Goal: Task Accomplishment & Management: Manage account settings

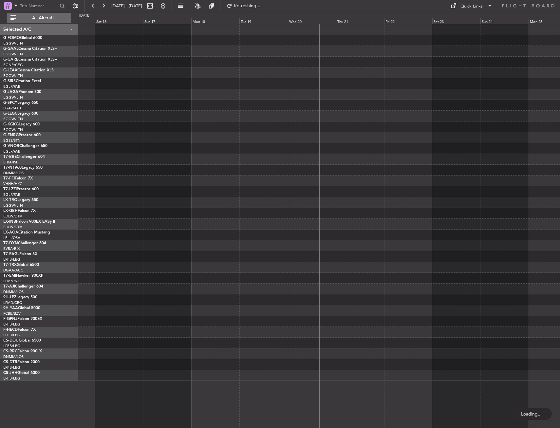
click at [53, 19] on span "All Aircraft" at bounding box center [43, 18] width 52 height 5
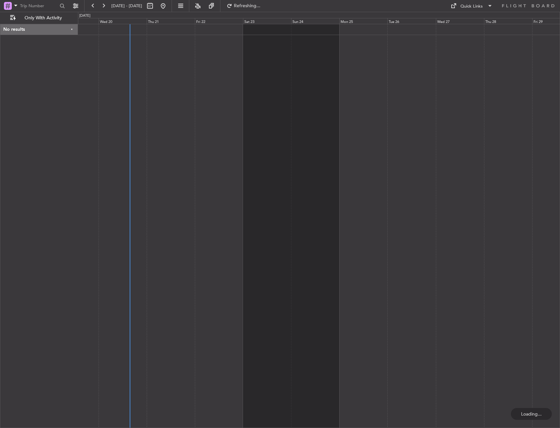
click at [125, 123] on div at bounding box center [319, 226] width 482 height 404
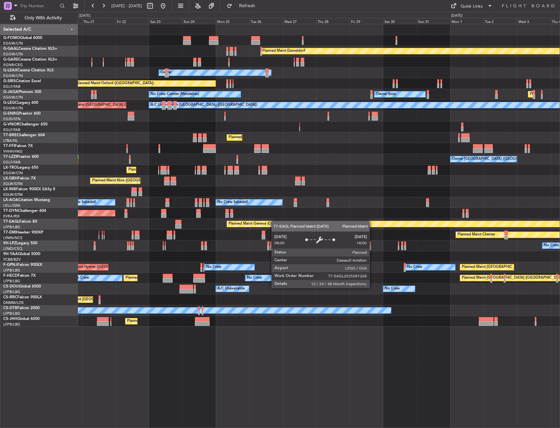
click at [267, 222] on div "Planned Maint Dusseldorf Unplanned Maint Chester Owner Owner Unplanned Maint Ox…" at bounding box center [319, 175] width 482 height 303
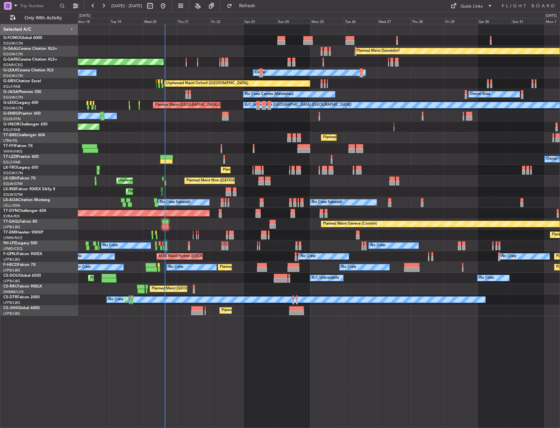
click at [306, 159] on div "Planned Maint Windsor Locks (Bradley Intl) Planned Maint Dusseldorf Planned Mai…" at bounding box center [319, 170] width 482 height 292
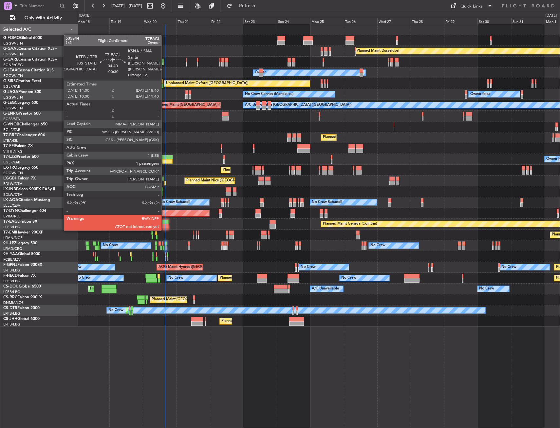
click at [164, 224] on div at bounding box center [165, 226] width 7 height 5
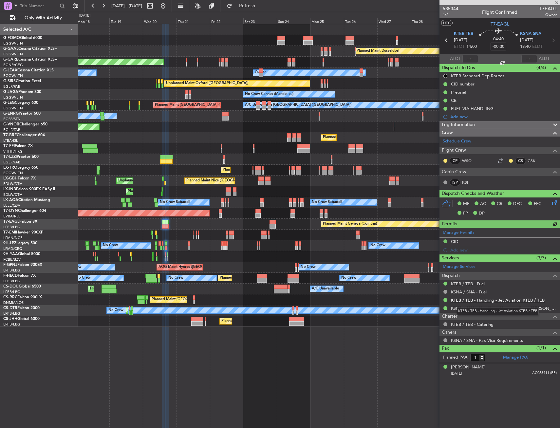
click at [505, 301] on link "KTEB / TEB - Handling - Jet Aviation KTEB / TEB" at bounding box center [498, 301] width 94 height 6
click at [474, 59] on input "text" at bounding box center [471, 59] width 16 height 8
click at [487, 48] on div "04:40 -00:30" at bounding box center [498, 40] width 43 height 24
type input "14:46"
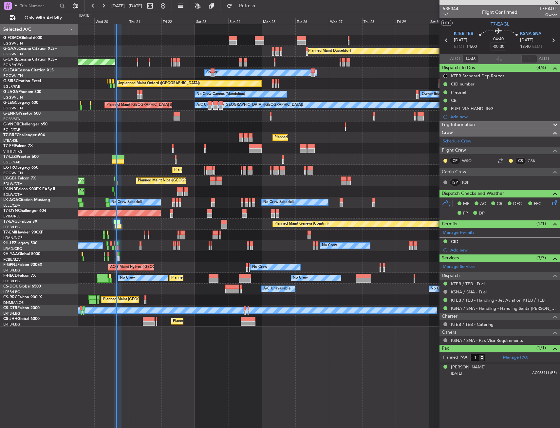
click at [135, 186] on div "Planned Maint Nice (Côte d'Azur Airport) Unplanned Maint Paris (Le Bourget)" at bounding box center [319, 181] width 482 height 11
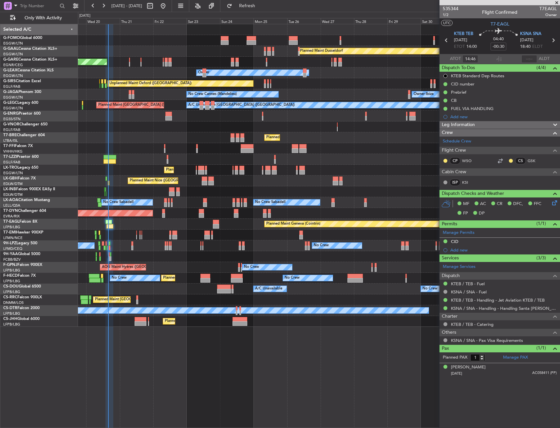
click at [289, 145] on div at bounding box center [319, 148] width 482 height 11
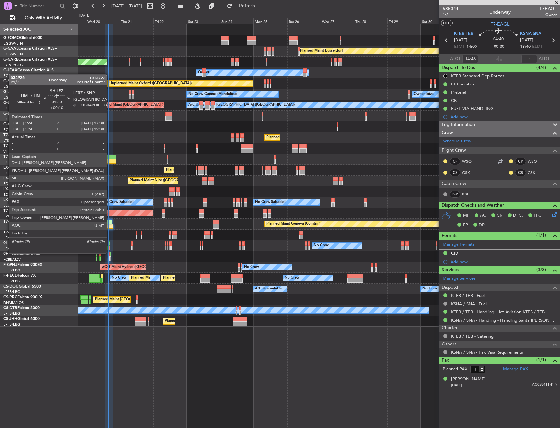
click at [110, 247] on div at bounding box center [109, 248] width 3 height 5
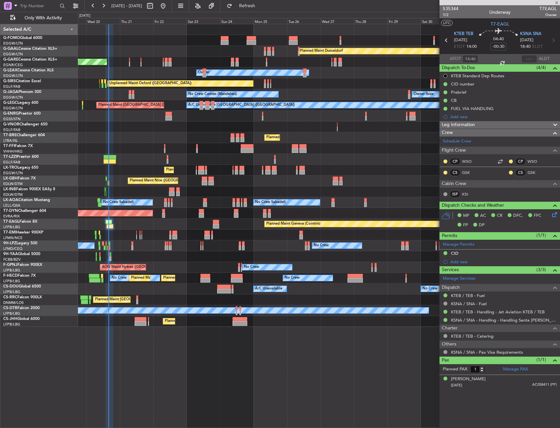
type input "+00:10"
type input "0"
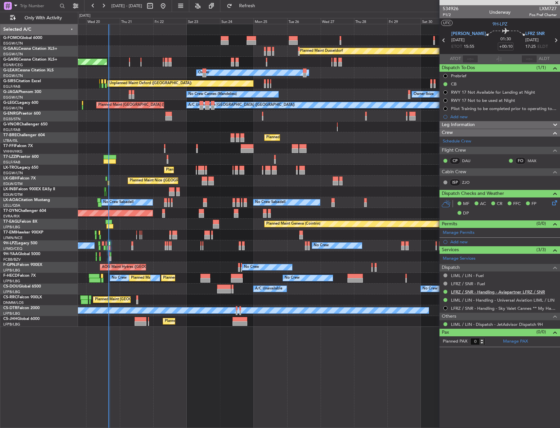
click at [535, 291] on link "LFRZ / SNR - Handling - Aviapartner LFRZ / SNR" at bounding box center [498, 292] width 94 height 6
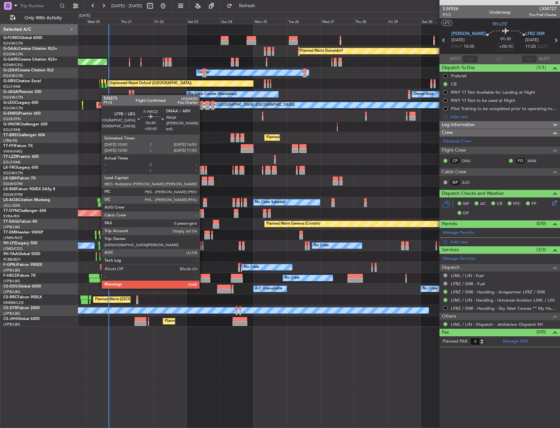
click at [202, 276] on div at bounding box center [206, 276] width 10 height 5
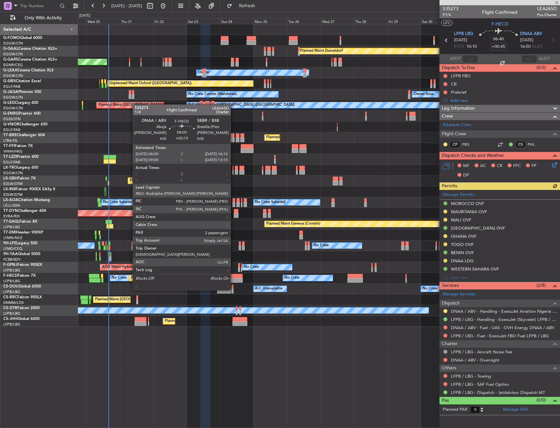
click at [234, 278] on div at bounding box center [237, 276] width 12 height 5
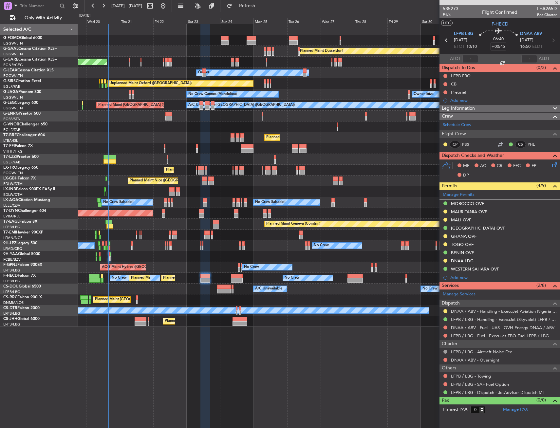
type input "+00:15"
type input "2"
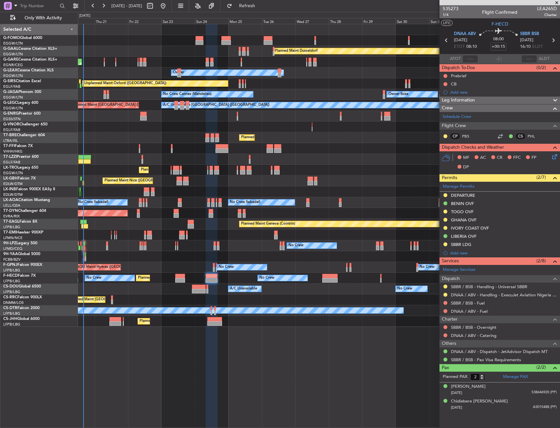
click at [327, 362] on div "Planned Maint Dusseldorf Unplanned Maint Chester Owner Owner Unplanned Maint Ox…" at bounding box center [319, 226] width 482 height 404
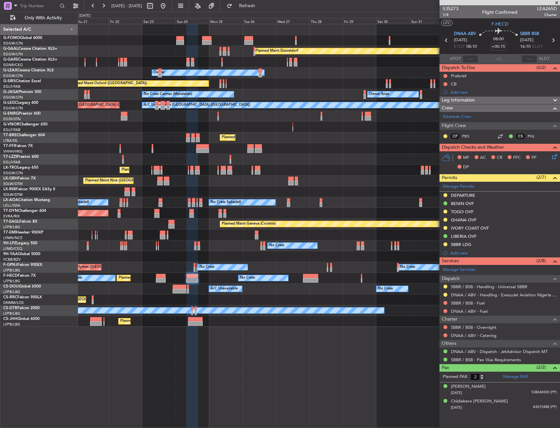
click at [366, 245] on div "No Crew No Crew No Crew" at bounding box center [319, 245] width 482 height 11
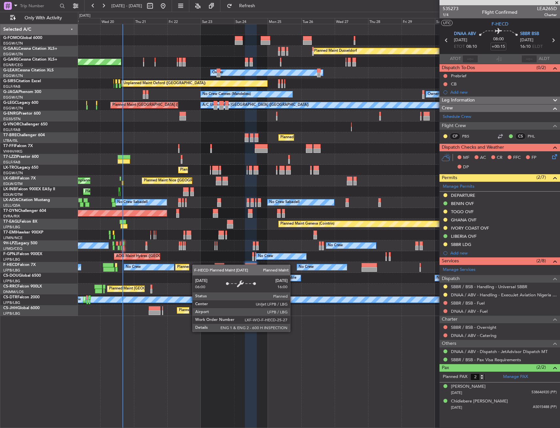
click at [181, 266] on div "Planned Maint Paris (Le Bourget) Planned Maint Paris (Le Bourget) No Crew Plann…" at bounding box center [319, 267] width 482 height 11
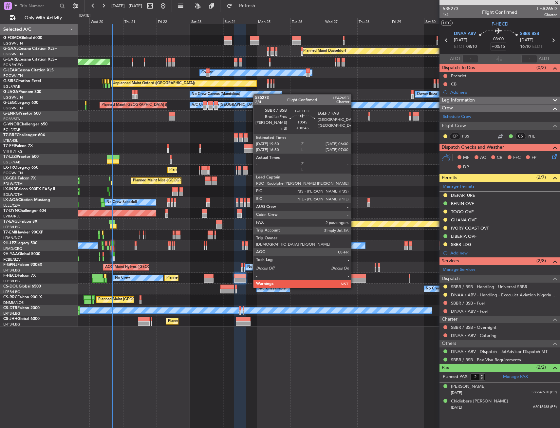
click at [354, 276] on div at bounding box center [358, 276] width 15 height 5
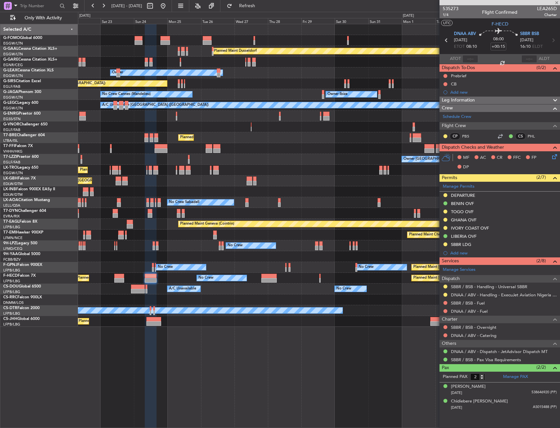
click at [266, 294] on div "No Crew Planned Maint Paris (Le Bourget) A/C Unavailable" at bounding box center [319, 289] width 482 height 11
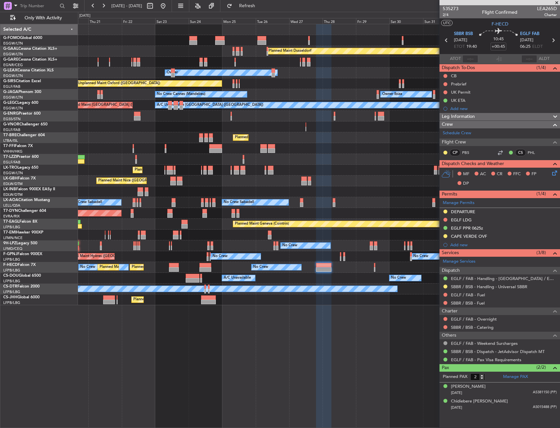
click at [389, 282] on div "No Crew Planned Maint Paris (Le Bourget) A/C Unavailable Planned Maint London (…" at bounding box center [319, 278] width 482 height 11
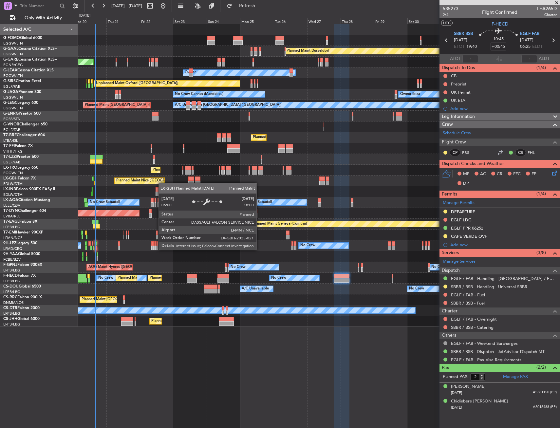
click at [162, 184] on div "Planned Maint Nice (Côte d'Azur Airport) Unplanned Maint Paris (Le Bourget)" at bounding box center [319, 181] width 482 height 11
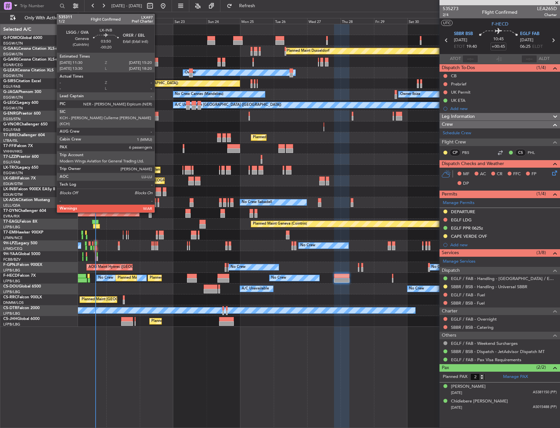
click at [158, 192] on div at bounding box center [159, 194] width 6 height 5
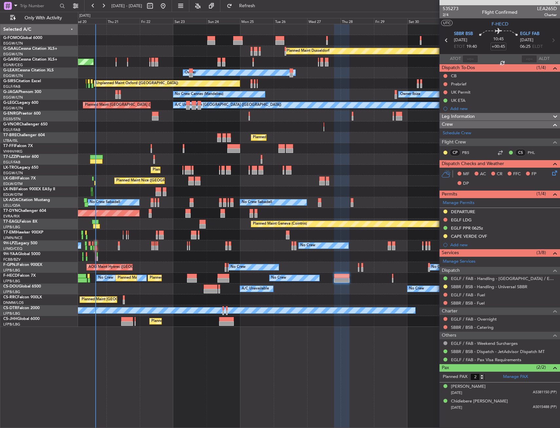
type input "-00:20"
type input "6"
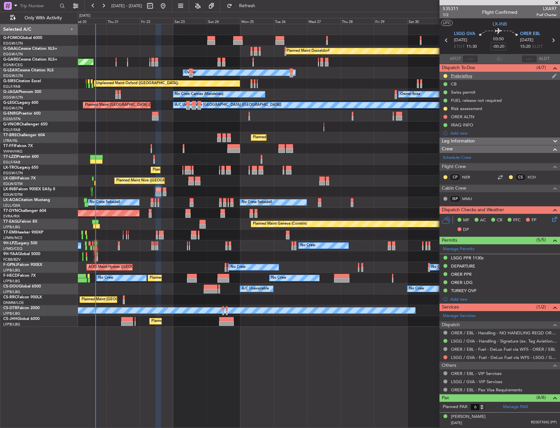
click at [477, 77] on div "Prebriefing" at bounding box center [500, 76] width 121 height 8
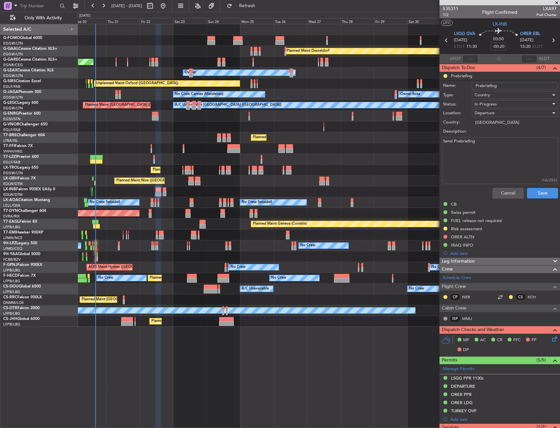
click at [479, 152] on textarea "Send Prebriefing" at bounding box center [500, 160] width 116 height 47
drag, startPoint x: 494, startPoint y: 148, endPoint x: 414, endPoint y: 153, distance: 80.1
click at [414, 153] on fb-app "20 Aug 2025 - 03 Sep 2025 Refresh Quick Links Only With Activity Planned Maint …" at bounding box center [280, 216] width 560 height 423
paste textarea "Fuel - 13000lbs DOM-1 Payload - 6 Males + 600 lbs in cargo FL370 M.82"
type textarea "Fuel - 13000lbs DOM-1 Payload - 6 Males + 600 lbs in cargo FL370 M.82"
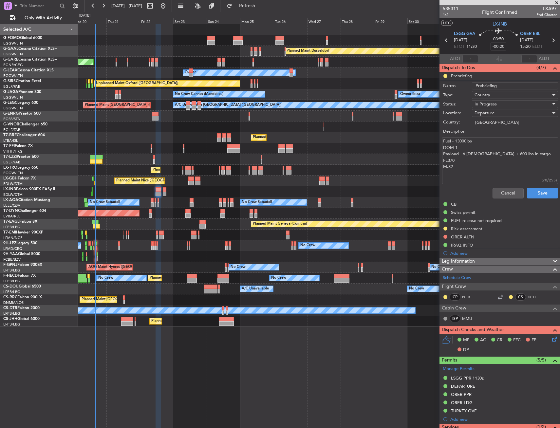
click at [492, 105] on span "In Progress" at bounding box center [486, 104] width 22 height 6
click at [498, 139] on span "Completed" at bounding box center [512, 137] width 77 height 10
click at [544, 197] on button "Save" at bounding box center [542, 193] width 31 height 10
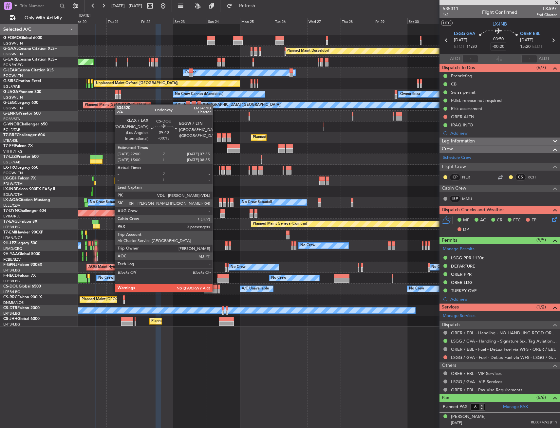
click at [216, 286] on div at bounding box center [211, 287] width 14 height 5
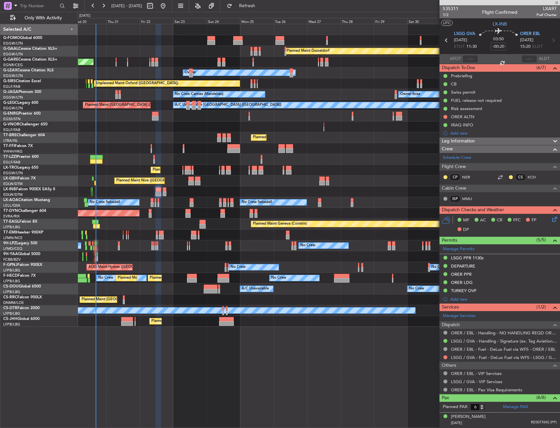
type input "-00:15"
type input "3"
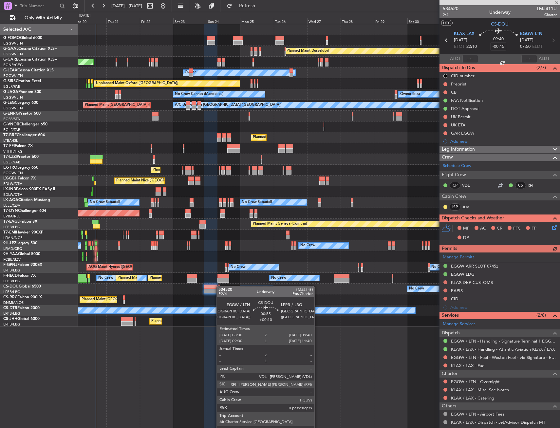
click at [220, 286] on div at bounding box center [219, 287] width 2 height 5
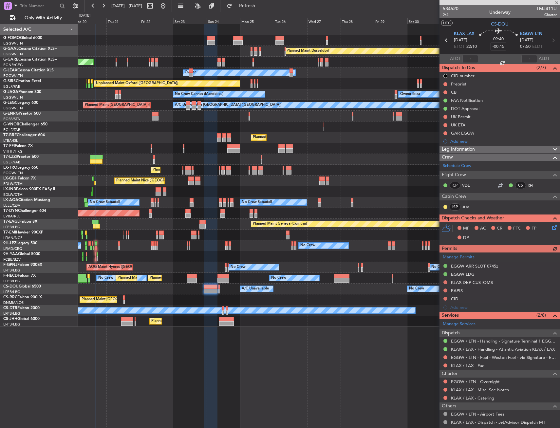
type input "+00:10"
type input "0"
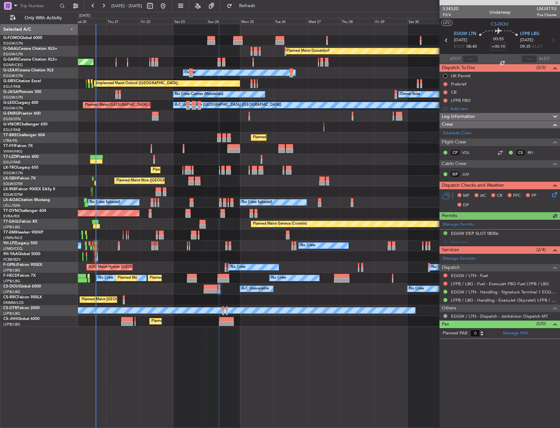
click at [193, 232] on div "Planned Maint Windsor Locks (Bradley Intl) Planned Maint Dusseldorf Unplanned M…" at bounding box center [319, 175] width 482 height 303
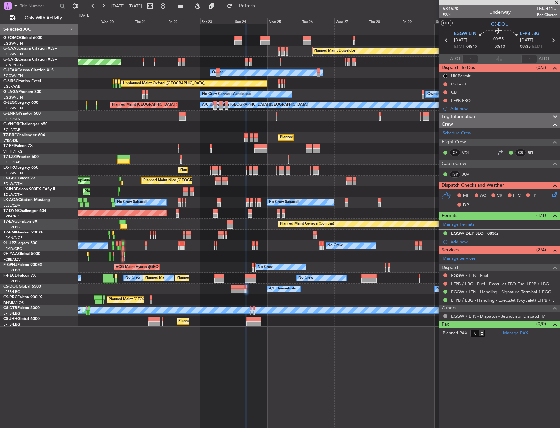
click at [311, 239] on div "Planned Maint Chester" at bounding box center [319, 235] width 482 height 11
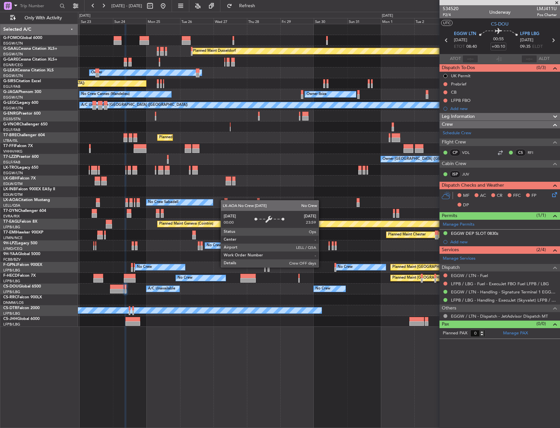
click at [209, 203] on div "No Crew Sabadell" at bounding box center [179, 203] width 67 height 6
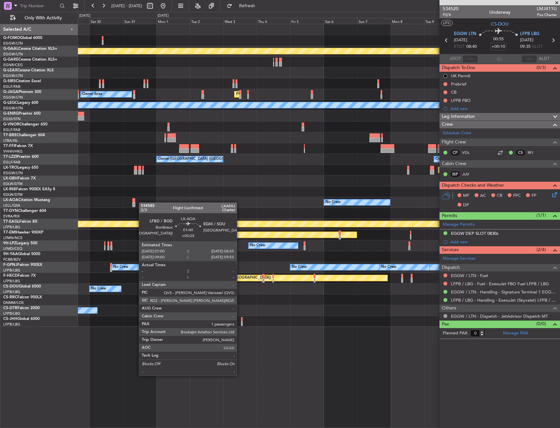
click at [134, 202] on div "Planned Maint Dusseldorf Owner Owner Ibiza Planned Maint London (Luton) A/C Una…" at bounding box center [319, 175] width 482 height 303
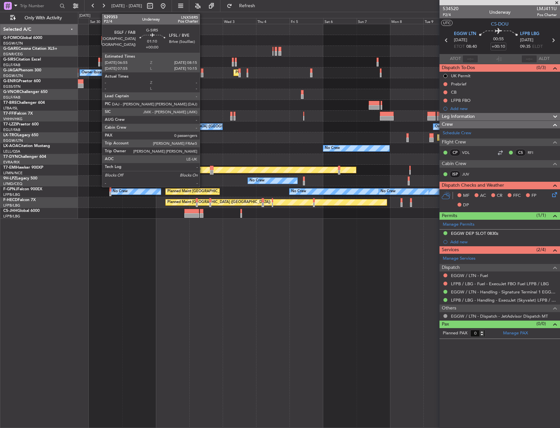
click at [98, 60] on div at bounding box center [99, 60] width 2 height 5
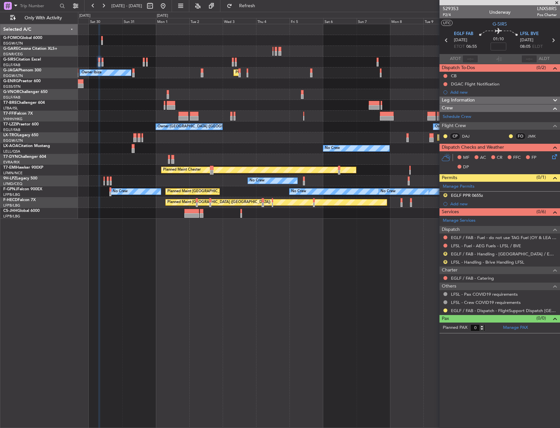
click at [104, 60] on div at bounding box center [319, 62] width 482 height 11
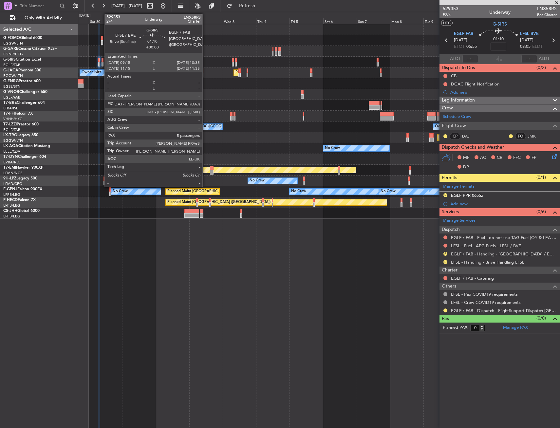
click at [102, 61] on div at bounding box center [103, 60] width 2 height 5
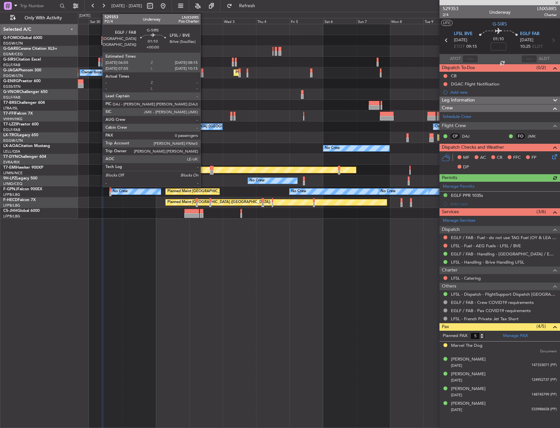
click at [99, 62] on div at bounding box center [99, 60] width 2 height 5
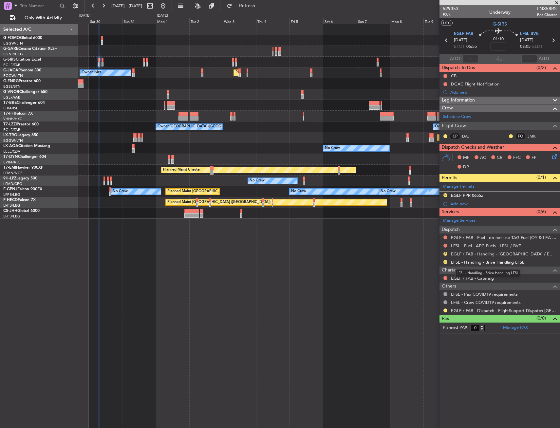
click at [467, 262] on link "LFSL - Handling - Brive Handling LFSL" at bounding box center [487, 262] width 73 height 6
click at [444, 261] on button "R" at bounding box center [446, 262] width 4 height 4
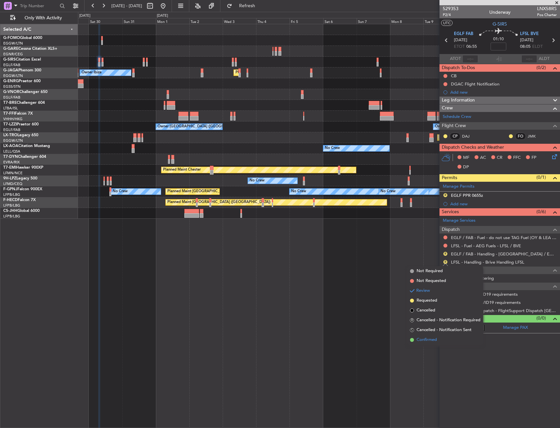
click at [418, 341] on span "Confirmed" at bounding box center [427, 340] width 20 height 7
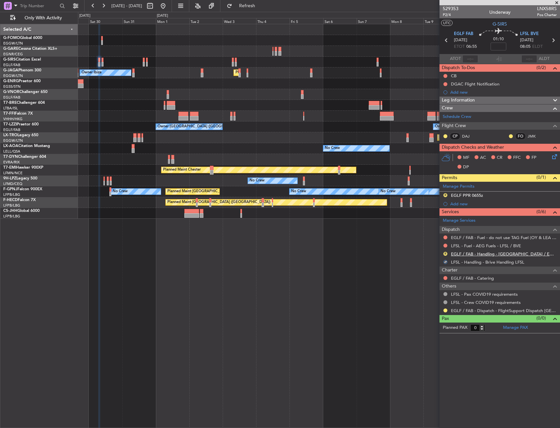
click at [487, 256] on link "EGLF / FAB - Handling - [GEOGRAPHIC_DATA] / EGLF / FAB" at bounding box center [504, 254] width 106 height 6
click at [446, 251] on div "R" at bounding box center [445, 253] width 5 height 5
click at [445, 253] on button "R" at bounding box center [446, 254] width 4 height 4
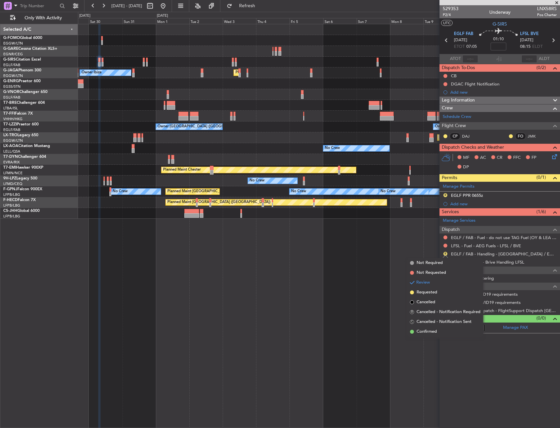
drag, startPoint x: 424, startPoint y: 330, endPoint x: 428, endPoint y: 324, distance: 7.2
click at [424, 330] on span "Confirmed" at bounding box center [427, 332] width 20 height 7
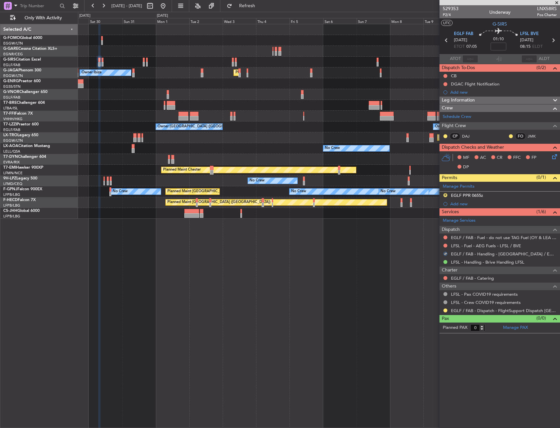
drag, startPoint x: 445, startPoint y: 195, endPoint x: 446, endPoint y: 201, distance: 6.2
click at [446, 195] on button "R" at bounding box center [446, 195] width 4 height 4
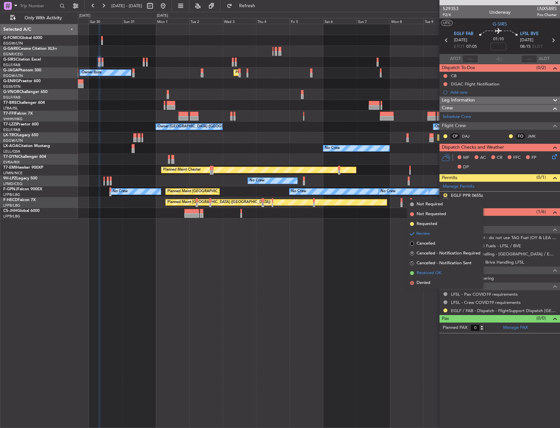
click at [429, 274] on span "Received OK" at bounding box center [429, 273] width 25 height 7
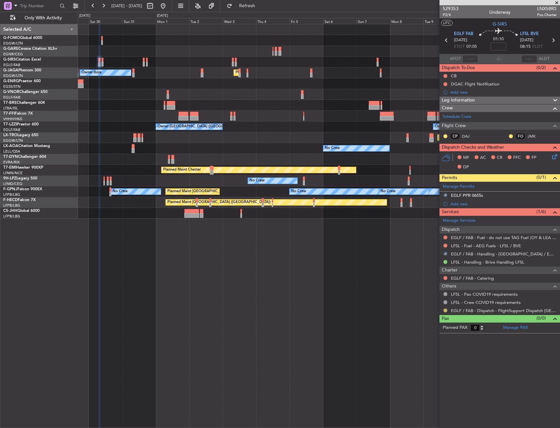
click at [445, 309] on button at bounding box center [446, 311] width 4 height 4
click at [429, 388] on span "Confirmed" at bounding box center [427, 388] width 20 height 7
click at [331, 270] on div "Owner Ibiza Planned Maint London (Luton) Planned Maint Geneva (Cointrin) Owner …" at bounding box center [319, 226] width 482 height 404
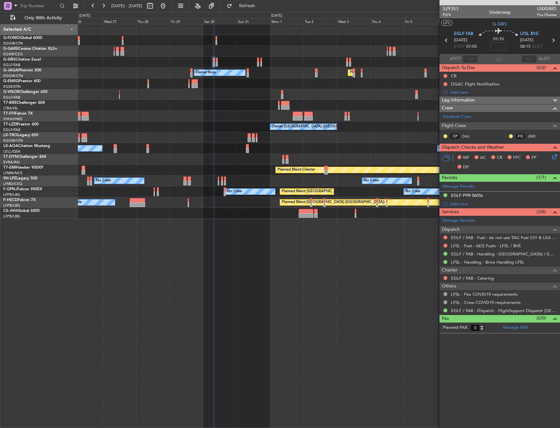
click at [359, 278] on div "Unplanned Maint Oxford (Kidlington) Owner Ibiza Planned Maint London (Luton) No…" at bounding box center [319, 226] width 482 height 404
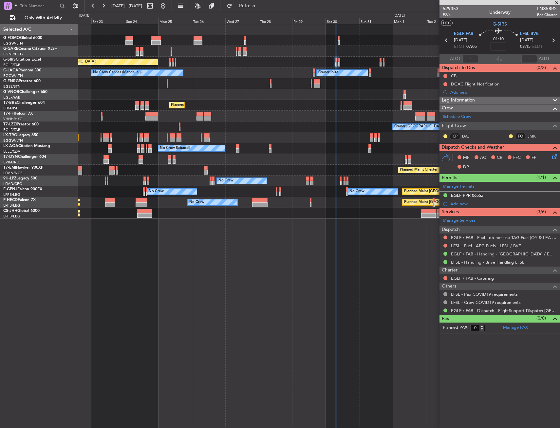
click at [328, 280] on div "Unplanned Maint Chester Unplanned Maint Oxford (Kidlington) Owner Ibiza Planned…" at bounding box center [319, 226] width 482 height 404
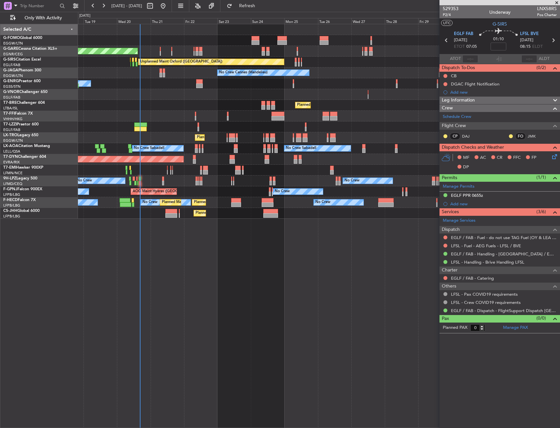
click at [274, 284] on div "Planned Maint Windsor Locks (Bradley Intl) Unplanned Maint Chester Unplanned Ma…" at bounding box center [319, 226] width 482 height 404
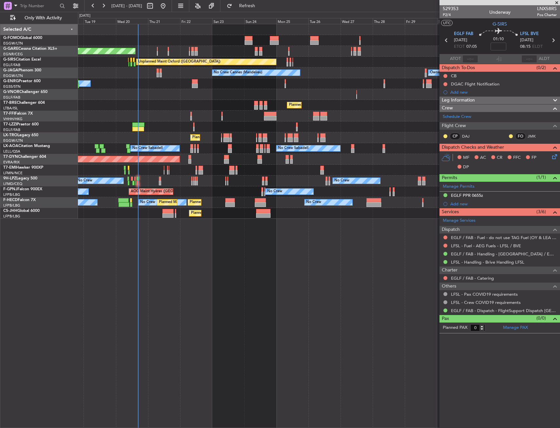
click at [206, 301] on div "Planned Maint Windsor Locks (Bradley Intl) Unplanned Maint Chester Unplanned Ma…" at bounding box center [319, 226] width 482 height 404
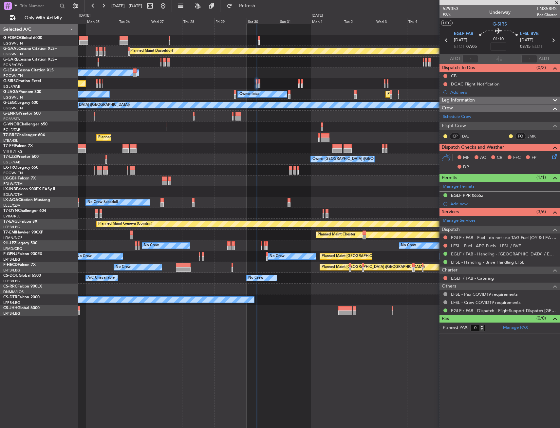
click at [145, 129] on div at bounding box center [319, 127] width 482 height 11
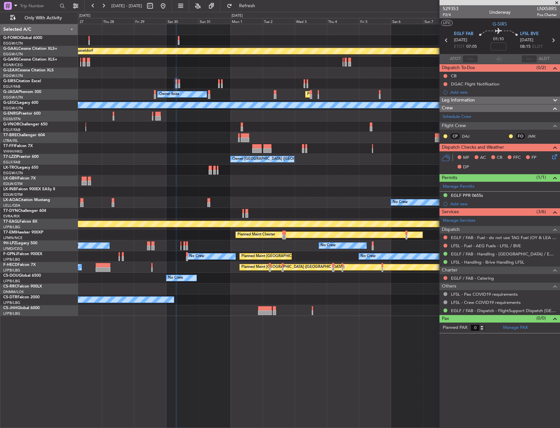
click at [144, 134] on div "Planned Maint Dusseldorf Owner Unplanned Maint Oxford (Kidlington) Planned Main…" at bounding box center [319, 170] width 482 height 292
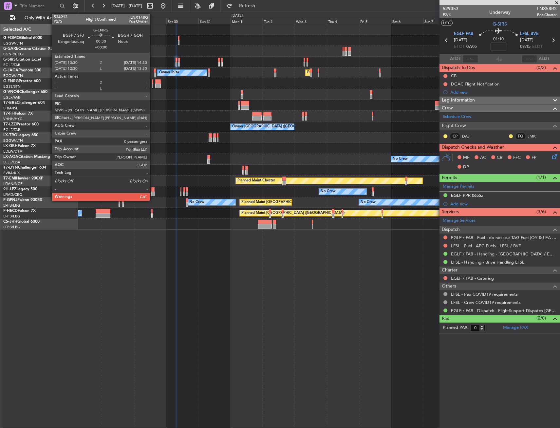
click at [153, 83] on div at bounding box center [153, 81] width 2 height 5
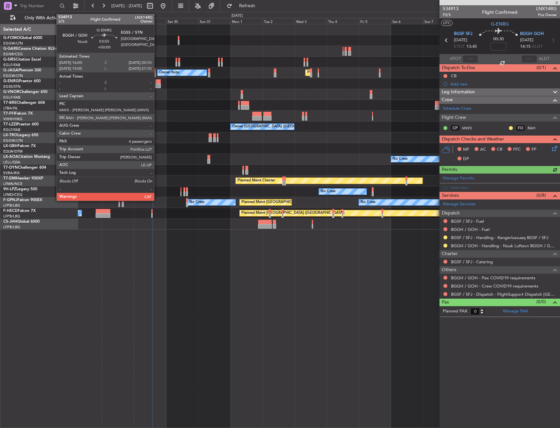
click at [157, 84] on div at bounding box center [158, 86] width 6 height 5
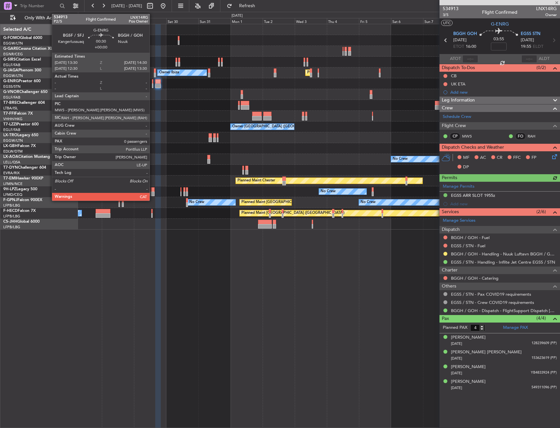
click at [153, 84] on div at bounding box center [153, 86] width 2 height 5
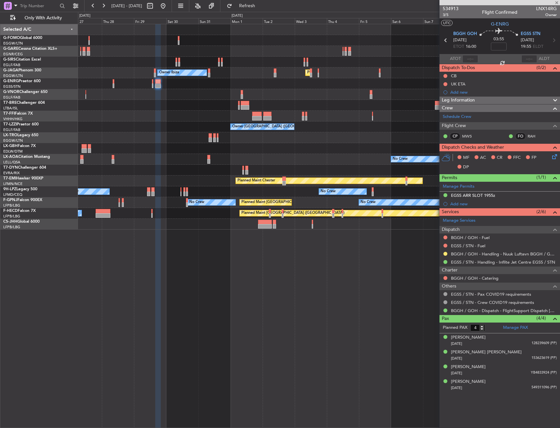
type input "0"
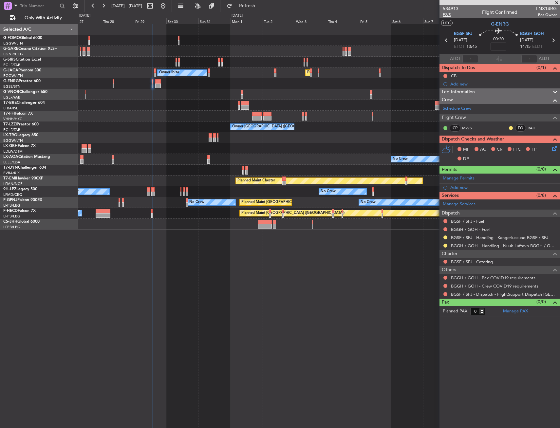
click at [449, 15] on span "P2/5" at bounding box center [451, 15] width 16 height 6
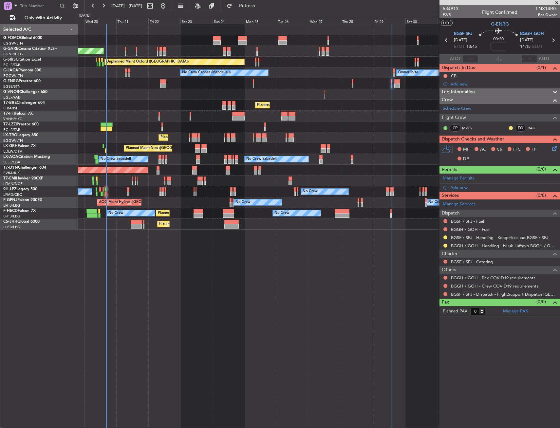
click at [411, 96] on div "Planned Maint London ([GEOGRAPHIC_DATA])" at bounding box center [319, 94] width 482 height 11
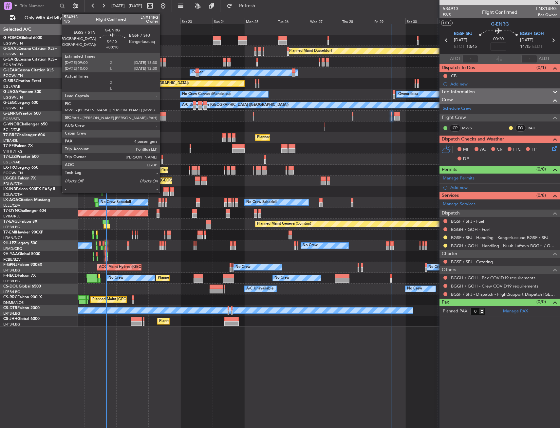
click at [163, 118] on div at bounding box center [163, 118] width 6 height 5
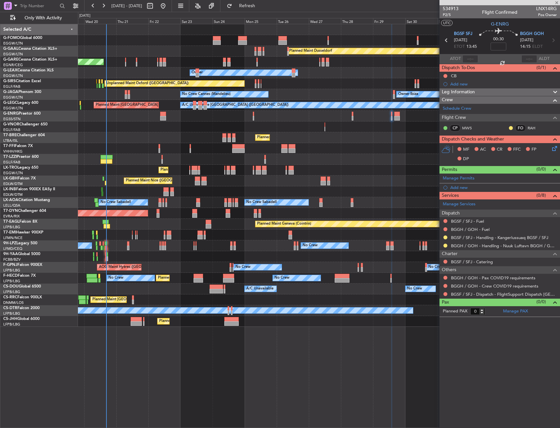
type input "+00:10"
type input "4"
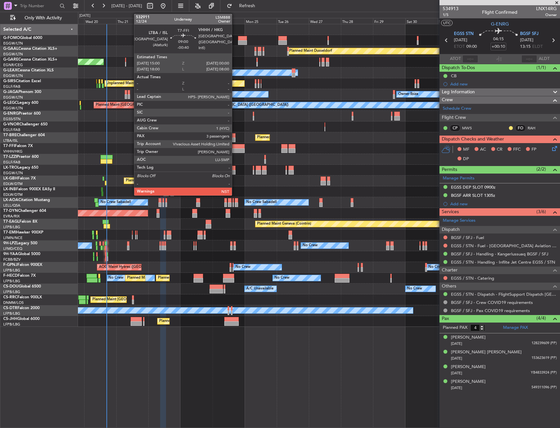
click at [235, 149] on div at bounding box center [238, 150] width 12 height 5
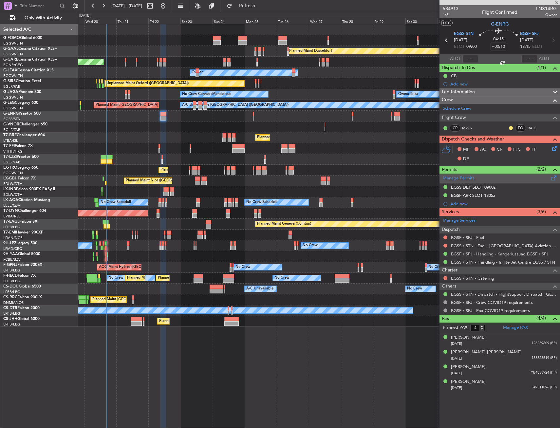
type input "-00:40"
type input "3"
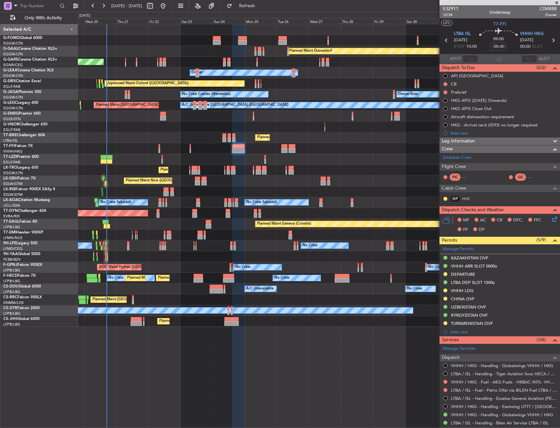
drag, startPoint x: 451, startPoint y: 129, endPoint x: 460, endPoint y: 135, distance: 10.8
click at [452, 130] on div "Add new" at bounding box center [500, 133] width 121 height 8
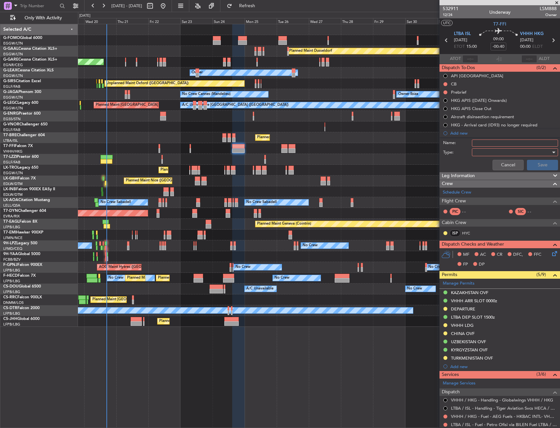
click at [479, 142] on input "Name:" at bounding box center [515, 143] width 86 height 7
click at [489, 152] on div at bounding box center [513, 152] width 76 height 10
click at [506, 142] on div at bounding box center [280, 214] width 560 height 428
click at [489, 144] on input "CHINA ROUTE" at bounding box center [515, 143] width 86 height 7
type input "CHINA OVF ROUTE"
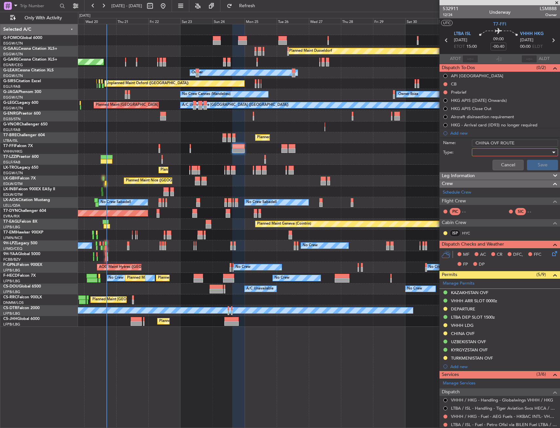
click at [523, 152] on div at bounding box center [513, 152] width 76 height 10
click at [497, 163] on span "Generic" at bounding box center [512, 166] width 77 height 10
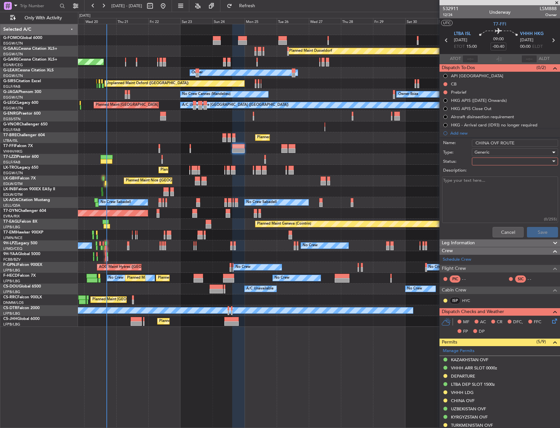
click at [496, 159] on div at bounding box center [513, 162] width 76 height 10
click at [503, 182] on span "In Progress" at bounding box center [512, 185] width 77 height 10
click at [510, 202] on textarea "Description:" at bounding box center [500, 200] width 116 height 47
paste textarea "KAMUD W186 SADAN W187 TUSLI W112 VIKUP W191 DNC W565 BIGUX B330 KWE W181 DUDIT …"
type textarea "KAMUD W186 SADAN W187 TUSLI W112 VIKUP W191 DNC W565 BIGUX B330 KWE W181 DUDIT …"
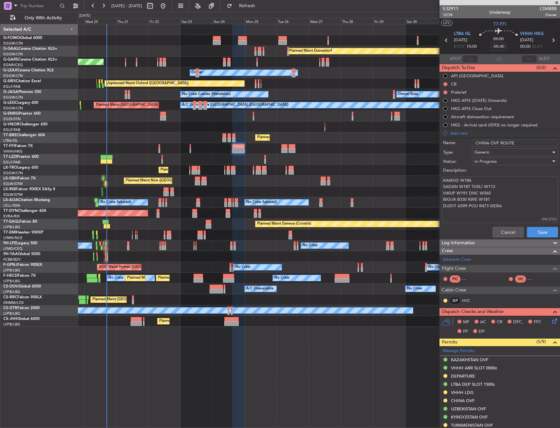
click at [502, 154] on div "Generic" at bounding box center [513, 152] width 76 height 10
click at [454, 158] on div at bounding box center [280, 214] width 560 height 428
click at [485, 162] on span "In Progress" at bounding box center [486, 162] width 22 height 6
click at [496, 194] on span "Completed" at bounding box center [512, 194] width 77 height 10
click at [538, 231] on button "Save" at bounding box center [542, 232] width 31 height 10
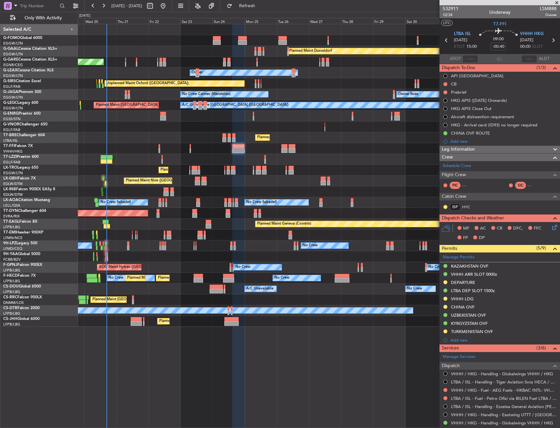
click at [478, 309] on div "CHINA OVF" at bounding box center [500, 307] width 121 height 8
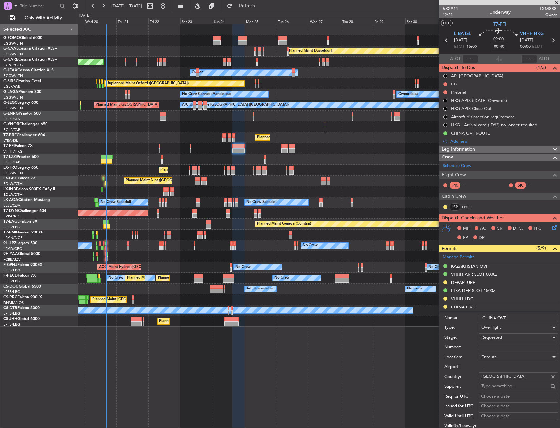
click at [504, 344] on input "Number:" at bounding box center [519, 348] width 80 height 8
paste input "CAD/2025V5009"
type input "CAD/2025V5009"
click at [503, 336] on div "Requested" at bounding box center [517, 338] width 70 height 10
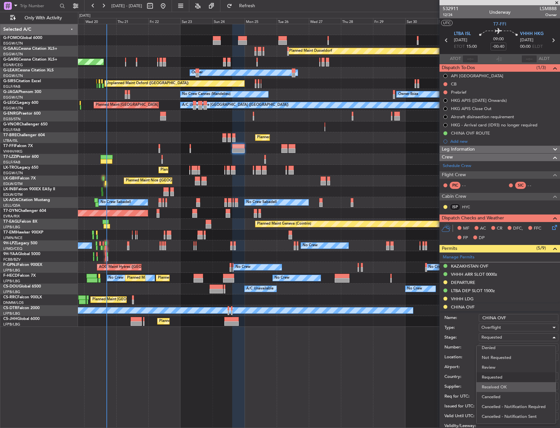
click at [509, 386] on span "Received OK" at bounding box center [516, 387] width 69 height 10
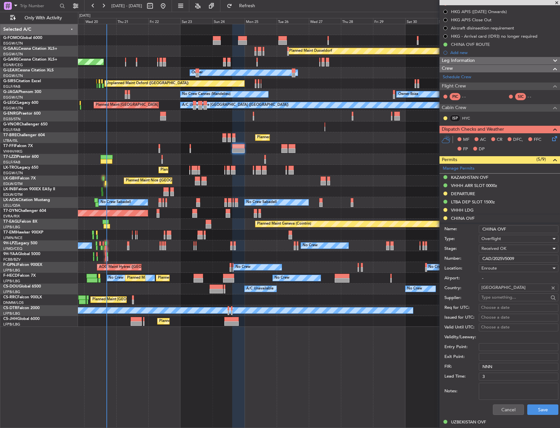
scroll to position [98, 0]
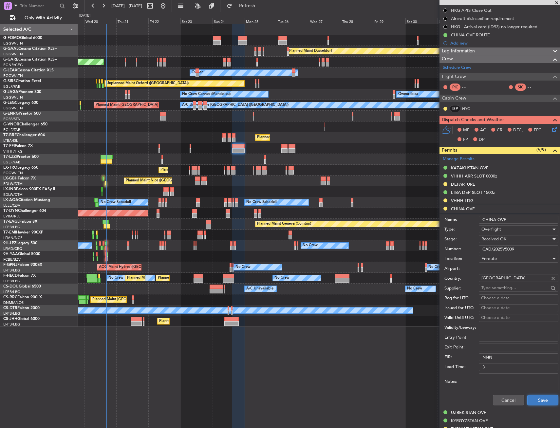
click at [538, 402] on button "Save" at bounding box center [543, 400] width 31 height 10
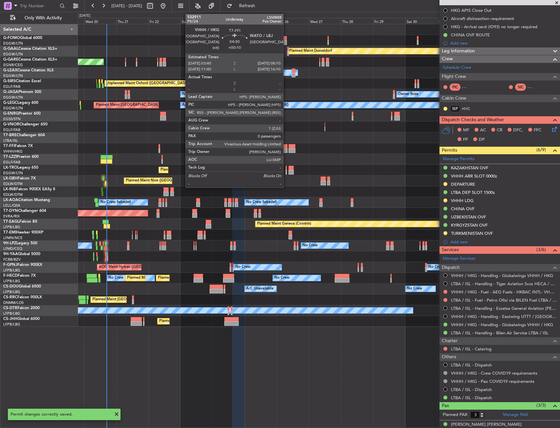
click at [286, 149] on div at bounding box center [284, 150] width 6 height 5
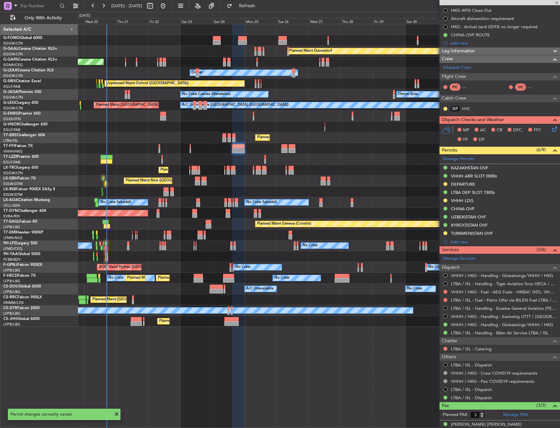
type input "+00:10"
type input "0"
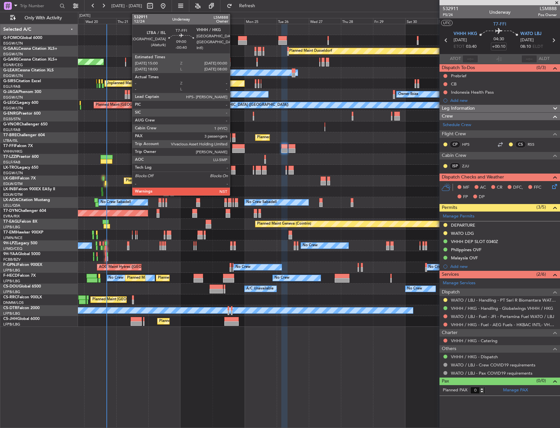
click at [233, 151] on div at bounding box center [238, 150] width 12 height 5
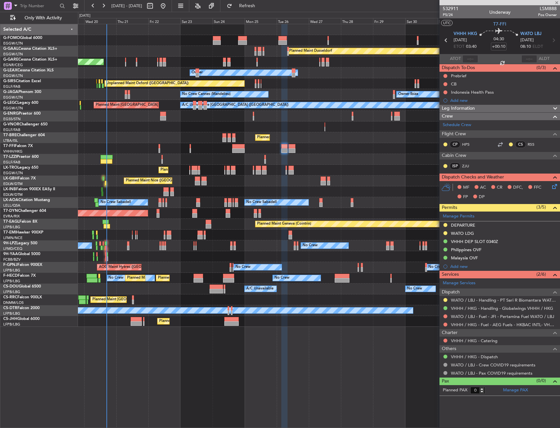
type input "-00:40"
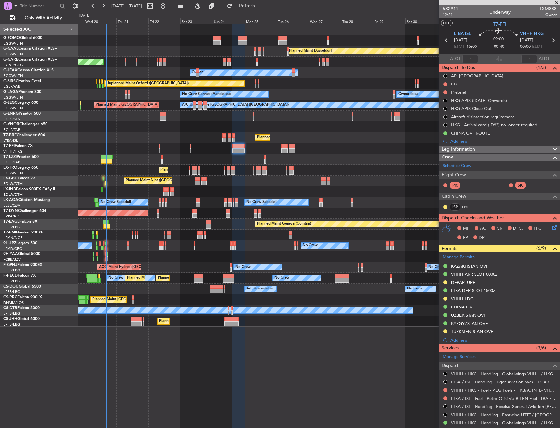
drag, startPoint x: 479, startPoint y: 149, endPoint x: 482, endPoint y: 156, distance: 8.1
click at [479, 149] on div "Leg Information" at bounding box center [500, 150] width 121 height 8
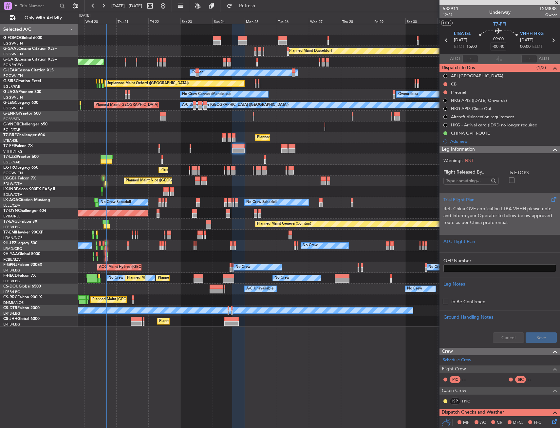
click at [483, 209] on span "Ref. China OVF application LTBA-VHHH please note and inform your Operator to fo…" at bounding box center [498, 216] width 109 height 20
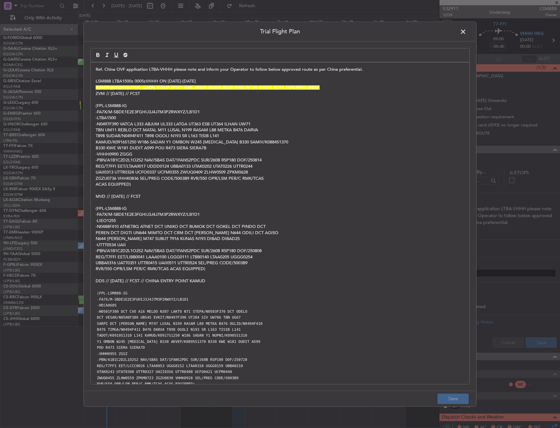
click at [467, 33] on span at bounding box center [467, 33] width 0 height 13
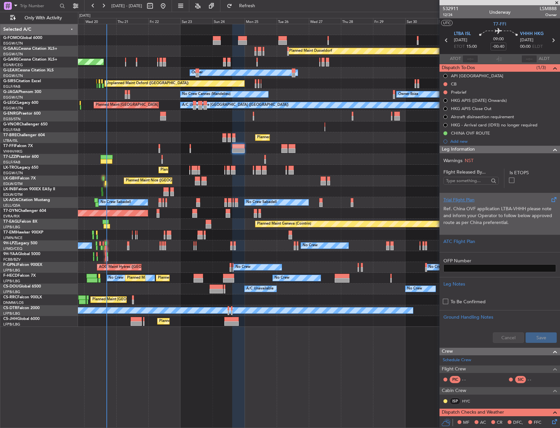
click at [479, 206] on span "Ref. China OVF application LTBA-VHHH please note and inform your Operator to fo…" at bounding box center [498, 216] width 109 height 20
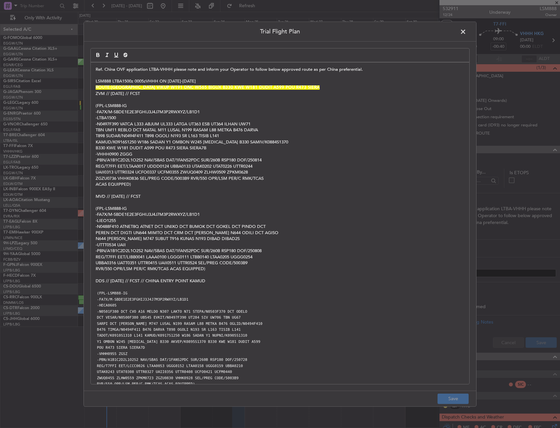
drag, startPoint x: 97, startPoint y: 86, endPoint x: 378, endPoint y: 86, distance: 280.5
click at [378, 86] on p "ROUTE:KAMUD W186 SADAN W187 TUSLI W112 VIKUP W191 DNC W565 BIGUX B330 KWE W181 …" at bounding box center [280, 88] width 369 height 6
click at [467, 31] on span at bounding box center [467, 33] width 0 height 13
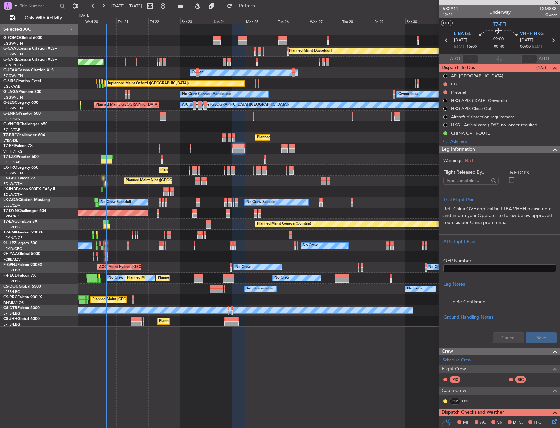
click at [272, 156] on div "Planned Maint Windsor Locks (Bradley Intl) Planned Maint Dusseldorf Unplanned M…" at bounding box center [319, 175] width 482 height 303
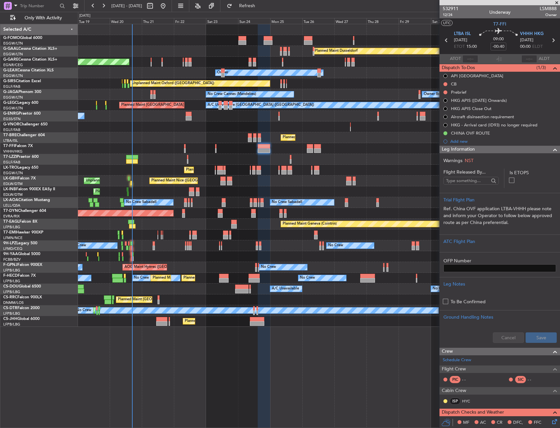
click at [556, 4] on span at bounding box center [557, 3] width 7 height 6
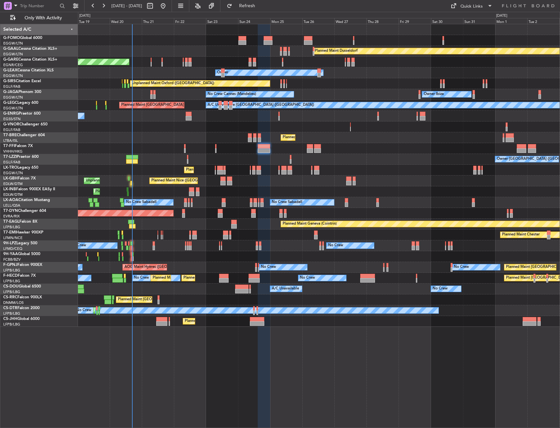
type input "0"
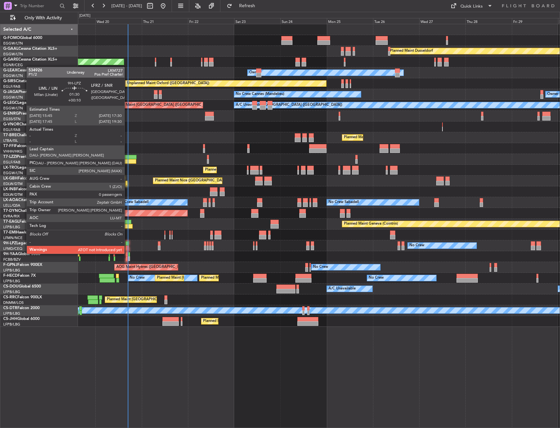
click at [128, 247] on div at bounding box center [127, 248] width 4 height 5
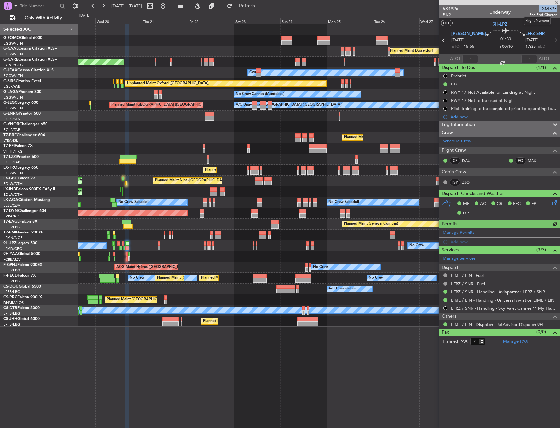
drag, startPoint x: 538, startPoint y: 8, endPoint x: 557, endPoint y: 9, distance: 18.4
click at [557, 9] on span "LXM727" at bounding box center [543, 8] width 28 height 7
copy span "LXM727"
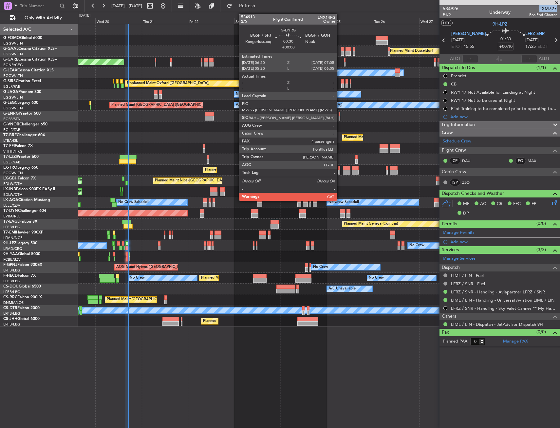
click at [340, 114] on div at bounding box center [340, 114] width 2 height 5
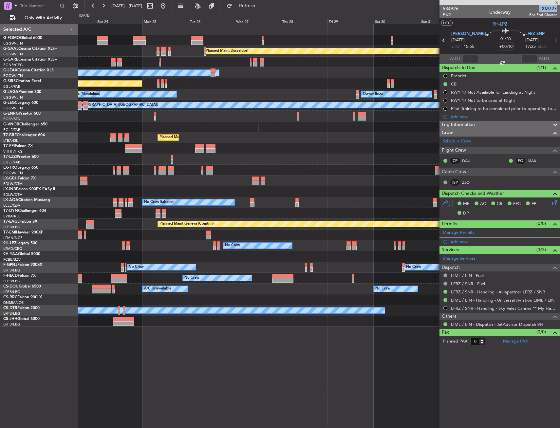
click at [170, 122] on div "Planned Maint Dusseldorf Owner Unplanned Maint Oxford (Kidlington) No Crew Cann…" at bounding box center [319, 175] width 482 height 303
type input "4"
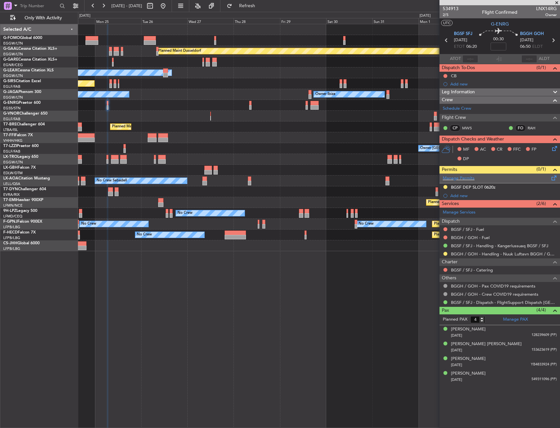
click at [555, 179] on span at bounding box center [554, 176] width 8 height 5
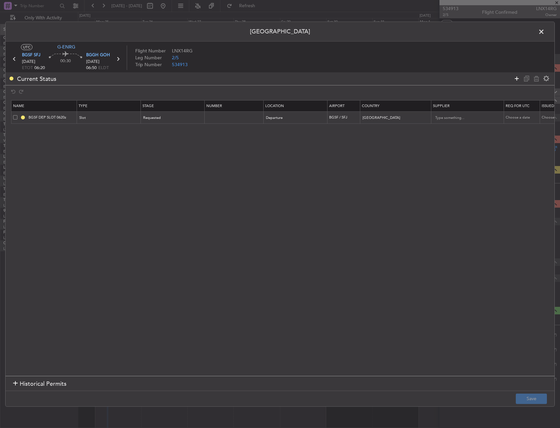
click at [517, 77] on icon at bounding box center [517, 79] width 8 height 8
click at [79, 132] on div "Type" at bounding box center [109, 130] width 64 height 10
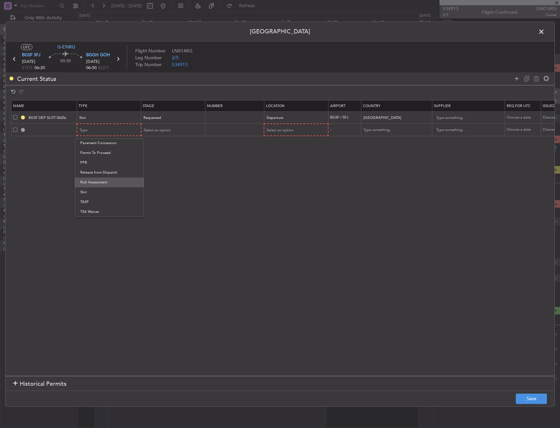
click at [106, 186] on span "Risk Assessment" at bounding box center [109, 183] width 58 height 10
click at [103, 132] on span "Risk Assessment" at bounding box center [93, 130] width 27 height 5
click at [105, 191] on span "Slot" at bounding box center [109, 192] width 58 height 10
click at [281, 125] on div "Select an option" at bounding box center [294, 130] width 54 height 10
drag, startPoint x: 274, startPoint y: 160, endPoint x: 227, endPoint y: 152, distance: 47.5
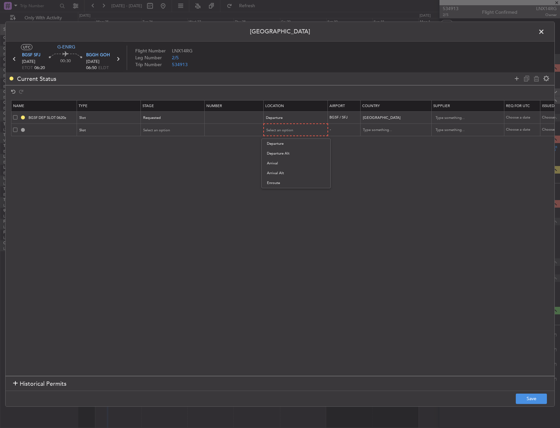
click at [274, 160] on span "Arrival" at bounding box center [296, 164] width 58 height 10
click at [159, 133] on div "Select an option" at bounding box center [171, 130] width 54 height 10
click at [170, 154] on span "Not Requested" at bounding box center [173, 153] width 58 height 10
click at [533, 395] on button "Save" at bounding box center [531, 399] width 31 height 10
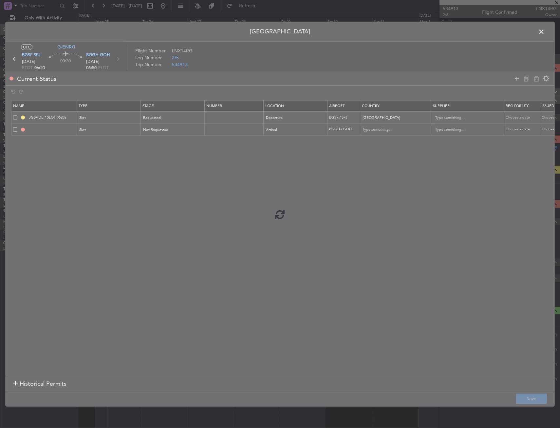
type input "BGGH ARR SLOT"
type input "Greenland"
type input "NNN"
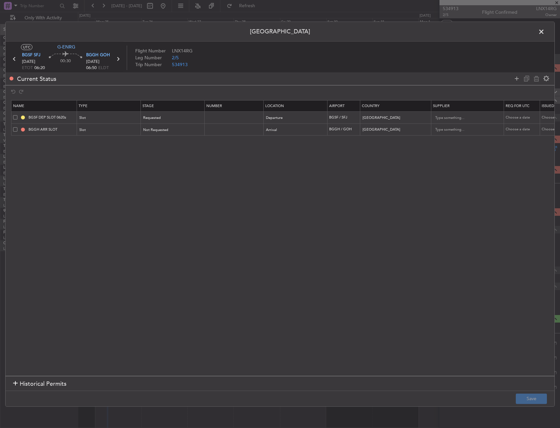
click at [65, 133] on mat-tooltip-component "BGGH ARR SLOT" at bounding box center [52, 140] width 41 height 17
drag, startPoint x: 66, startPoint y: 133, endPoint x: 68, endPoint y: 130, distance: 4.2
click at [68, 130] on input "BGGH ARR SLOT" at bounding box center [51, 130] width 49 height 6
type input "BGGH ARR SLOT 0650Z"
click at [541, 397] on button "Save" at bounding box center [531, 399] width 31 height 10
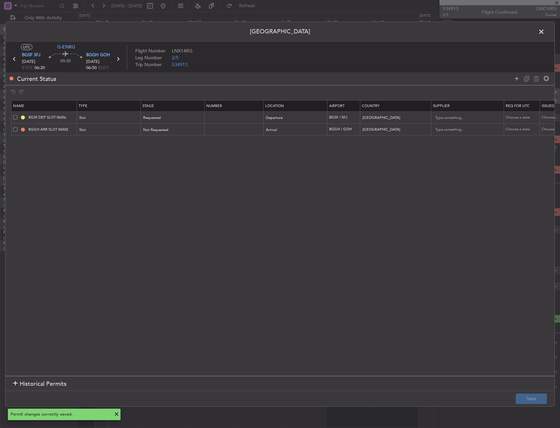
click at [545, 31] on span at bounding box center [545, 33] width 0 height 13
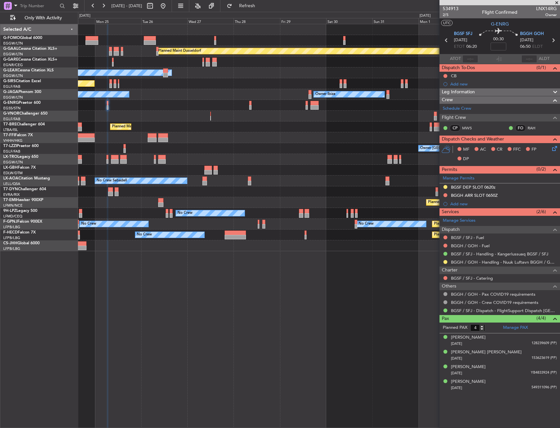
click at [497, 265] on div "BGGH / GOH - Handling - Nuuk Luftavn BGGH / GOH" at bounding box center [500, 262] width 121 height 8
click at [498, 264] on link "BGGH / GOH - Handling - Nuuk Luftavn BGGH / GOH" at bounding box center [504, 262] width 106 height 6
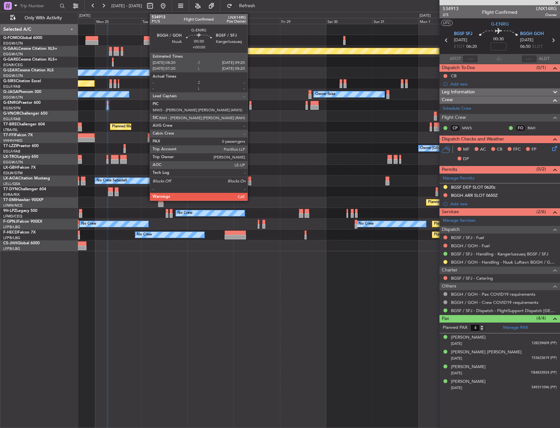
click at [251, 102] on div at bounding box center [250, 103] width 2 height 5
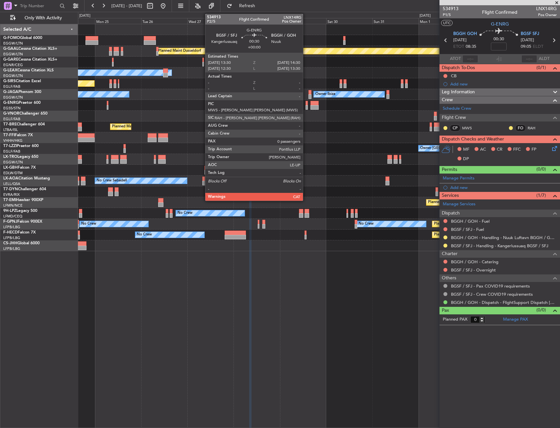
click at [306, 105] on div at bounding box center [307, 107] width 2 height 5
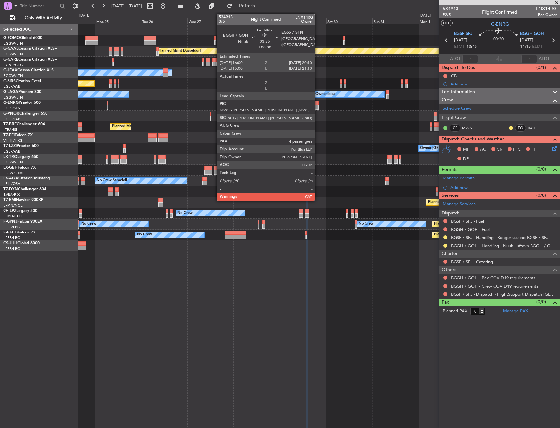
click at [318, 104] on div at bounding box center [315, 103] width 8 height 5
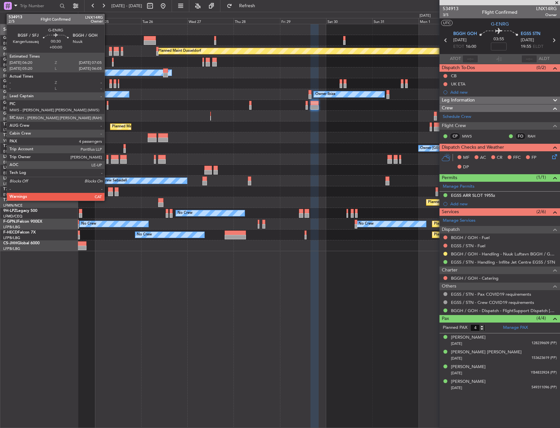
click at [109, 105] on div at bounding box center [319, 105] width 482 height 11
click at [107, 105] on div at bounding box center [108, 103] width 2 height 5
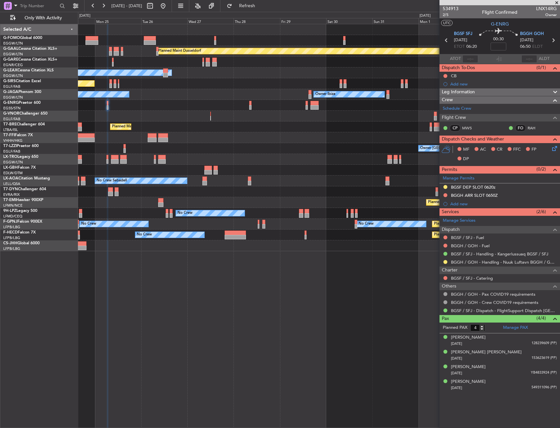
drag, startPoint x: 446, startPoint y: 195, endPoint x: 443, endPoint y: 205, distance: 10.6
click at [446, 195] on button at bounding box center [446, 195] width 4 height 4
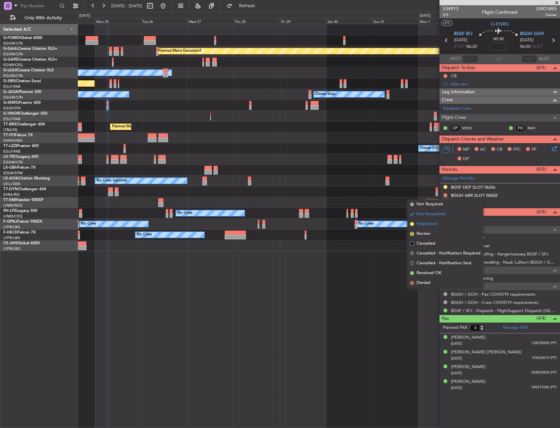
click at [436, 222] on span "Requested" at bounding box center [427, 224] width 21 height 7
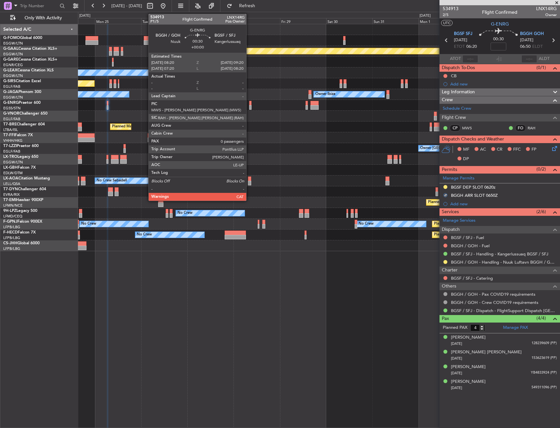
click at [249, 105] on div at bounding box center [250, 103] width 2 height 5
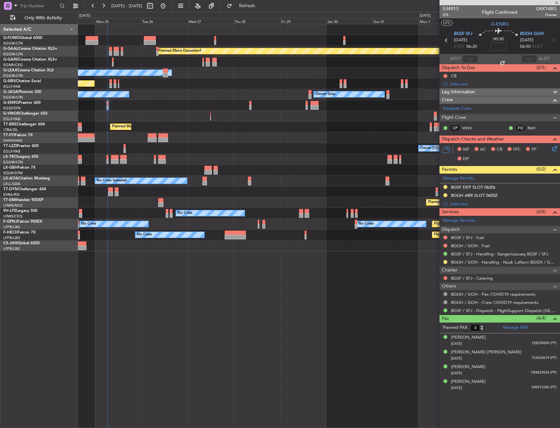
type input "0"
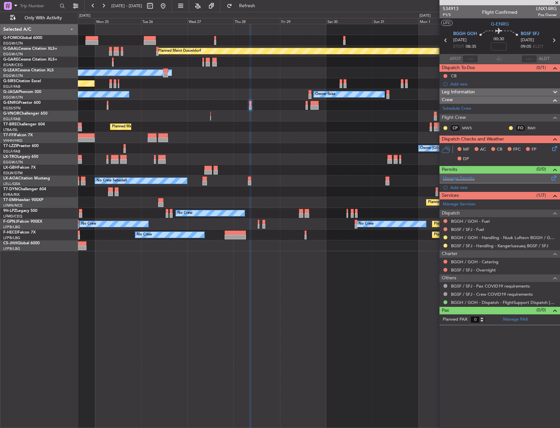
click at [553, 179] on span at bounding box center [554, 176] width 8 height 5
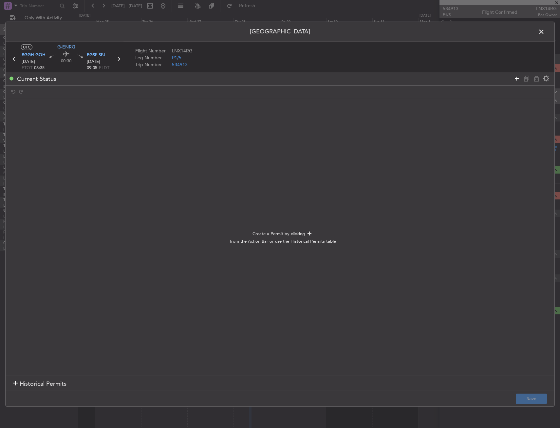
click at [516, 79] on icon at bounding box center [517, 79] width 8 height 8
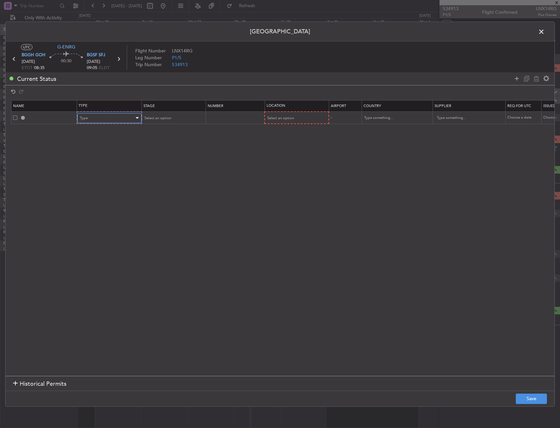
click at [90, 113] on div "Type" at bounding box center [107, 118] width 54 height 10
click at [95, 182] on span "Slot" at bounding box center [109, 180] width 58 height 10
click at [282, 119] on span "Select an option" at bounding box center [280, 118] width 27 height 5
click at [280, 130] on span "Departure" at bounding box center [296, 132] width 58 height 10
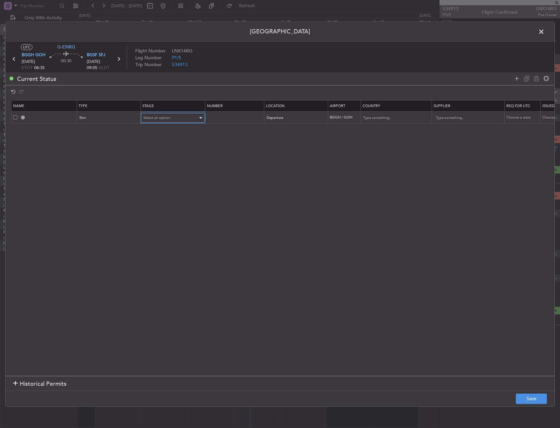
click at [156, 120] on span "Select an option" at bounding box center [157, 117] width 27 height 5
click at [172, 161] on span "Requested" at bounding box center [173, 161] width 58 height 10
click at [526, 402] on button "Save" at bounding box center [531, 399] width 31 height 10
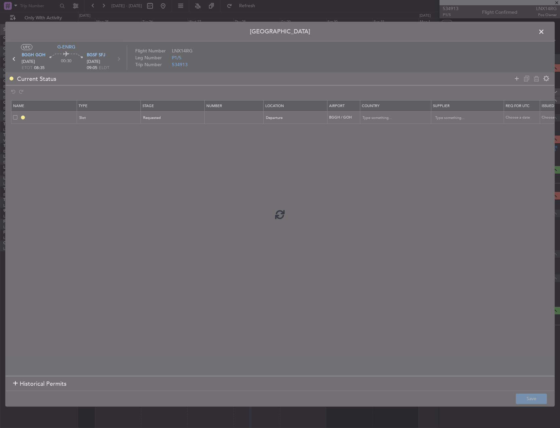
type input "BGGH DEP SLOT"
type input "[GEOGRAPHIC_DATA]"
type input "NNN"
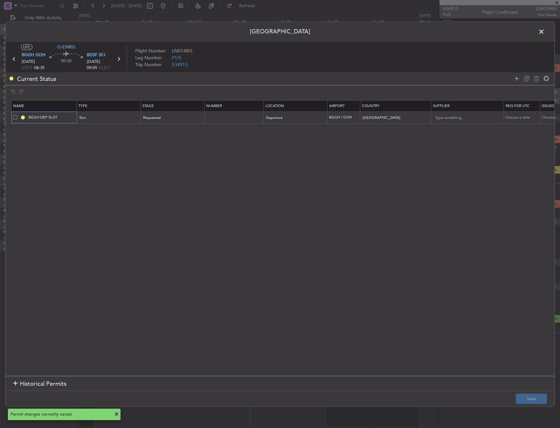
click at [64, 117] on input "BGGH DEP SLOT" at bounding box center [51, 118] width 49 height 6
type input "BGGH DEP SLOT 0835Z"
click at [528, 396] on button "Save" at bounding box center [531, 399] width 31 height 10
click at [545, 31] on span at bounding box center [545, 33] width 0 height 13
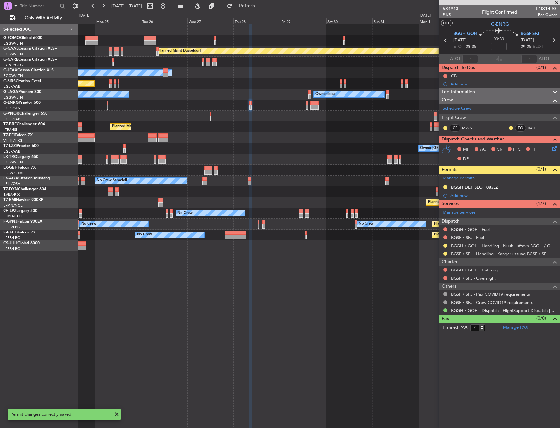
click at [304, 106] on div at bounding box center [319, 105] width 482 height 11
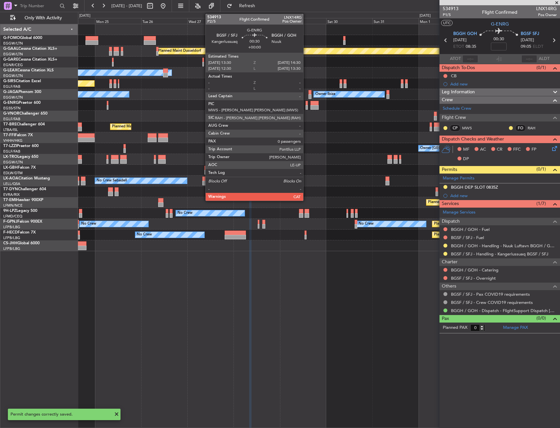
click at [306, 103] on div at bounding box center [307, 103] width 2 height 5
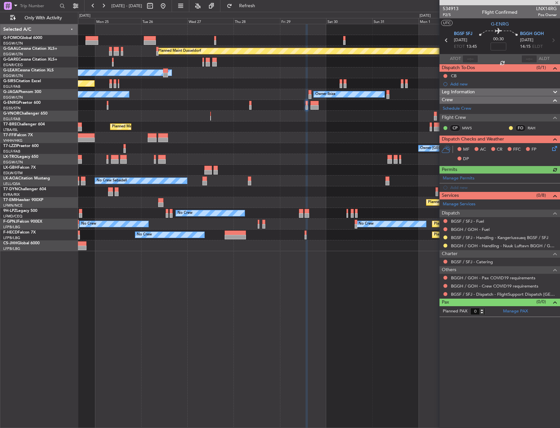
click at [249, 103] on div at bounding box center [319, 105] width 482 height 11
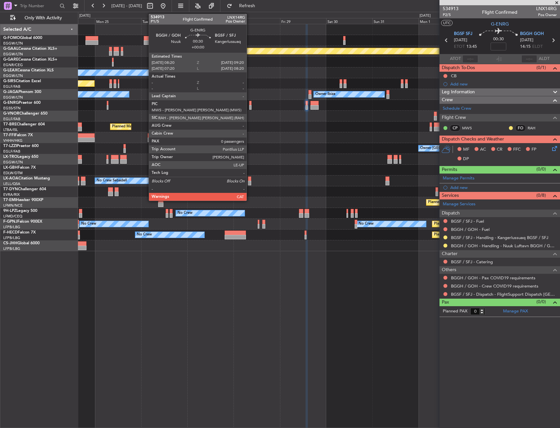
click at [250, 103] on div at bounding box center [250, 103] width 2 height 5
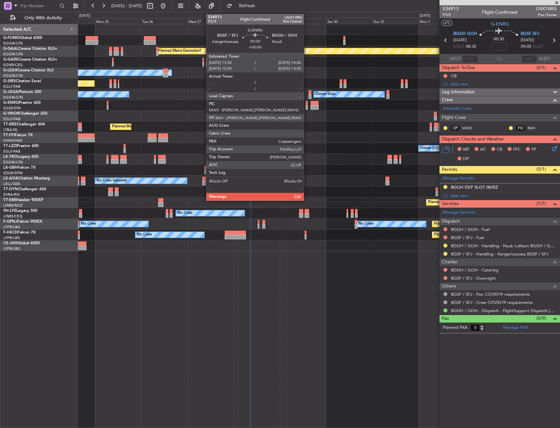
click at [306, 104] on div at bounding box center [307, 103] width 2 height 5
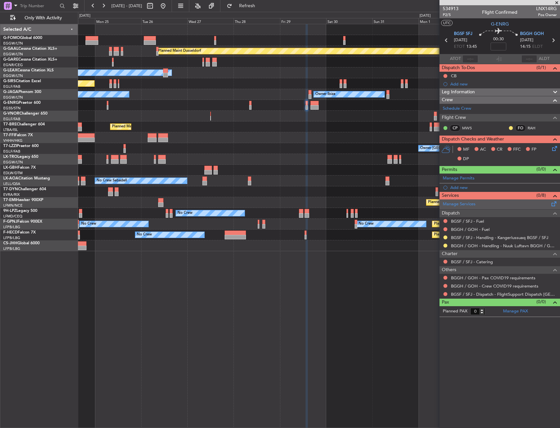
click at [554, 202] on span at bounding box center [554, 202] width 8 height 5
click at [558, 179] on span at bounding box center [554, 176] width 8 height 5
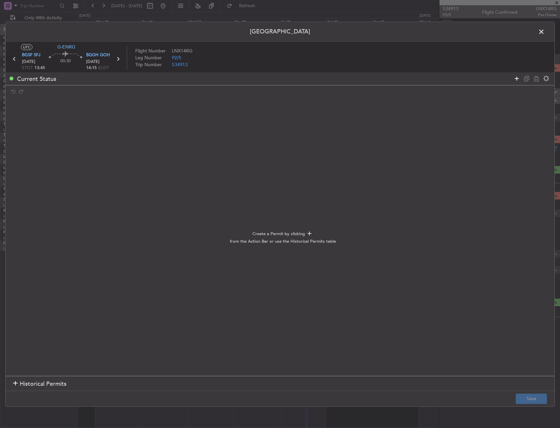
click at [514, 79] on icon at bounding box center [517, 79] width 8 height 8
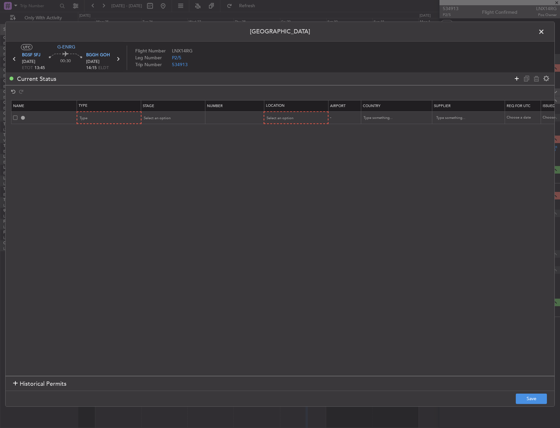
click at [517, 78] on icon at bounding box center [517, 79] width 8 height 8
click at [114, 121] on div "Type" at bounding box center [107, 118] width 54 height 10
click at [105, 184] on span "Slot" at bounding box center [109, 180] width 58 height 10
click at [11, 129] on td at bounding box center [44, 130] width 66 height 12
click at [16, 129] on span at bounding box center [15, 130] width 4 height 4
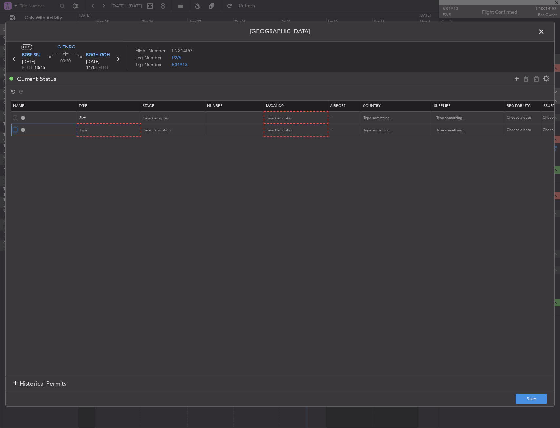
click at [18, 128] on input "checkbox" at bounding box center [18, 128] width 0 height 0
click at [535, 79] on icon at bounding box center [537, 79] width 8 height 8
click at [277, 117] on span "Select an option" at bounding box center [280, 118] width 27 height 5
click at [278, 153] on span "Arrival" at bounding box center [296, 151] width 58 height 10
click at [179, 119] on div "Select an option" at bounding box center [171, 118] width 54 height 10
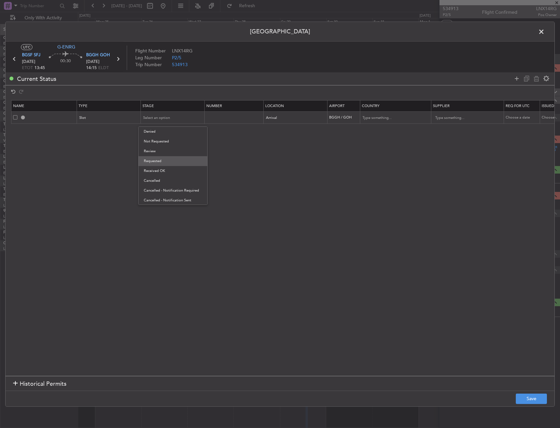
click at [175, 160] on span "Requested" at bounding box center [173, 161] width 58 height 10
click at [531, 394] on button "Save" at bounding box center [531, 399] width 31 height 10
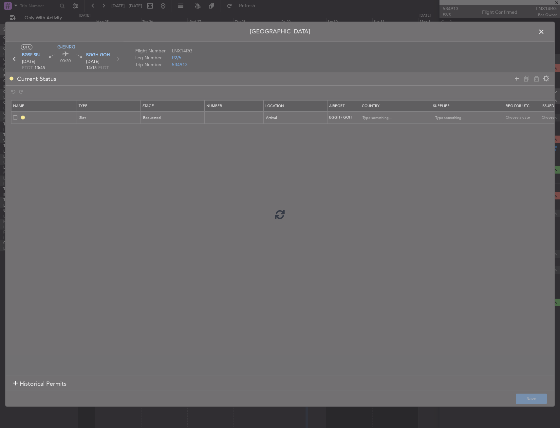
type input "BGGH ARR SLOT"
type input "[GEOGRAPHIC_DATA]"
type input "NNN"
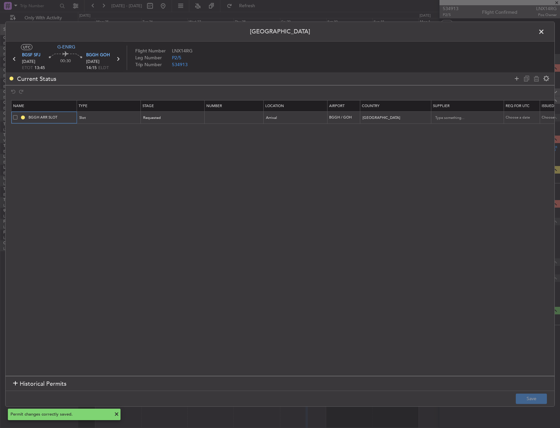
click at [65, 117] on input "BGGH ARR SLOT" at bounding box center [51, 118] width 49 height 6
type input "BGGH ARR SLOT 1415Z"
click at [537, 396] on button "Save" at bounding box center [531, 399] width 31 height 10
click at [545, 30] on span at bounding box center [545, 33] width 0 height 13
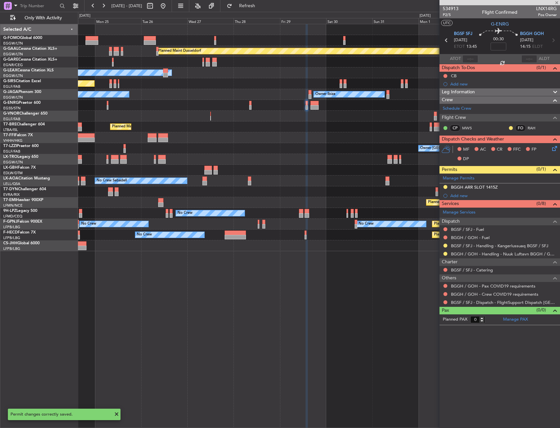
type input "4"
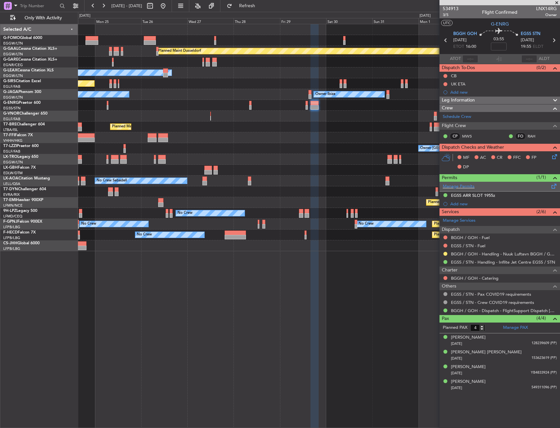
click at [557, 187] on span at bounding box center [554, 184] width 8 height 5
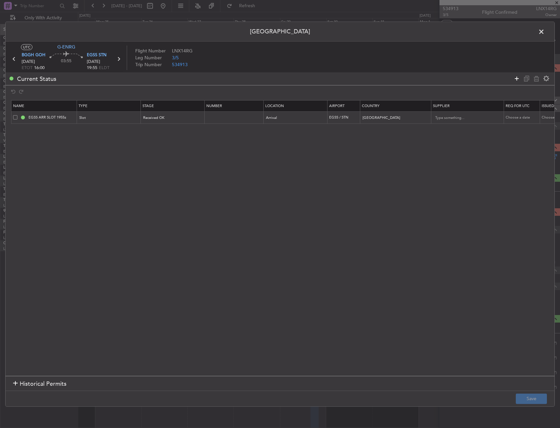
click at [518, 80] on icon at bounding box center [517, 79] width 8 height 8
click at [115, 127] on div "Type" at bounding box center [107, 130] width 54 height 10
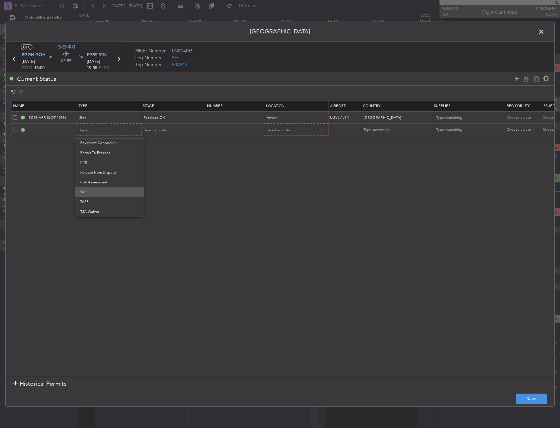
click at [91, 194] on span "Slot" at bounding box center [109, 192] width 58 height 10
click at [273, 130] on span "Select an option" at bounding box center [280, 130] width 27 height 5
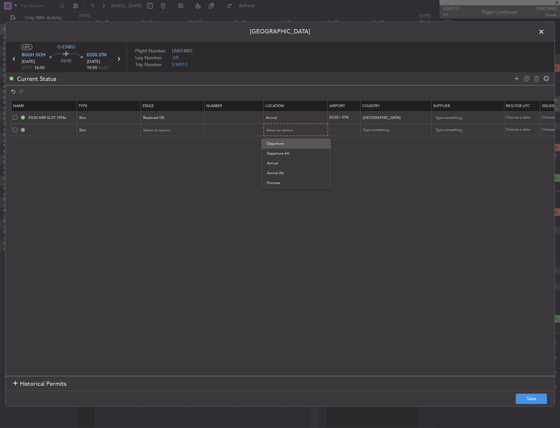
click at [275, 141] on span "Departure" at bounding box center [296, 144] width 58 height 10
click at [175, 128] on div "Select an option" at bounding box center [171, 130] width 54 height 10
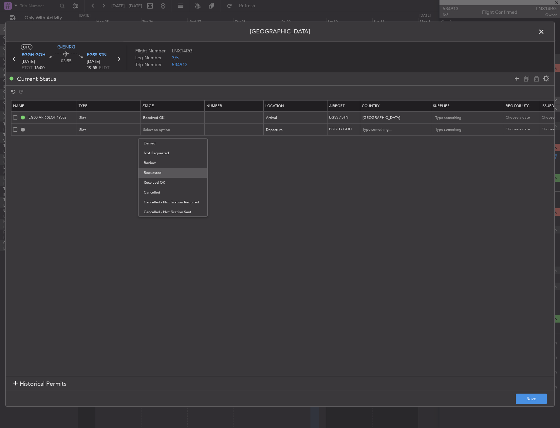
click at [168, 172] on span "Requested" at bounding box center [173, 173] width 58 height 10
click at [531, 395] on button "Save" at bounding box center [531, 399] width 31 height 10
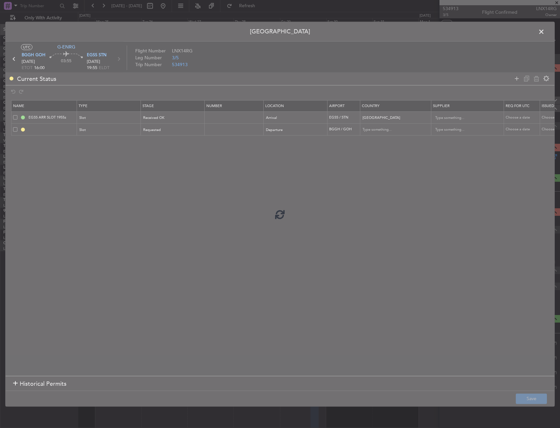
type input "BGGH DEP SLOT"
type input "Greenland"
type input "NNN"
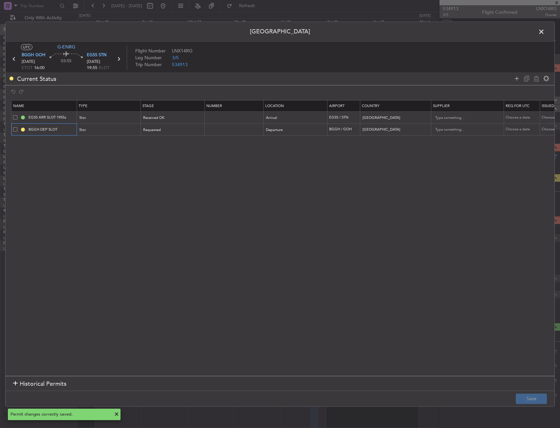
click at [66, 130] on input "BGGH DEP SLOT" at bounding box center [51, 130] width 49 height 6
type input "BGGH DEP SLOT 1600Z"
click at [535, 397] on button "Save" at bounding box center [531, 399] width 31 height 10
click at [539, 27] on div "Permit Center UTC G-ENRG BGGH GOH 29/08/2025 ETOT 16:00 03:55 EGSS STN 29/08/20…" at bounding box center [280, 213] width 550 height 385
drag, startPoint x: 539, startPoint y: 28, endPoint x: 540, endPoint y: 33, distance: 5.7
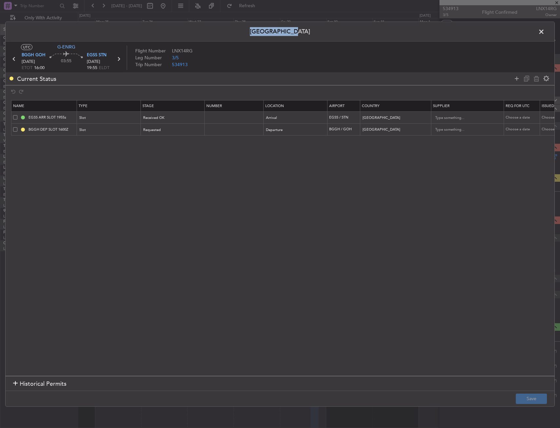
click at [545, 33] on span at bounding box center [545, 33] width 0 height 13
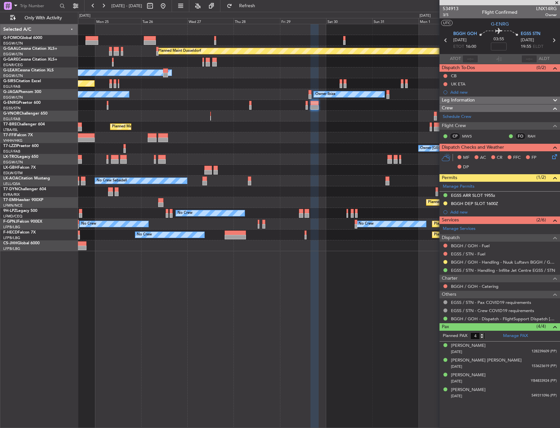
click at [331, 156] on div "Planned Maint Dusseldorf Owner Unplanned Maint Oxford (Kidlington) Owner Ibiza …" at bounding box center [319, 137] width 482 height 227
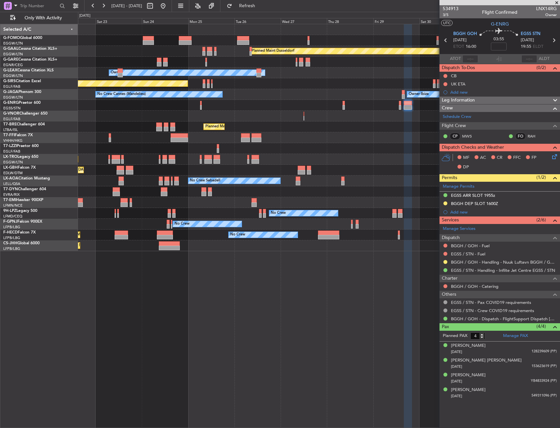
click at [319, 155] on div "Planned Maint Dusseldorf Unplanned Maint Chester Owner Unplanned Maint Oxford (…" at bounding box center [319, 137] width 482 height 227
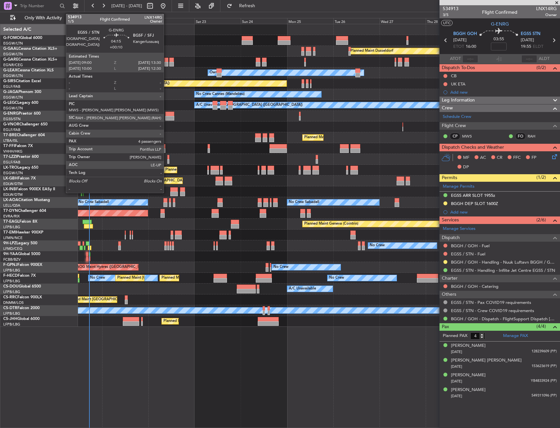
click at [167, 115] on div at bounding box center [169, 114] width 9 height 5
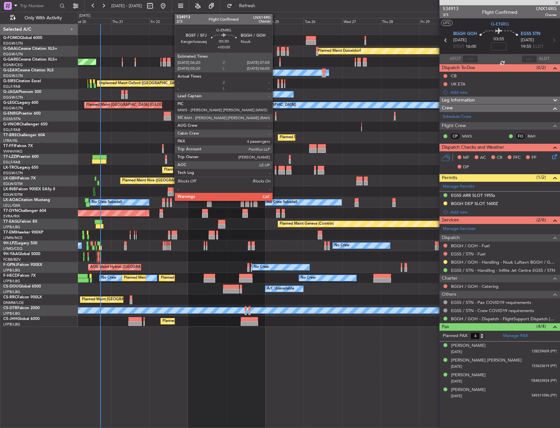
type input "+00:10"
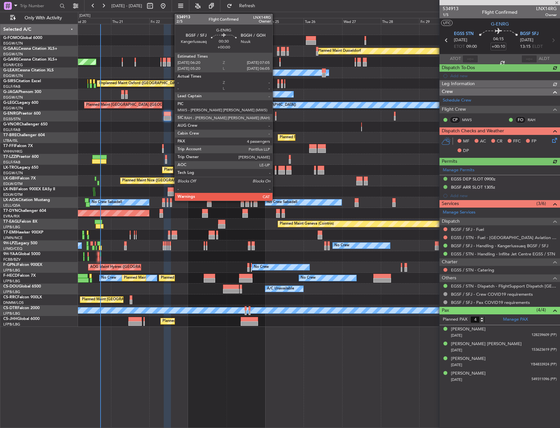
click at [276, 114] on div at bounding box center [275, 114] width 1 height 5
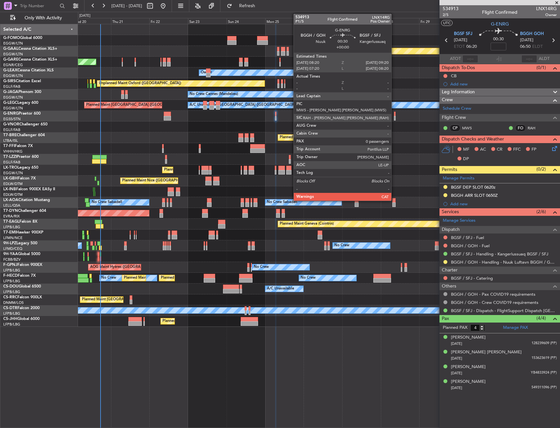
click at [394, 116] on div at bounding box center [395, 114] width 2 height 5
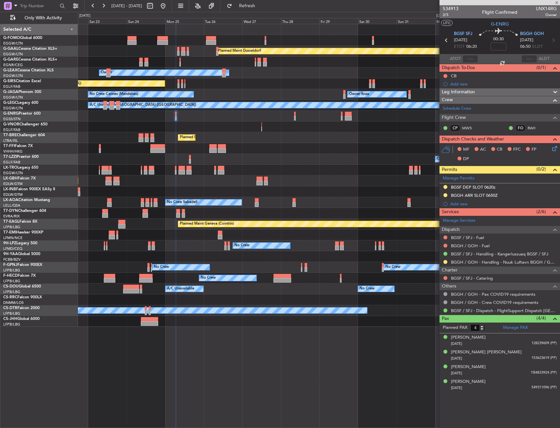
click at [285, 131] on div "Planned Maint Dusseldorf Unplanned Maint Chester Owner Unplanned Maint Oxford (…" at bounding box center [319, 175] width 482 height 303
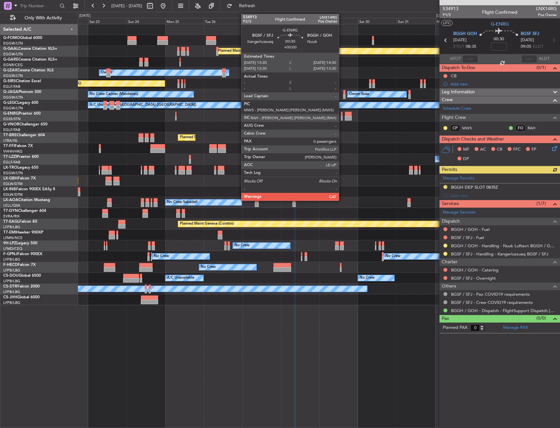
click at [342, 114] on div at bounding box center [342, 114] width 2 height 5
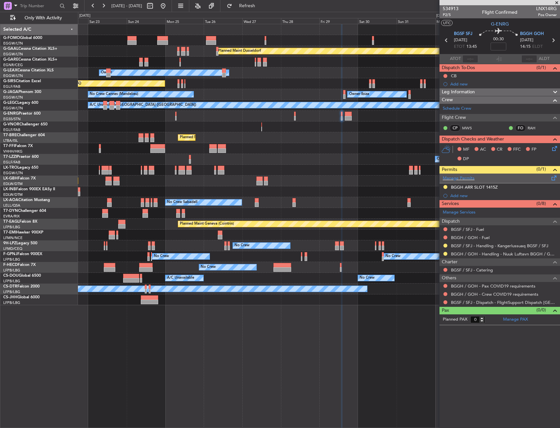
click at [558, 179] on span at bounding box center [554, 176] width 8 height 5
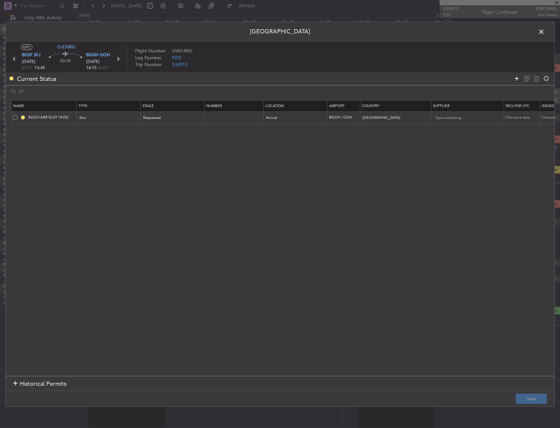
click at [516, 82] on icon at bounding box center [517, 79] width 8 height 8
click at [86, 124] on mat-form-field "Type" at bounding box center [109, 130] width 64 height 12
click at [86, 129] on span "Type" at bounding box center [84, 130] width 8 height 5
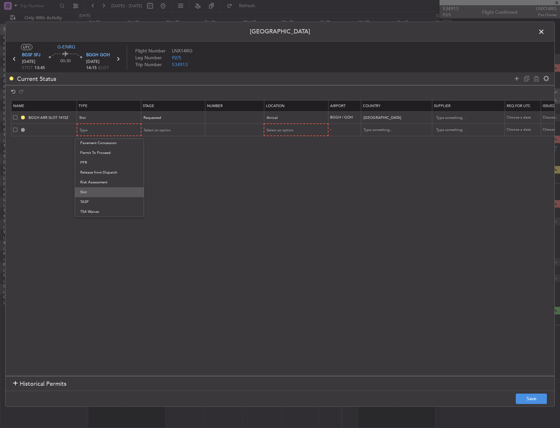
click at [95, 192] on span "Slot" at bounding box center [109, 192] width 58 height 10
click at [286, 132] on span "Select an option" at bounding box center [280, 130] width 27 height 5
click at [544, 31] on div at bounding box center [280, 214] width 560 height 428
click at [545, 32] on span at bounding box center [545, 33] width 0 height 13
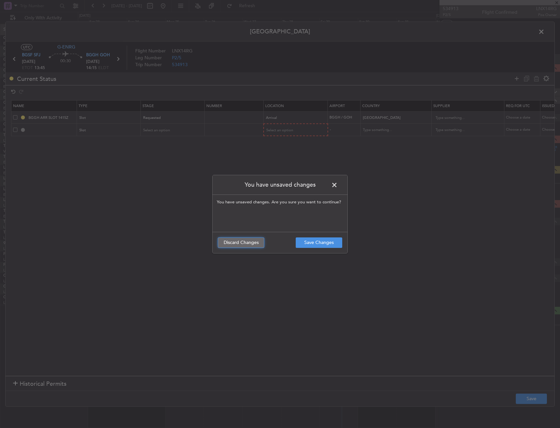
click at [260, 241] on button "Discard Changes" at bounding box center [241, 243] width 47 height 10
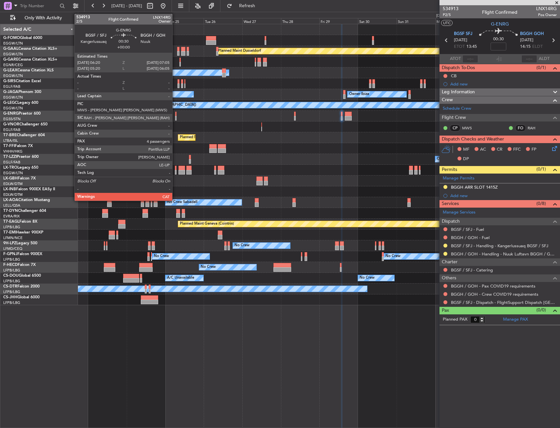
click at [175, 114] on div at bounding box center [175, 114] width 1 height 5
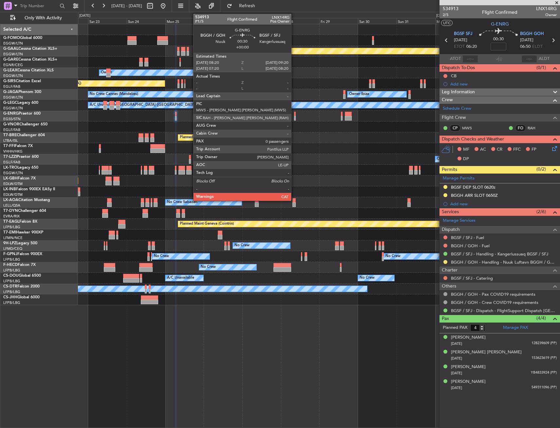
click at [294, 115] on div at bounding box center [295, 114] width 2 height 5
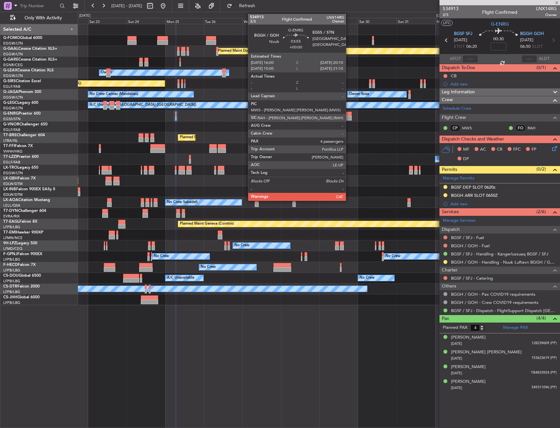
type input "0"
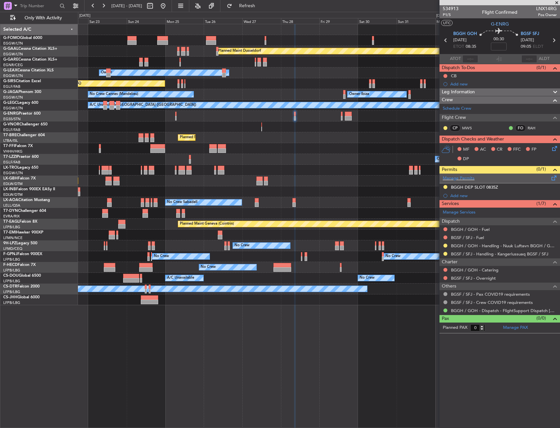
click at [554, 178] on span at bounding box center [554, 176] width 8 height 5
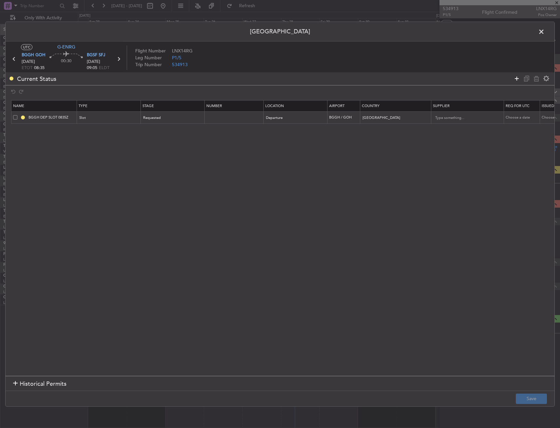
click at [515, 82] on icon at bounding box center [517, 79] width 8 height 8
click at [100, 129] on div "Type" at bounding box center [107, 130] width 54 height 10
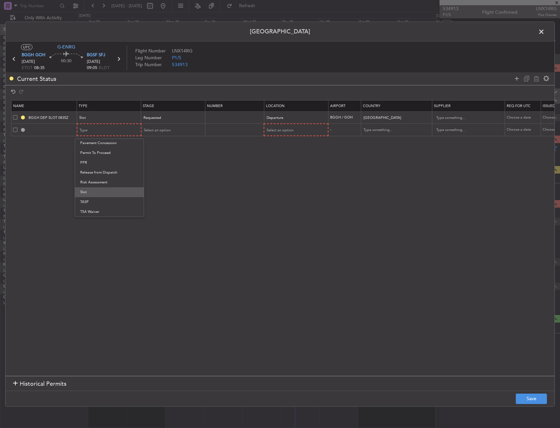
click at [95, 194] on span "Slot" at bounding box center [109, 192] width 58 height 10
click at [313, 130] on div "Select an option" at bounding box center [294, 130] width 54 height 10
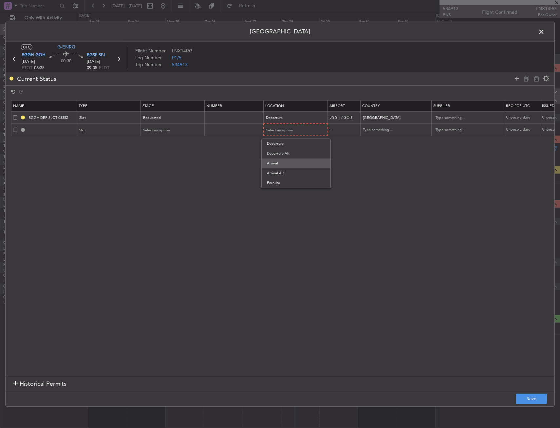
click at [292, 159] on span "Arrival" at bounding box center [296, 164] width 58 height 10
click at [169, 135] on div "Select an option" at bounding box center [171, 130] width 54 height 10
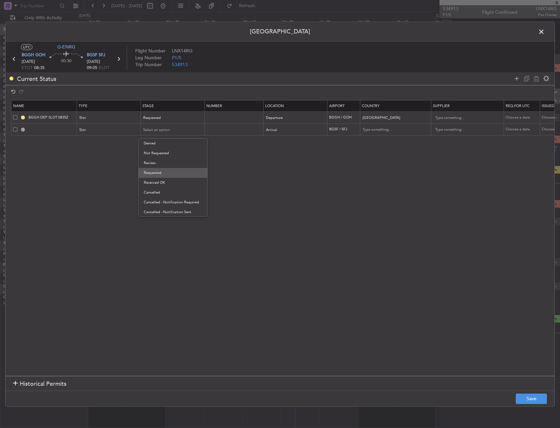
click at [180, 173] on span "Requested" at bounding box center [173, 173] width 58 height 10
click at [523, 393] on footer "Save" at bounding box center [280, 399] width 549 height 16
click at [524, 396] on button "Save" at bounding box center [531, 399] width 31 height 10
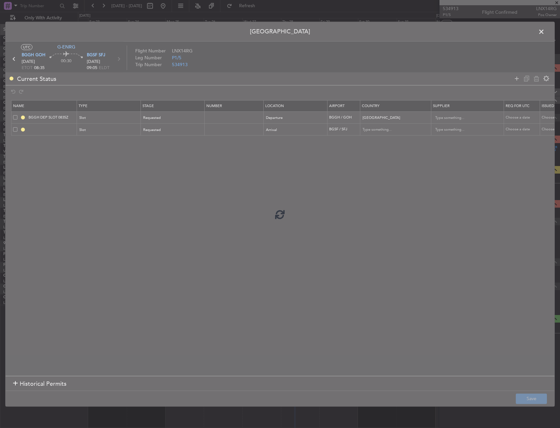
type input "BGSF ARR SLOT"
type input "Greenland"
type input "NNN"
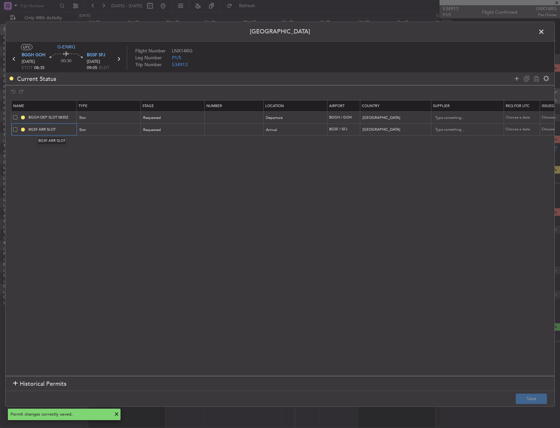
click at [60, 130] on input "BGSF ARR SLOT" at bounding box center [51, 130] width 49 height 6
type input "BGSF ARR SLOT 0905z"
click at [522, 402] on button "Save" at bounding box center [531, 399] width 31 height 10
click at [545, 30] on span at bounding box center [545, 33] width 0 height 13
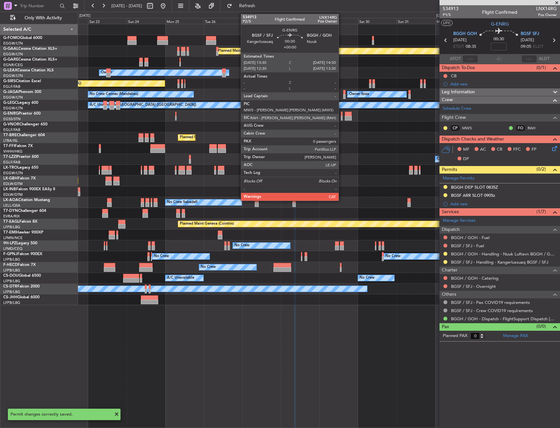
click at [342, 115] on div at bounding box center [342, 114] width 2 height 5
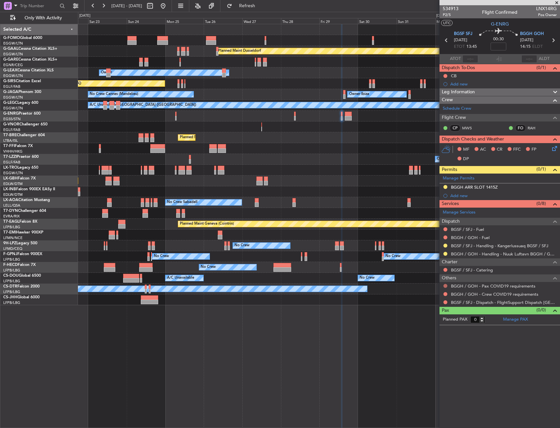
click at [446, 284] on button at bounding box center [446, 286] width 4 height 4
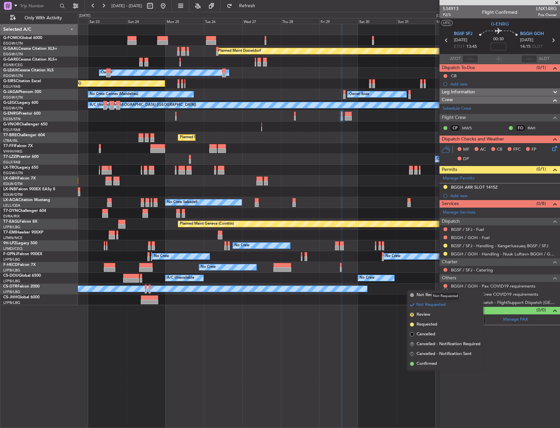
click at [435, 296] on div "Not Requested" at bounding box center [446, 296] width 28 height 8
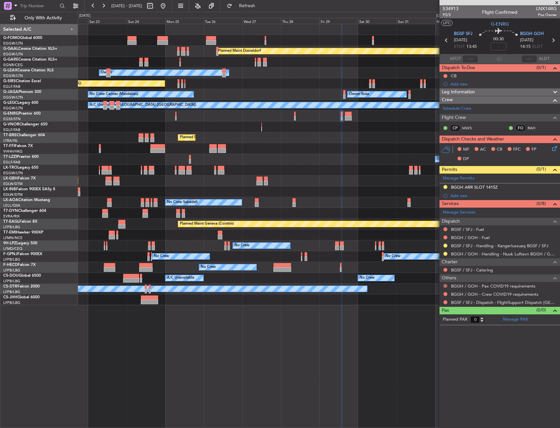
click at [445, 286] on button at bounding box center [446, 286] width 4 height 4
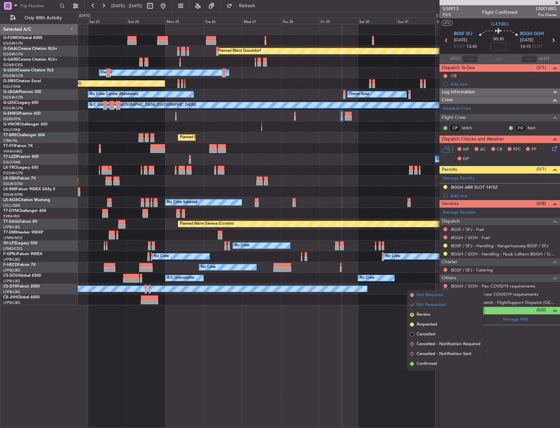
click at [426, 297] on span "Not Required" at bounding box center [430, 295] width 26 height 7
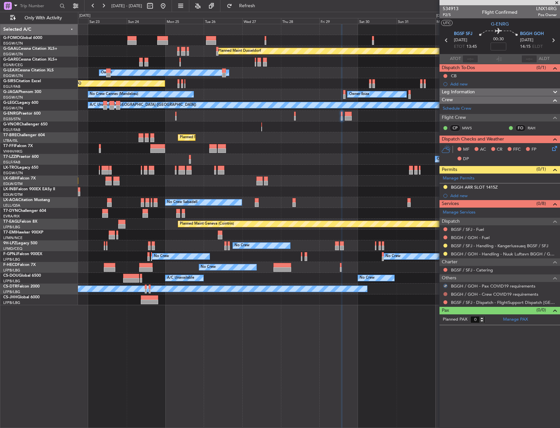
click at [446, 293] on button at bounding box center [446, 294] width 4 height 4
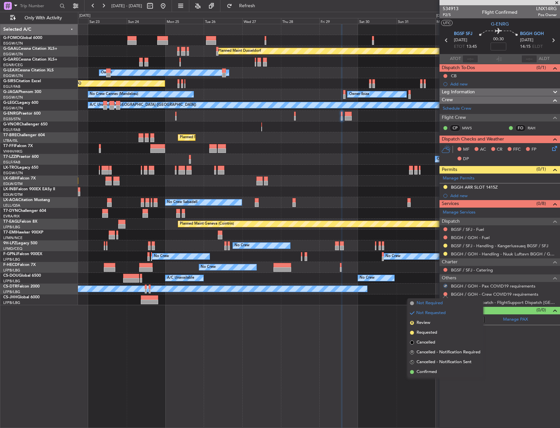
drag, startPoint x: 426, startPoint y: 303, endPoint x: 455, endPoint y: 304, distance: 29.5
click at [426, 303] on span "Not Required" at bounding box center [430, 303] width 26 height 7
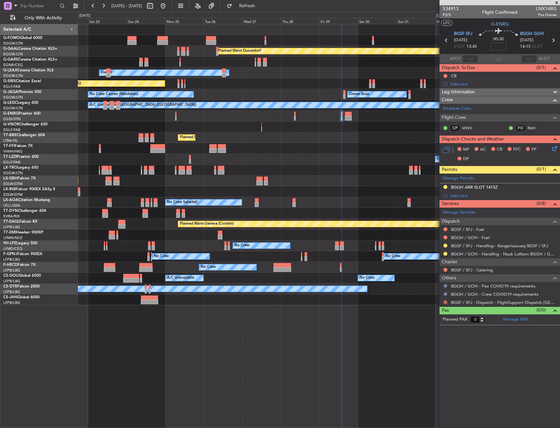
click at [445, 302] on button at bounding box center [446, 302] width 4 height 4
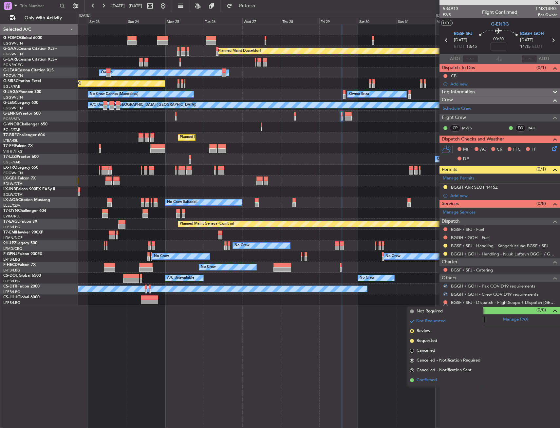
click at [432, 381] on span "Confirmed" at bounding box center [427, 380] width 20 height 7
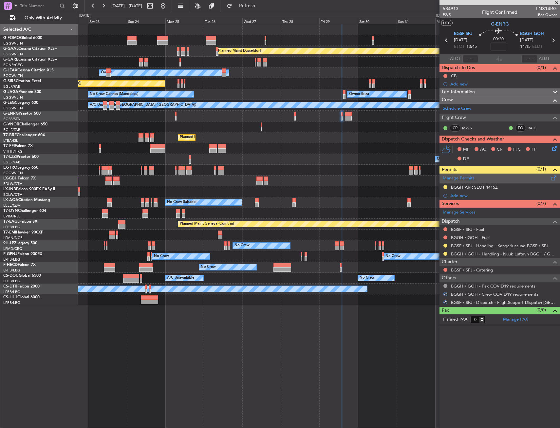
click at [552, 176] on span at bounding box center [554, 176] width 8 height 5
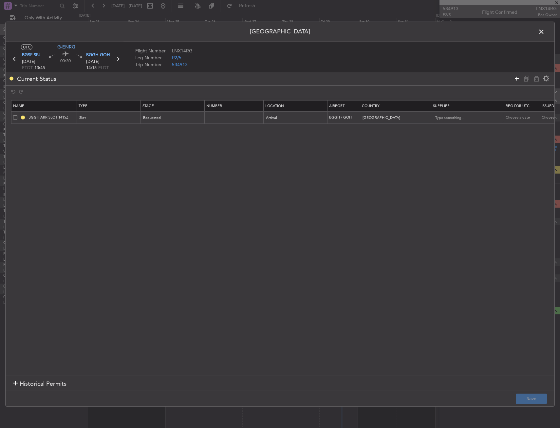
click at [517, 79] on icon at bounding box center [517, 79] width 8 height 8
click at [105, 133] on div "Type" at bounding box center [107, 130] width 54 height 10
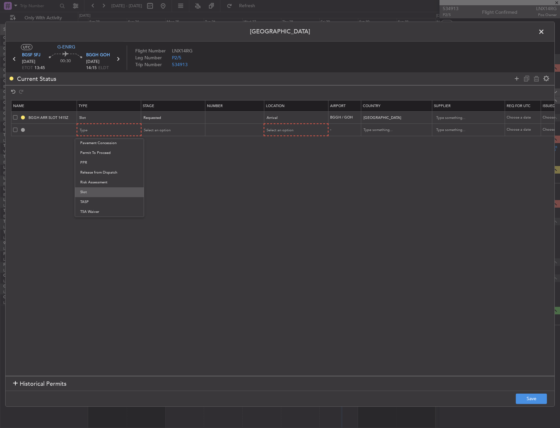
click at [97, 193] on span "Slot" at bounding box center [109, 192] width 58 height 10
click at [291, 133] on div "Select an option" at bounding box center [294, 130] width 54 height 10
drag, startPoint x: 287, startPoint y: 144, endPoint x: 222, endPoint y: 136, distance: 65.3
click at [286, 144] on span "Departure" at bounding box center [296, 144] width 58 height 10
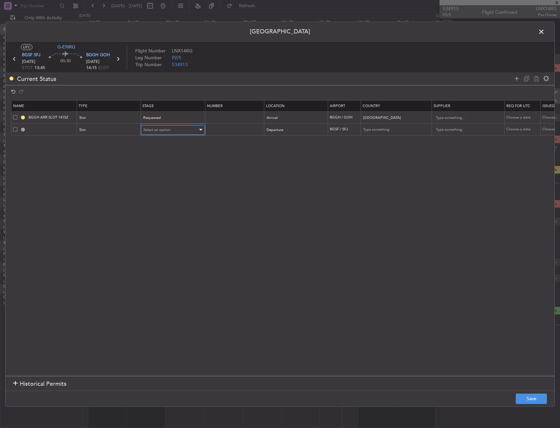
click at [148, 127] on span "Select an option" at bounding box center [157, 129] width 27 height 5
click at [159, 174] on span "Requested" at bounding box center [173, 173] width 58 height 10
click at [535, 402] on button "Save" at bounding box center [531, 399] width 31 height 10
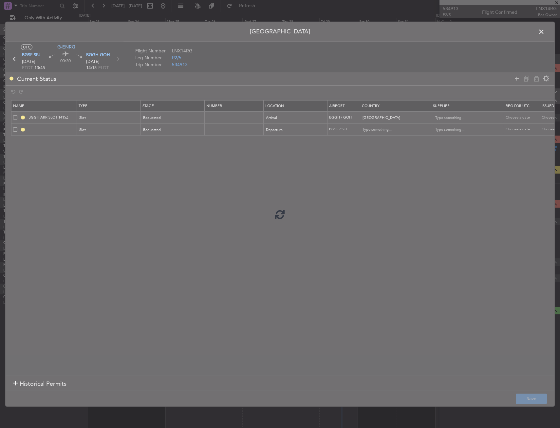
type input "BGSF DEP SLOT"
type input "Greenland"
type input "NNN"
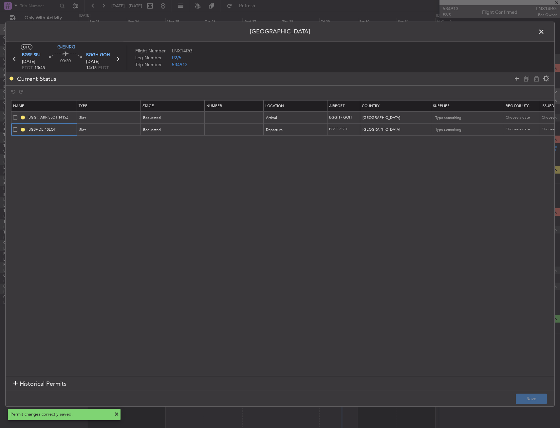
click at [64, 131] on input "BGSF DEP SLOT" at bounding box center [51, 130] width 49 height 6
type input "BGSF DEP SLOT 1345z"
click at [541, 401] on button "Save" at bounding box center [531, 399] width 31 height 10
click at [545, 27] on span at bounding box center [545, 33] width 0 height 13
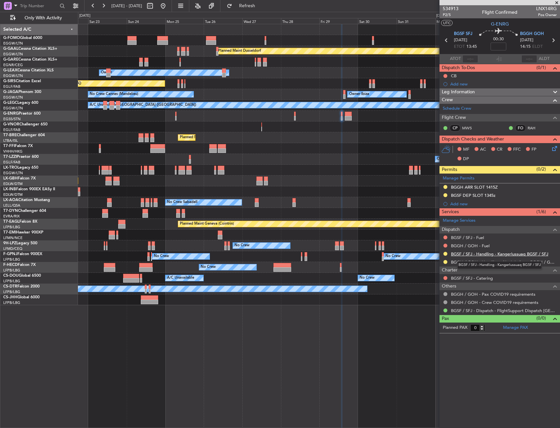
click at [491, 253] on link "BGSF / SFJ - Handling - Kangerlussuaq BGSF / SFJ" at bounding box center [499, 254] width 97 height 6
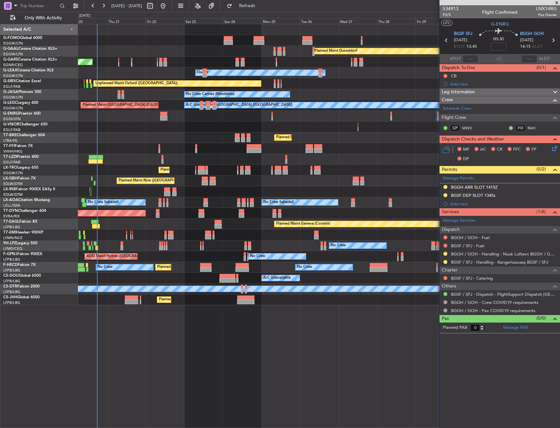
click at [399, 157] on div "Planned Maint Dusseldorf Unplanned Maint Chester Owner Owner Unplanned Maint Ox…" at bounding box center [319, 164] width 482 height 281
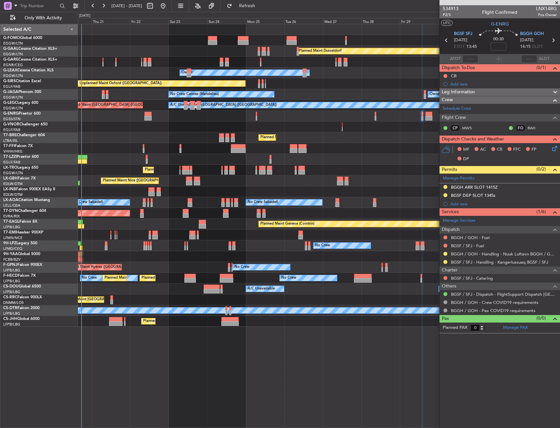
click at [298, 255] on div at bounding box center [319, 256] width 482 height 11
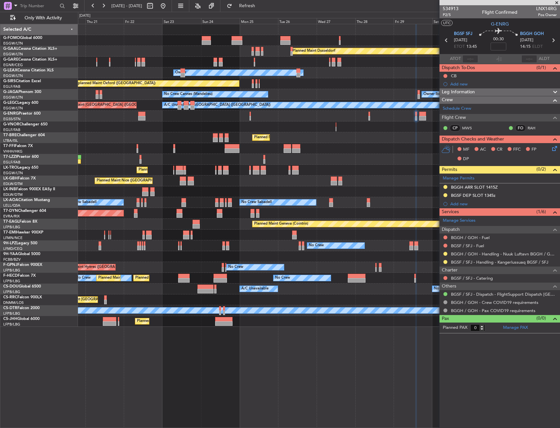
click at [97, 129] on div "Planned Maint London ([GEOGRAPHIC_DATA])" at bounding box center [319, 127] width 482 height 11
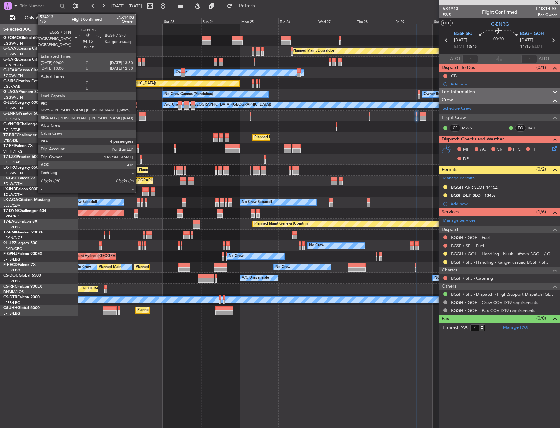
click at [139, 112] on div at bounding box center [143, 114] width 8 height 5
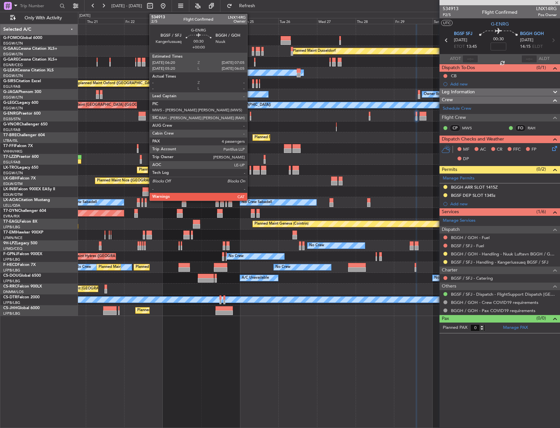
type input "+00:10"
type input "4"
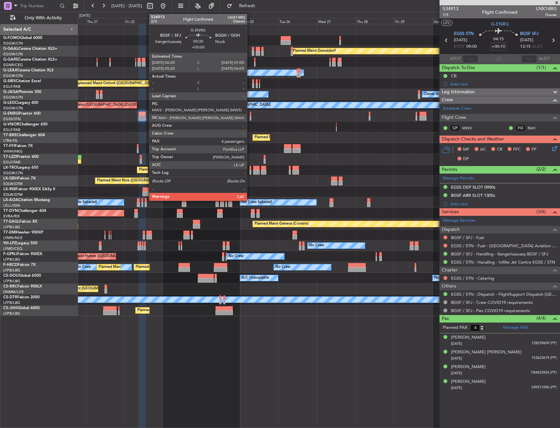
click at [250, 115] on div at bounding box center [250, 114] width 1 height 5
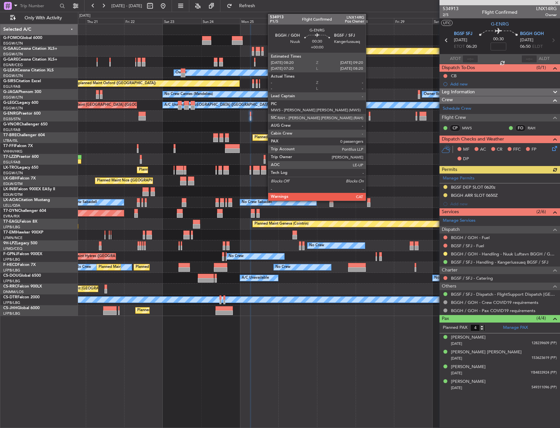
click at [369, 115] on div at bounding box center [370, 114] width 2 height 5
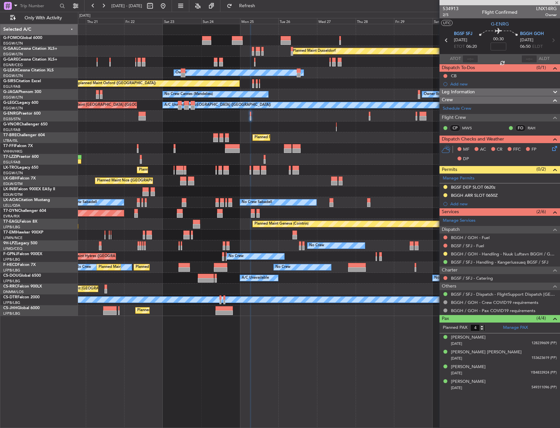
type input "0"
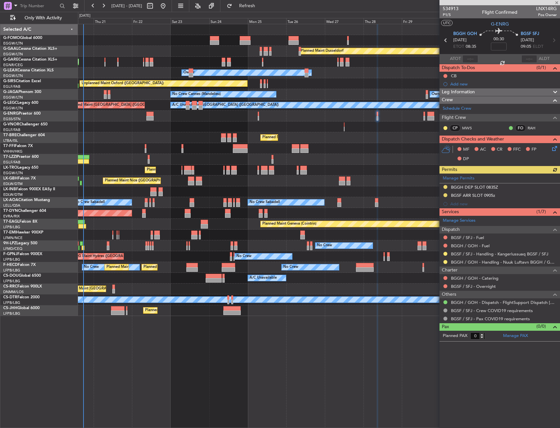
click at [380, 127] on div "Planned Maint London ([GEOGRAPHIC_DATA])" at bounding box center [319, 127] width 482 height 11
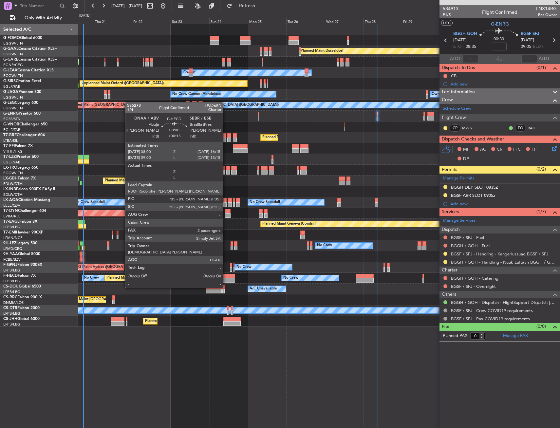
click at [226, 276] on div at bounding box center [228, 276] width 13 height 5
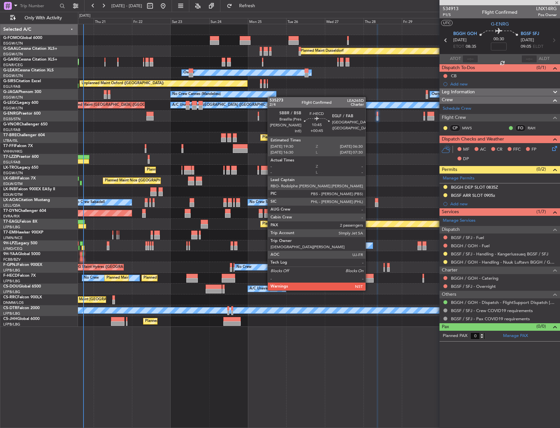
type input "+00:15"
type input "2"
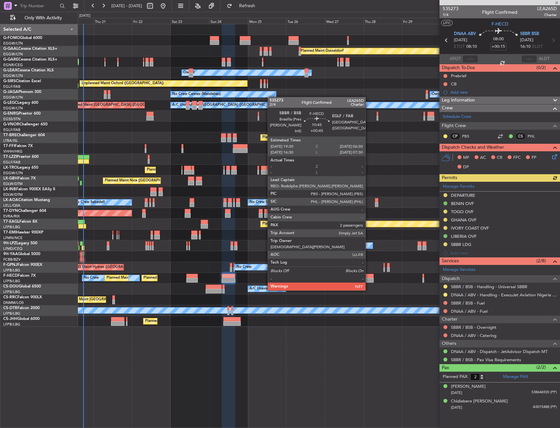
click at [369, 278] on div at bounding box center [365, 280] width 18 height 5
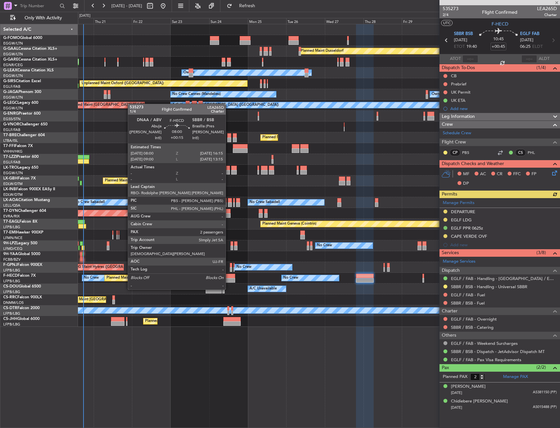
click at [229, 277] on div at bounding box center [228, 276] width 13 height 5
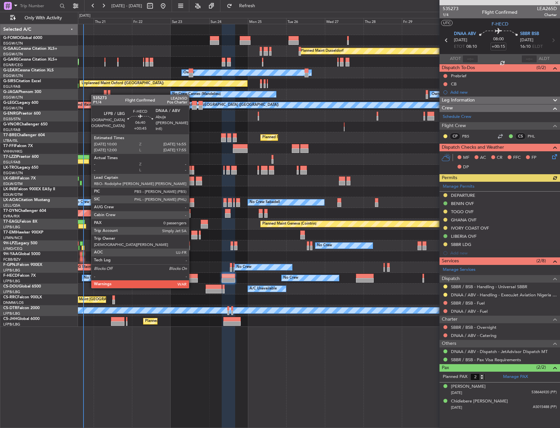
click at [192, 275] on div at bounding box center [191, 276] width 11 height 5
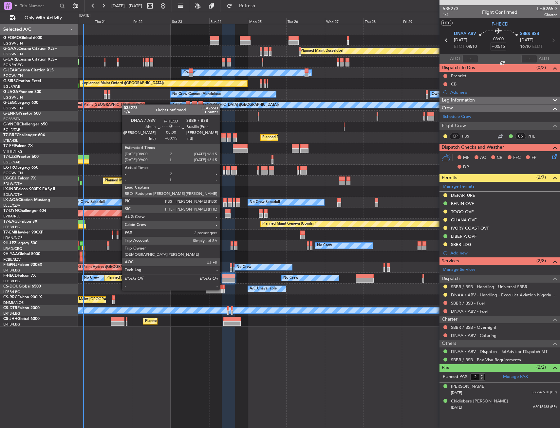
type input "+00:45"
type input "0"
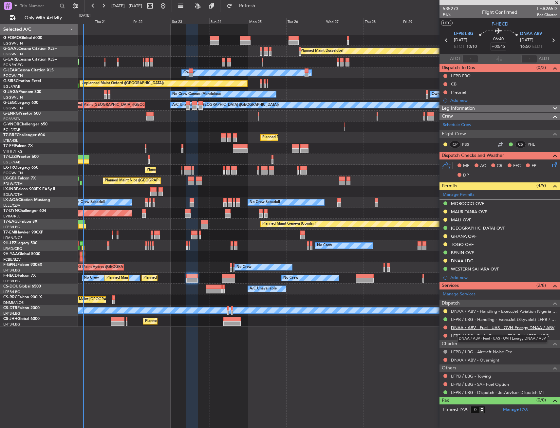
click at [539, 329] on link "DNAA / ABV - Fuel - UAS - OVH Energy DNAA / ABV" at bounding box center [503, 328] width 104 height 6
click at [515, 328] on link "DNAA / ABV - Fuel - UAS - OVH Energy DNAA / ABV" at bounding box center [503, 328] width 104 height 6
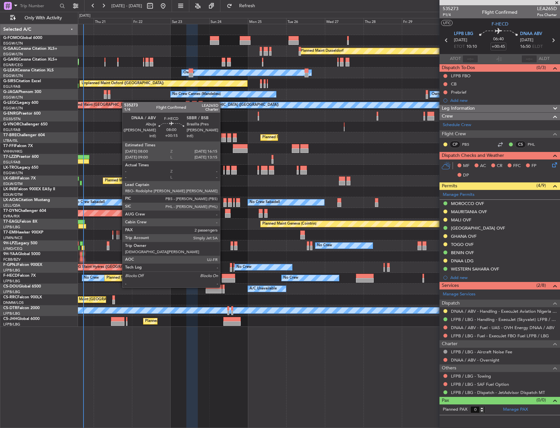
click at [223, 275] on div at bounding box center [228, 276] width 13 height 5
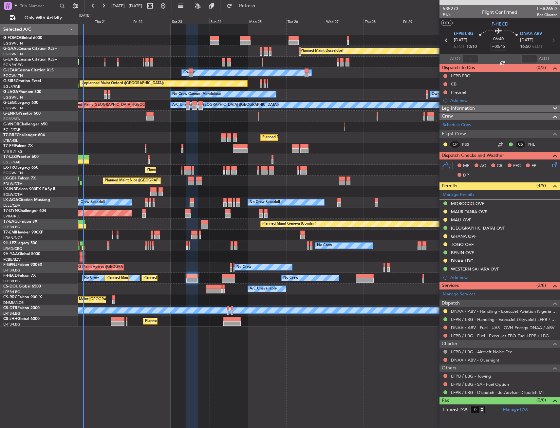
type input "+00:15"
type input "2"
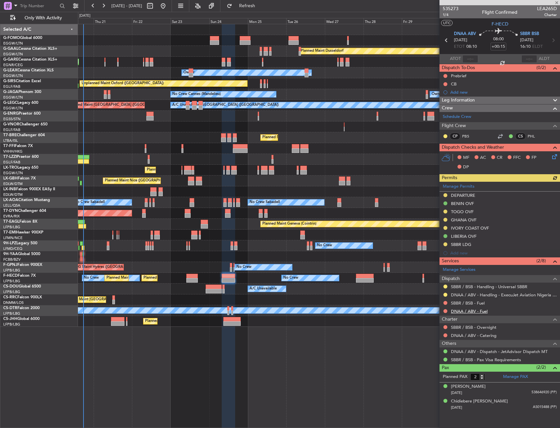
click at [482, 312] on link "DNAA / ABV - Fuel" at bounding box center [469, 312] width 37 height 6
click at [263, 9] on button "Refresh" at bounding box center [243, 6] width 39 height 10
click at [486, 309] on link "DNAA / ABV - Fuel - UAS - OVH Energy DNAA / ABV" at bounding box center [503, 312] width 104 height 6
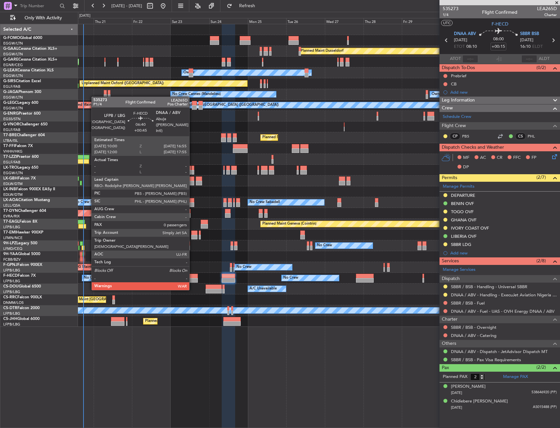
click at [192, 277] on div at bounding box center [191, 276] width 11 height 5
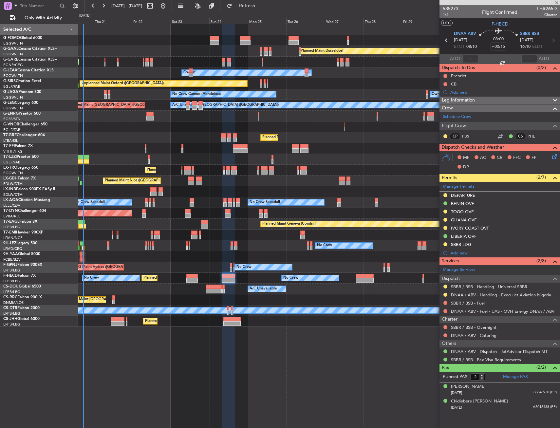
type input "+00:45"
type input "0"
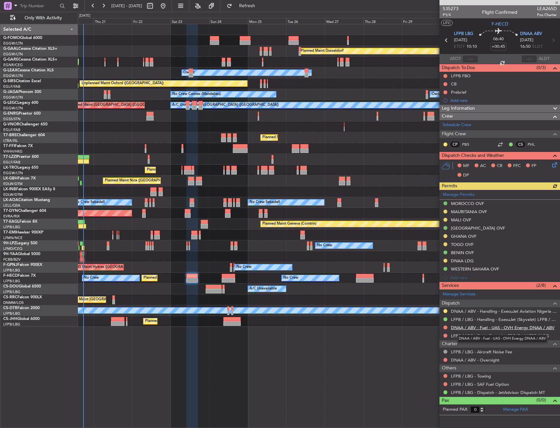
click at [510, 327] on link "DNAA / ABV - Fuel - UAS - OVH Energy DNAA / ABV" at bounding box center [503, 328] width 104 height 6
click at [261, 7] on span "Refresh" at bounding box center [248, 6] width 28 height 5
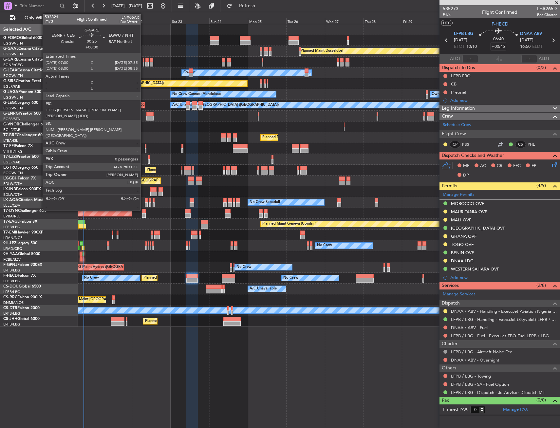
click at [144, 60] on div at bounding box center [143, 60] width 1 height 5
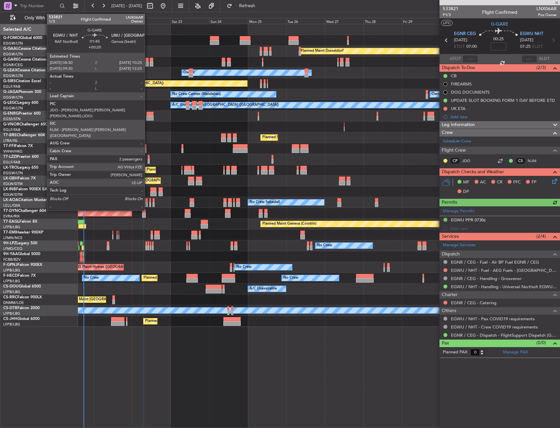
click at [148, 61] on div at bounding box center [146, 60] width 3 height 5
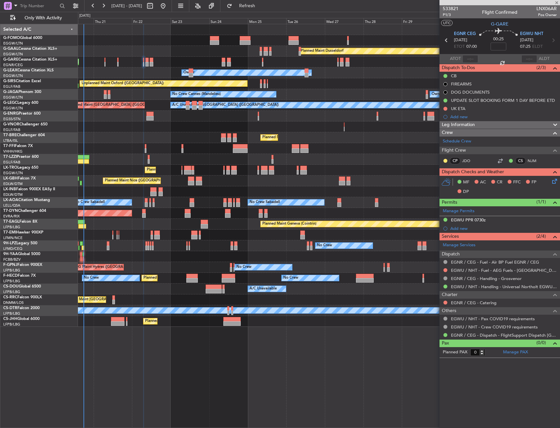
type input "+00:20"
type input "2"
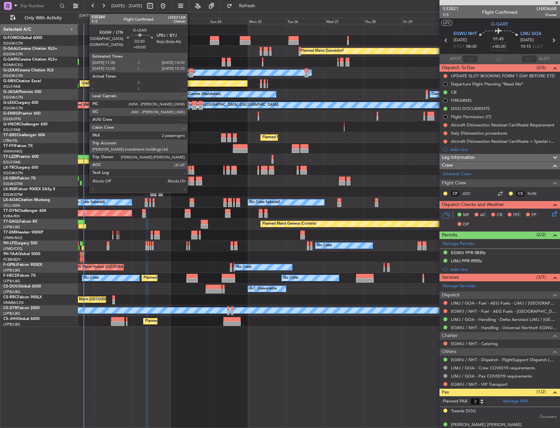
click at [190, 71] on div at bounding box center [191, 70] width 5 height 5
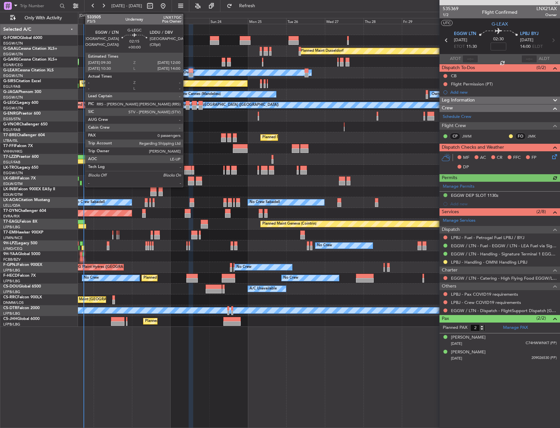
click at [186, 104] on div at bounding box center [188, 103] width 4 height 5
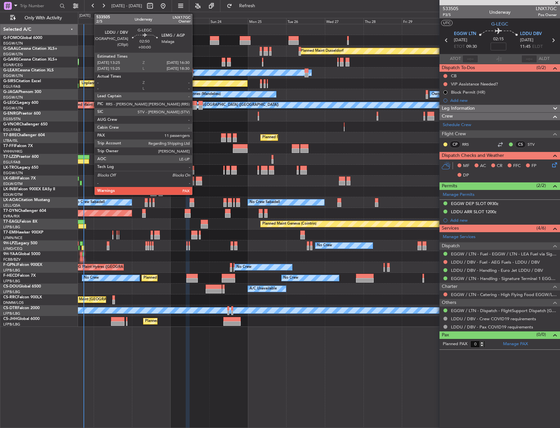
click at [195, 104] on div at bounding box center [194, 103] width 5 height 5
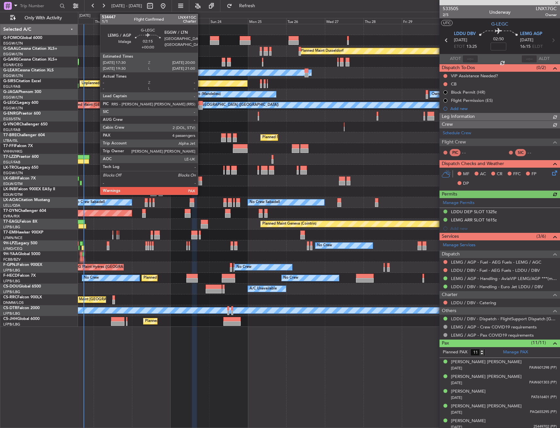
click at [201, 104] on div at bounding box center [201, 103] width 4 height 5
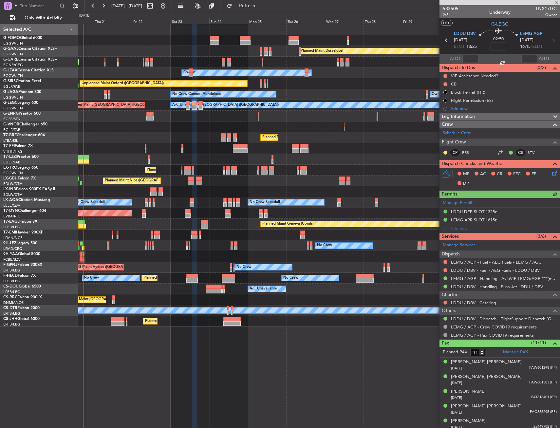
type input "4"
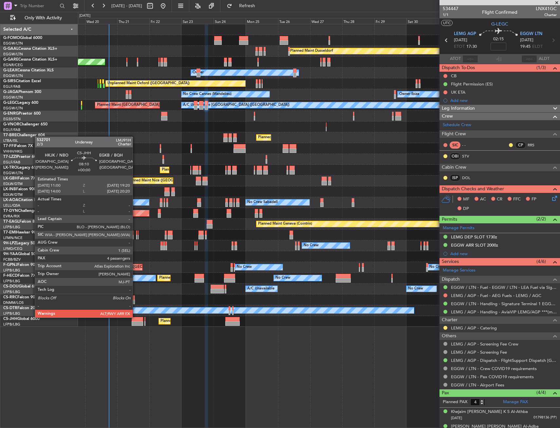
click at [136, 317] on div at bounding box center [137, 319] width 11 height 5
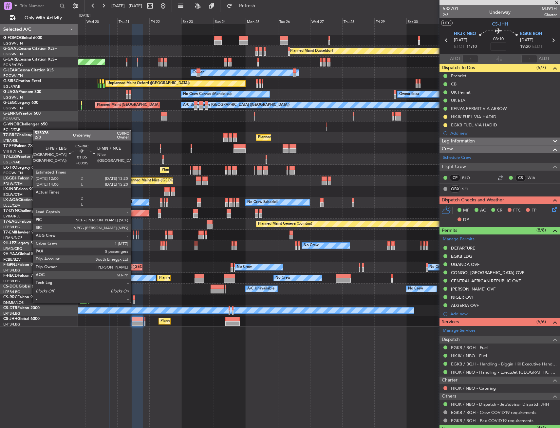
click at [134, 302] on div at bounding box center [134, 302] width 2 height 5
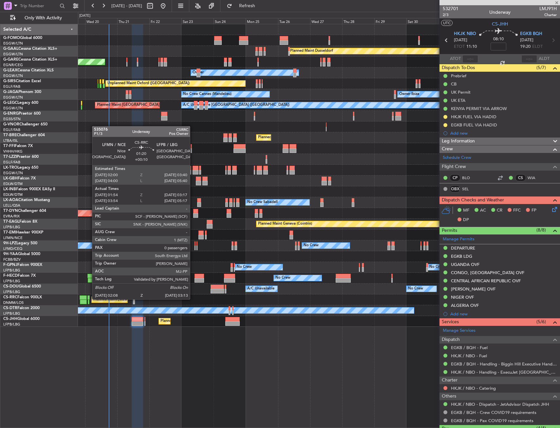
type input "+00:05"
type input "5"
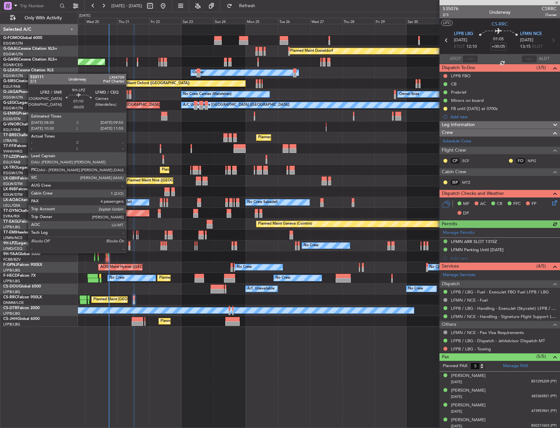
click at [129, 246] on div at bounding box center [129, 248] width 2 height 5
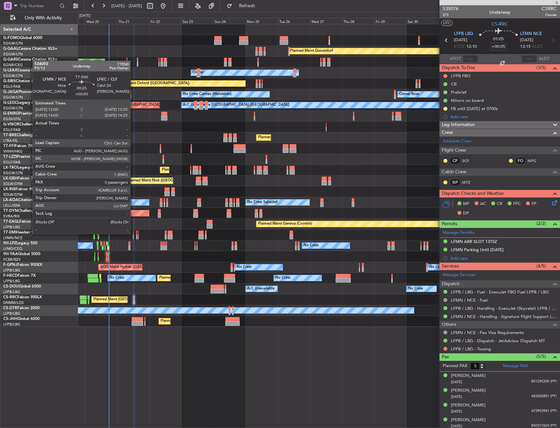
type input "-00:05"
type input "4"
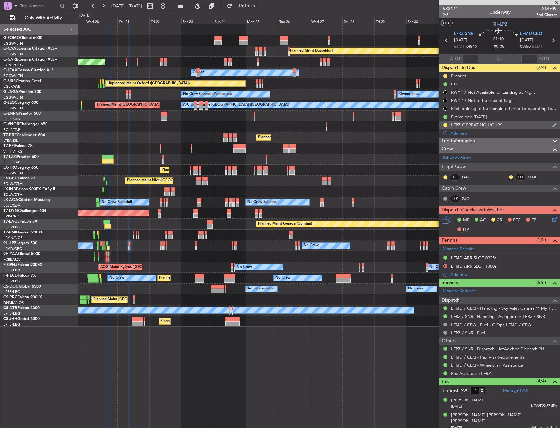
click at [495, 127] on div "LFRZ OEPRATING HOURS" at bounding box center [476, 125] width 51 height 6
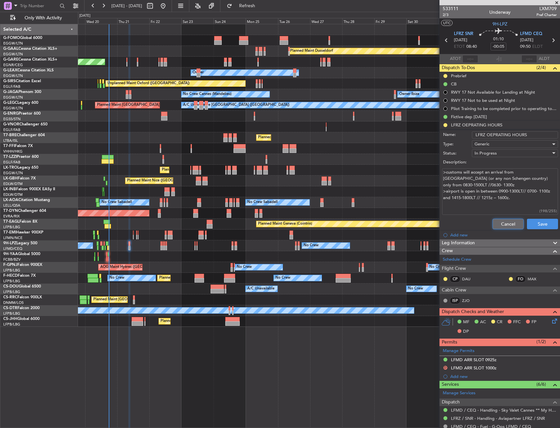
click at [507, 223] on button "Cancel" at bounding box center [508, 224] width 31 height 10
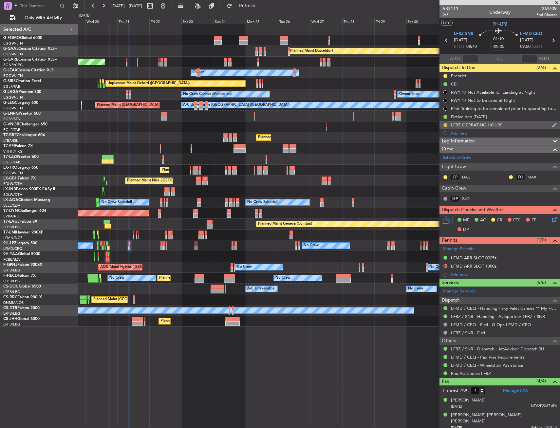
click at [446, 125] on button at bounding box center [446, 125] width 4 height 4
click at [449, 152] on span "Completed" at bounding box center [448, 154] width 22 height 7
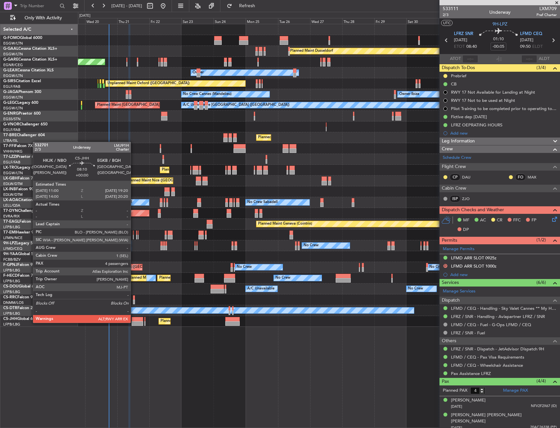
click at [134, 322] on div at bounding box center [137, 323] width 11 height 5
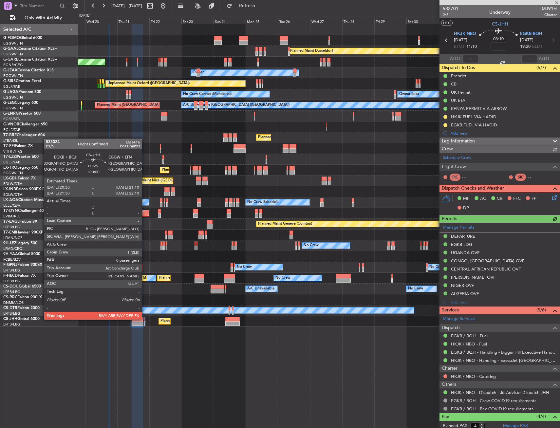
click at [145, 319] on div at bounding box center [144, 319] width 1 height 5
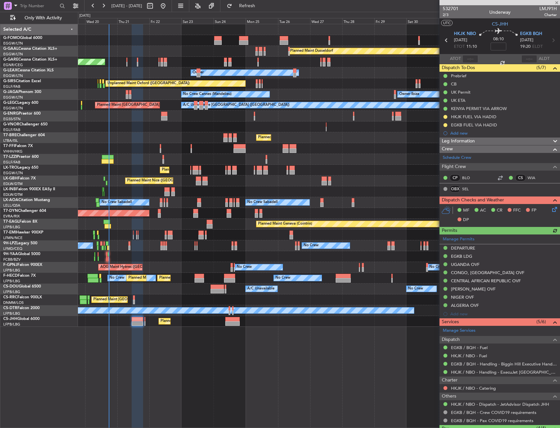
type input "0"
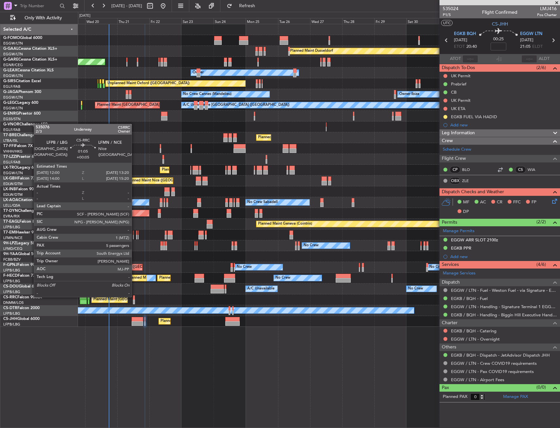
click at [135, 297] on div at bounding box center [134, 298] width 2 height 5
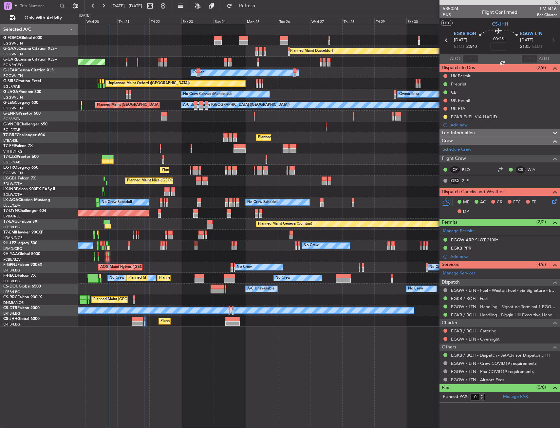
type input "+00:05"
type input "5"
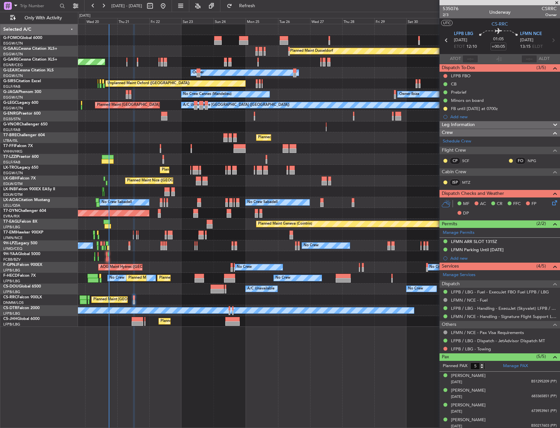
click at [134, 316] on div "Planned Maint [GEOGRAPHIC_DATA] ([GEOGRAPHIC_DATA])" at bounding box center [319, 321] width 482 height 11
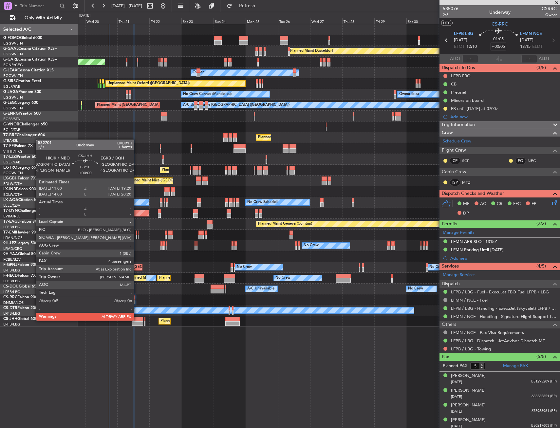
click at [136, 320] on div at bounding box center [137, 319] width 11 height 5
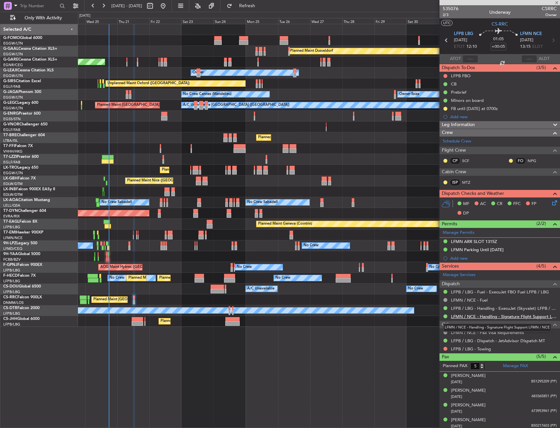
type input "4"
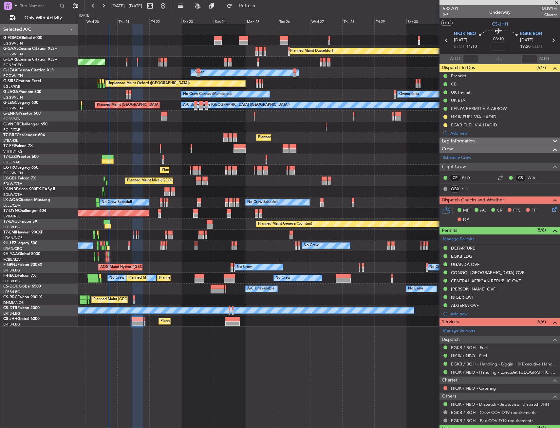
click at [486, 339] on div "Dispatch" at bounding box center [500, 340] width 121 height 8
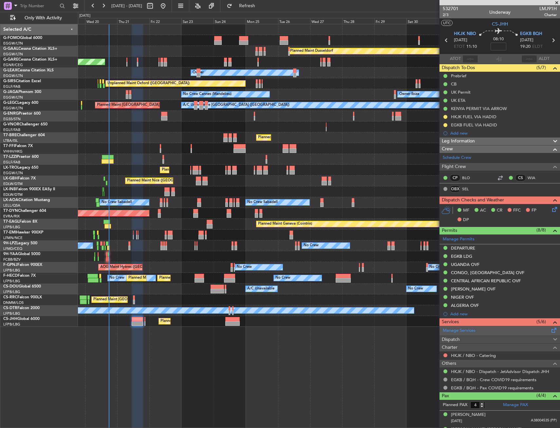
click at [486, 333] on div "Manage Services" at bounding box center [500, 331] width 121 height 10
click at [476, 343] on div "Dispatch" at bounding box center [500, 340] width 121 height 8
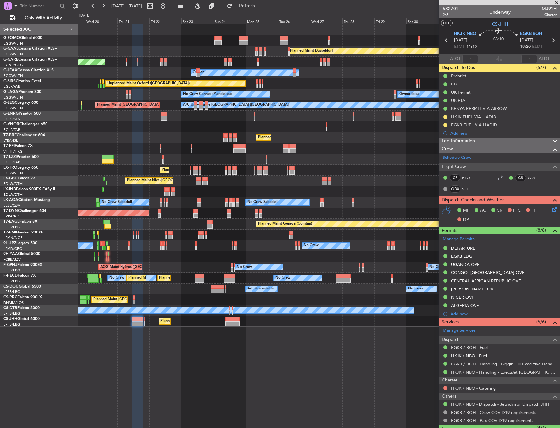
click at [487, 356] on link "HKJK / NBO - Fuel" at bounding box center [469, 356] width 36 height 6
click at [131, 297] on div "Planned Maint [GEOGRAPHIC_DATA] ([GEOGRAPHIC_DATA])" at bounding box center [319, 300] width 482 height 11
click at [132, 297] on div "Planned Maint [GEOGRAPHIC_DATA] ([GEOGRAPHIC_DATA])" at bounding box center [319, 300] width 482 height 11
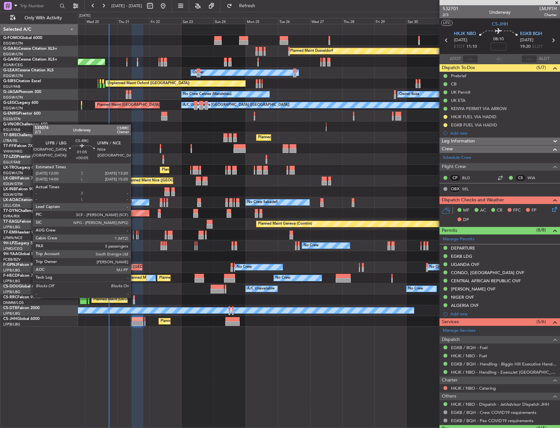
click at [134, 297] on div at bounding box center [134, 298] width 2 height 5
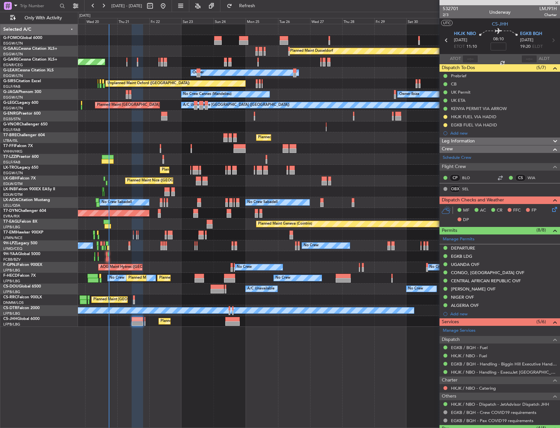
type input "+00:05"
type input "5"
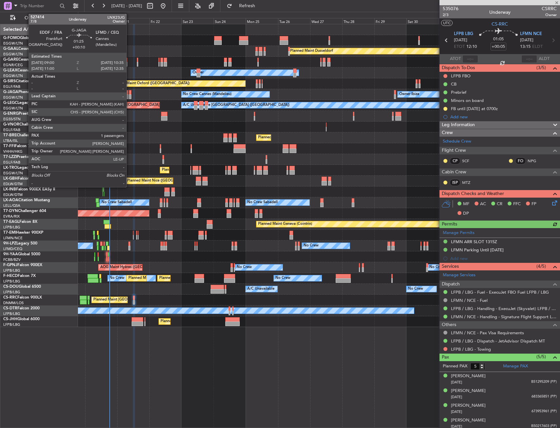
click at [129, 90] on div at bounding box center [130, 92] width 2 height 5
type input "+00:10"
type input "1"
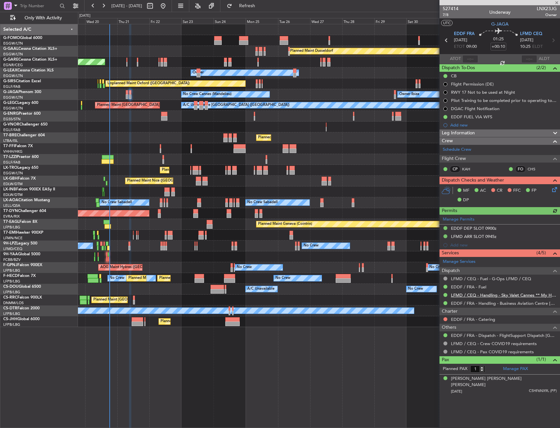
click at [492, 295] on link "LFMD / CEQ - Handling - Sky Valet Cannes ** My Handling**LFMD / CEQ" at bounding box center [504, 295] width 106 height 6
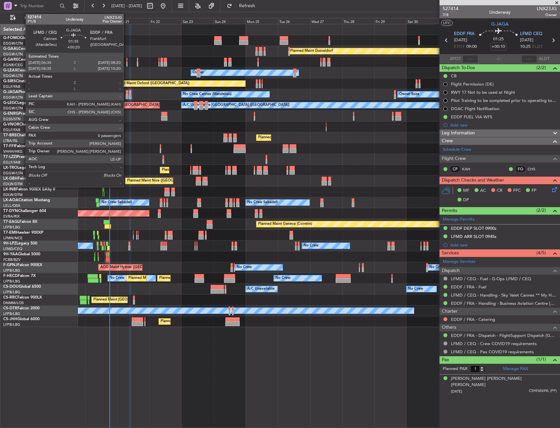
click at [126, 94] on div at bounding box center [127, 92] width 3 height 5
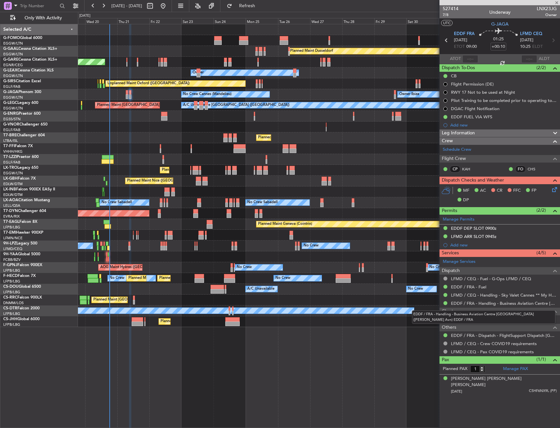
type input "+00:20"
type input "0"
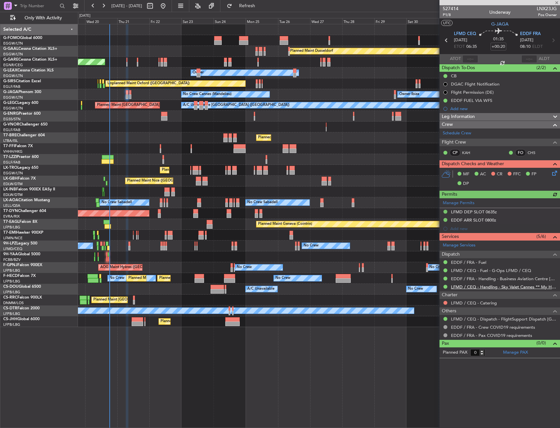
click at [467, 288] on link "LFMD / CEQ - Handling - Sky Valet Cannes ** My Handling**LFMD / CEQ" at bounding box center [504, 287] width 106 height 6
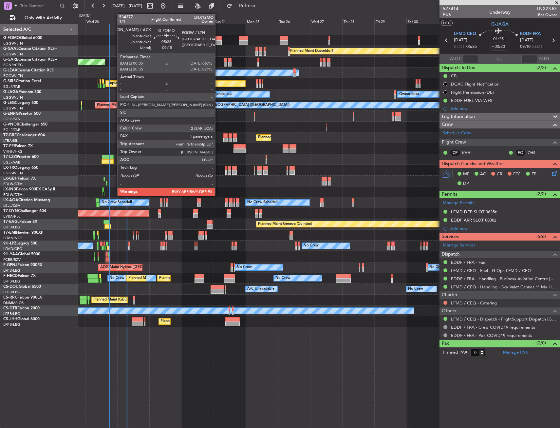
click at [218, 40] on div at bounding box center [218, 42] width 8 height 5
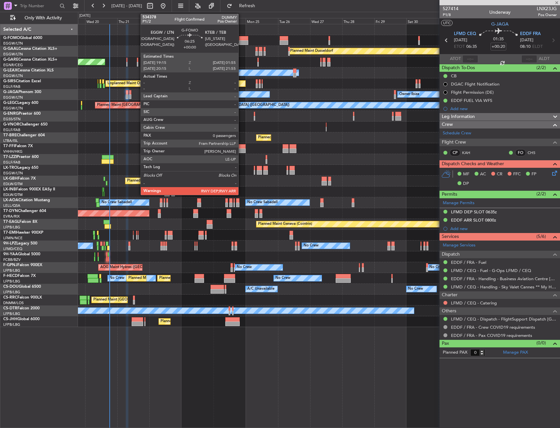
type input "-00:15"
type input "4"
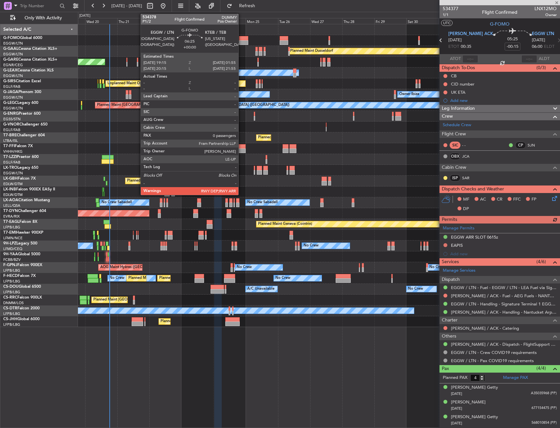
click at [241, 40] on div at bounding box center [243, 38] width 9 height 5
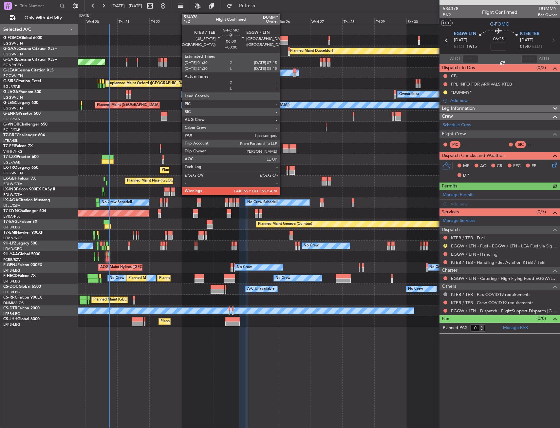
click at [283, 39] on div at bounding box center [284, 38] width 9 height 5
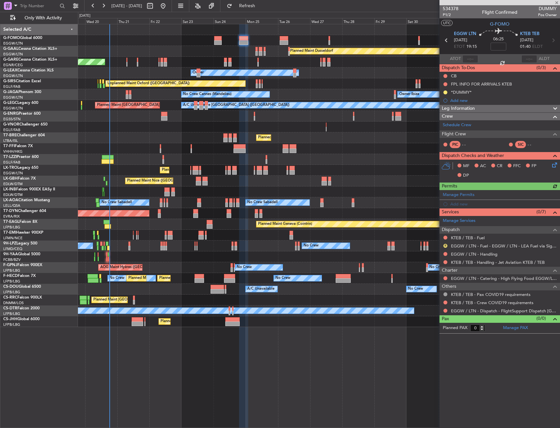
type input "1"
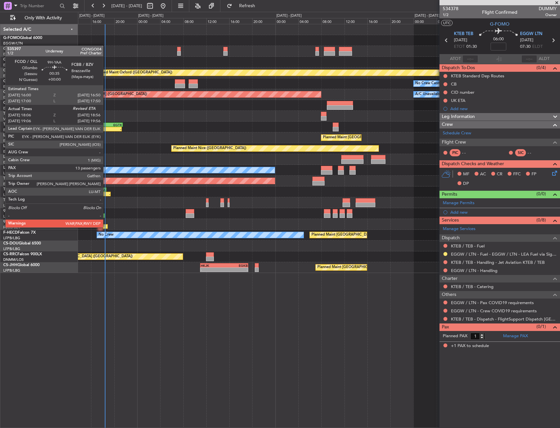
click at [106, 227] on div at bounding box center [105, 226] width 5 height 5
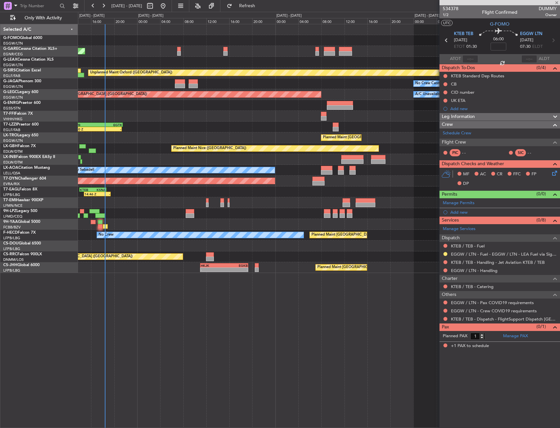
type input "18:16"
type input "13"
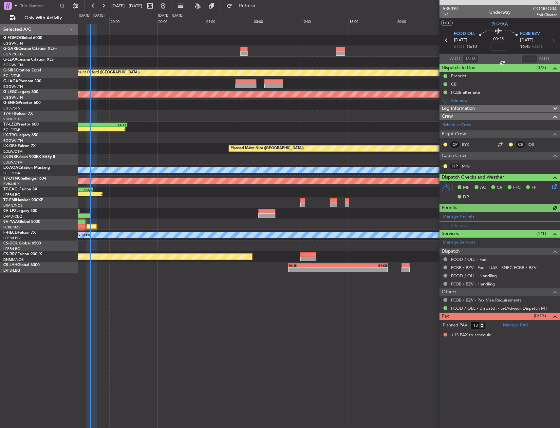
click at [120, 224] on div at bounding box center [319, 224] width 482 height 11
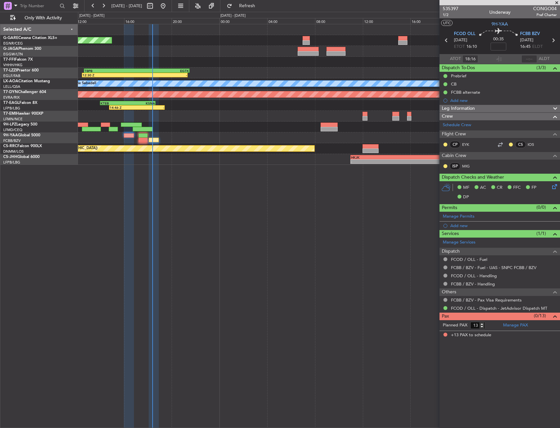
click at [148, 182] on div "Unplanned Maint Chester - - LIMJ 11:05 Z EGNR 13:20 Z 12:30 Z - TBPB 12:40 Z EG…" at bounding box center [319, 226] width 482 height 404
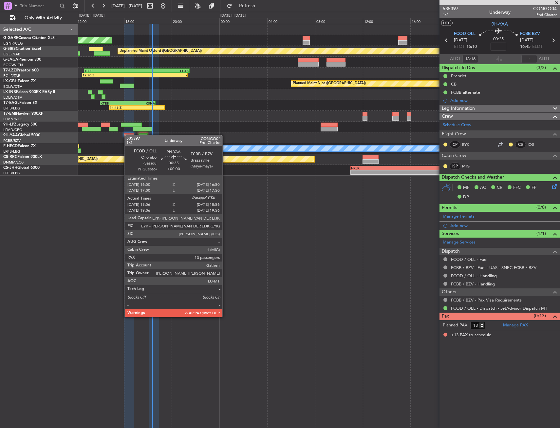
click at [128, 135] on div at bounding box center [129, 135] width 10 height 5
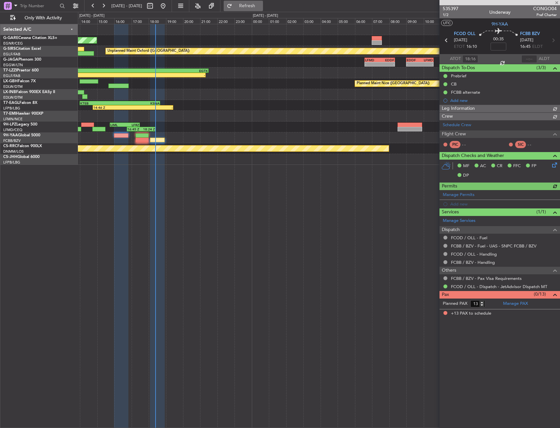
click at [261, 7] on span "Refresh" at bounding box center [248, 6] width 28 height 5
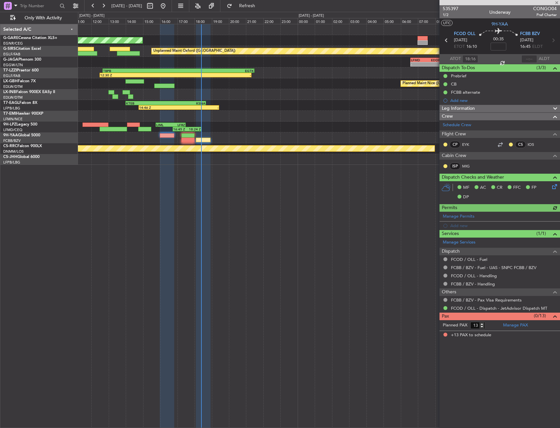
click at [199, 125] on div "16:45 Z 18:24 Z LIML 15:45 Z LFRZ 17:30 Z No Crew" at bounding box center [319, 127] width 482 height 11
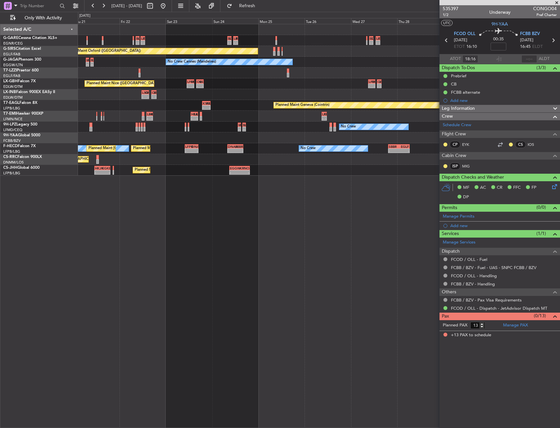
click at [347, 132] on div "- - EGWU 08:30 Z LIMJ 10:25 Z - - LIMJ 11:05 Z EGNR 13:20 Z - - EGNR 08:00 Z LI…" at bounding box center [319, 99] width 482 height 151
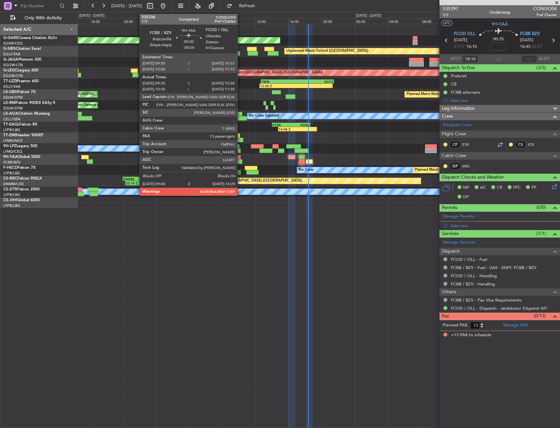
click at [240, 161] on div at bounding box center [239, 161] width 6 height 5
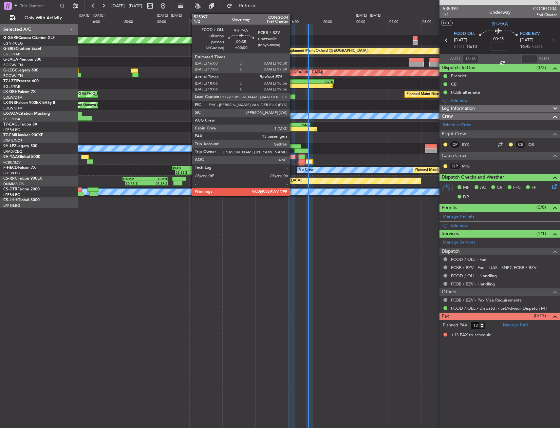
type input "-00:05"
type input "09:45"
type input "10:25"
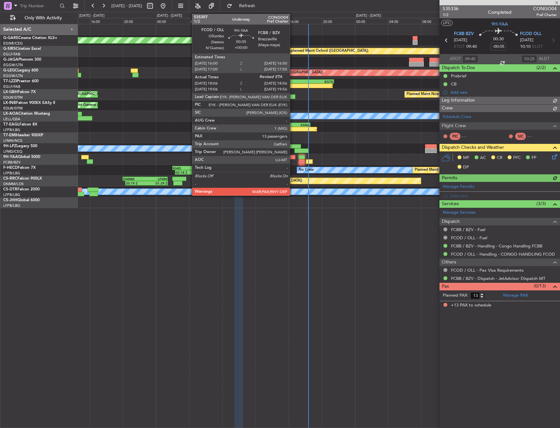
click at [293, 157] on div at bounding box center [291, 157] width 7 height 5
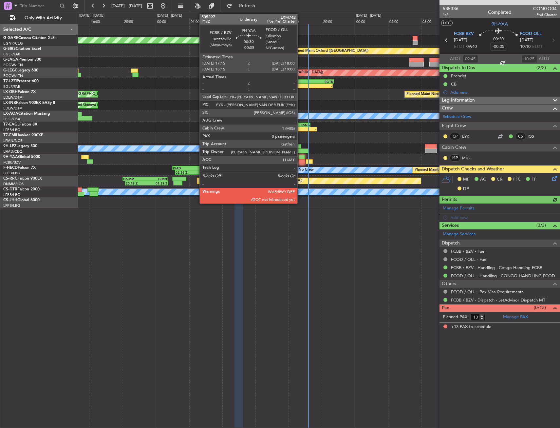
type input "18:16"
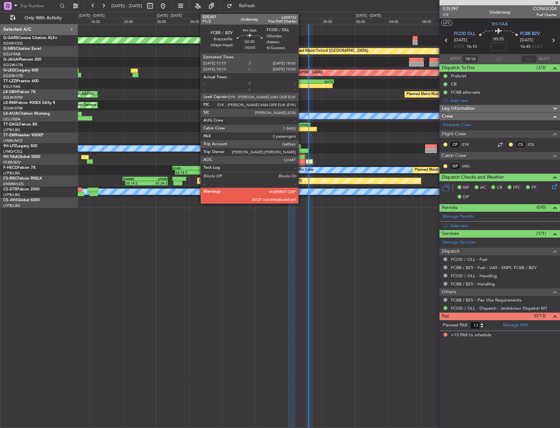
click at [301, 162] on div at bounding box center [302, 161] width 6 height 5
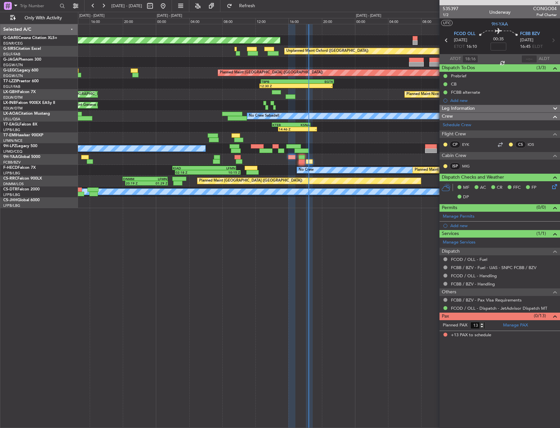
type input "-00:05"
type input "0"
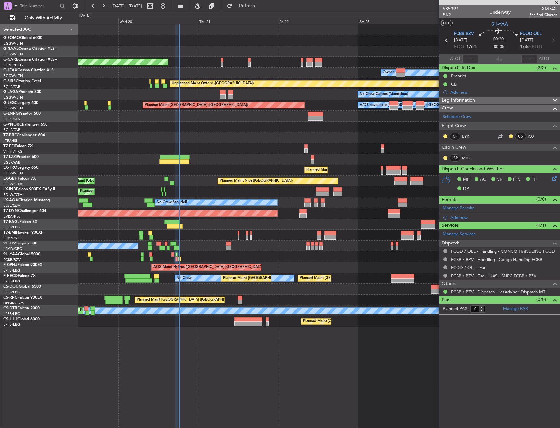
click at [168, 238] on div at bounding box center [319, 235] width 482 height 11
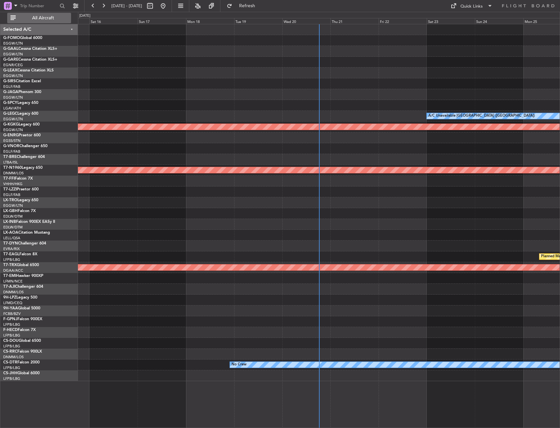
click at [46, 17] on span "All Aircraft" at bounding box center [43, 18] width 52 height 5
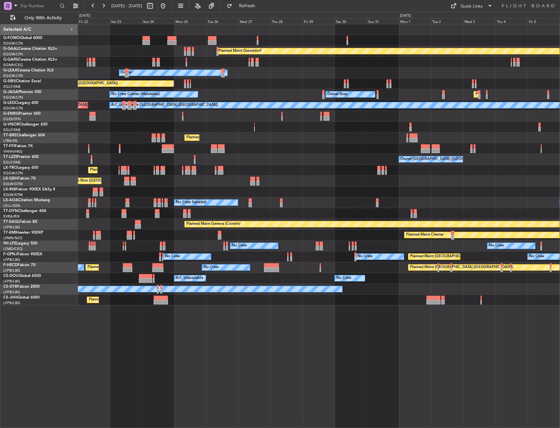
click at [464, 185] on div "Planned Maint Dusseldorf Unplanned Maint [PERSON_NAME] Owner Owner Unplanned Ma…" at bounding box center [319, 164] width 482 height 281
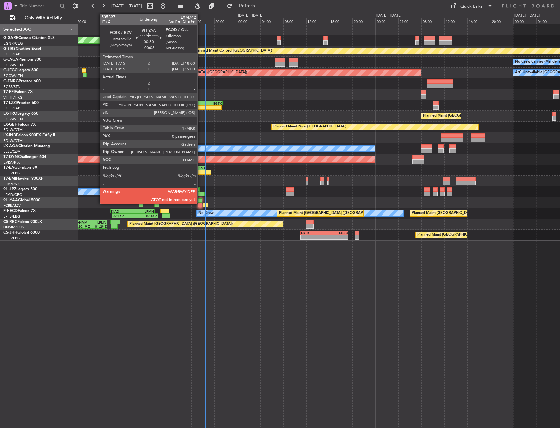
click at [201, 198] on div at bounding box center [200, 200] width 5 height 5
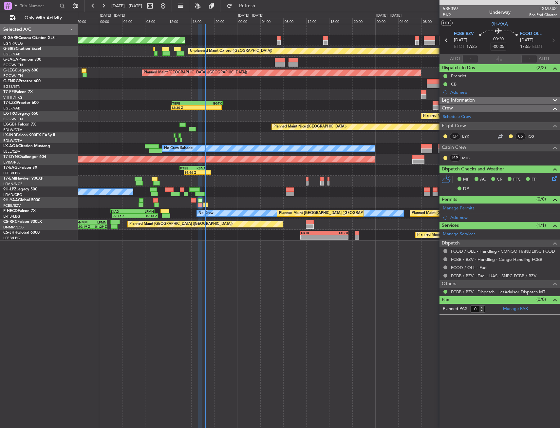
click at [290, 192] on div "No Crew" at bounding box center [319, 191] width 482 height 11
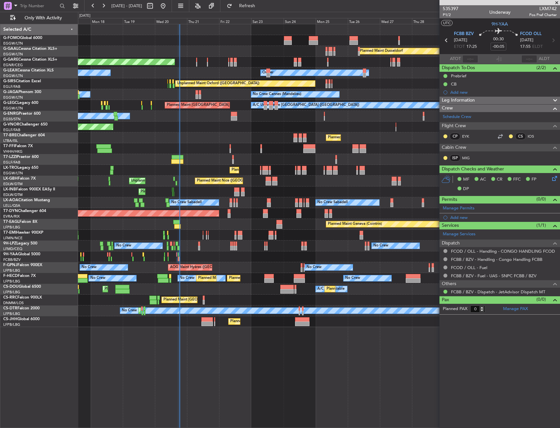
click at [147, 190] on div "Planned Maint Geneva (Cointrin)" at bounding box center [319, 191] width 482 height 11
